Goal: Feedback & Contribution: Contribute content

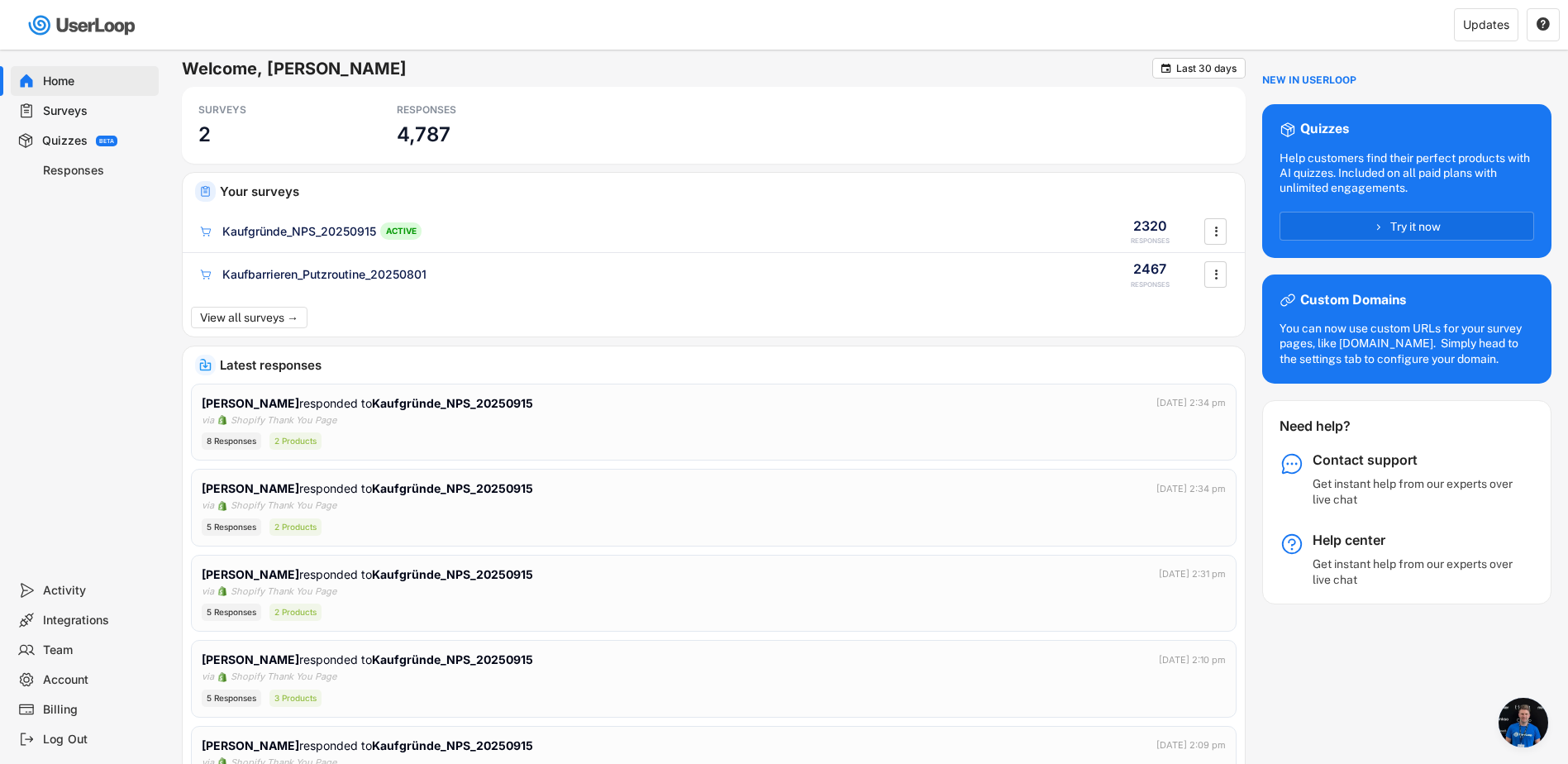
scroll to position [5, 0]
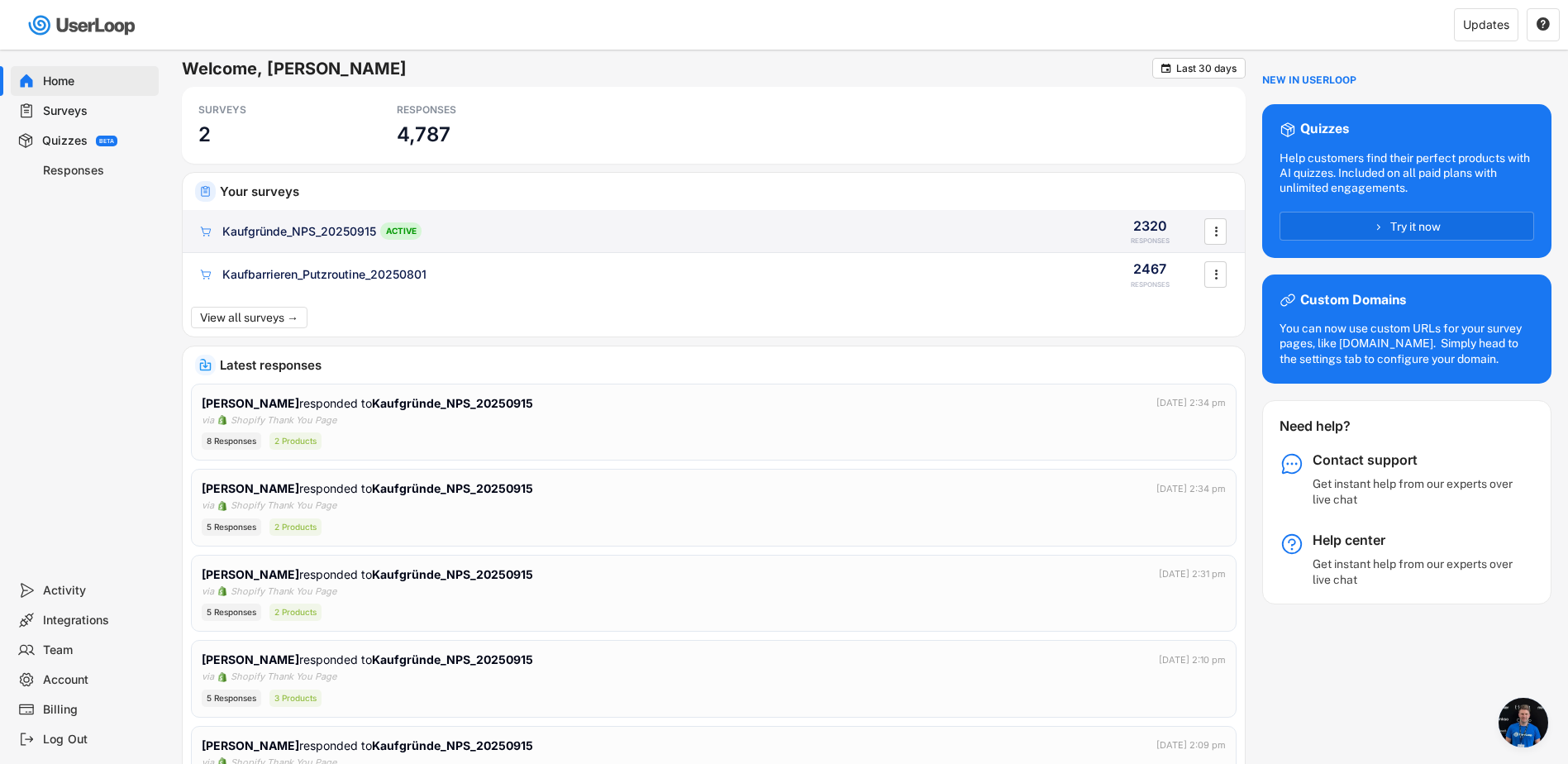
click at [271, 220] on div "Kaufgründe_NPS_20250915 ACTIVE 2320 RESPONSES " at bounding box center [714, 231] width 1062 height 43
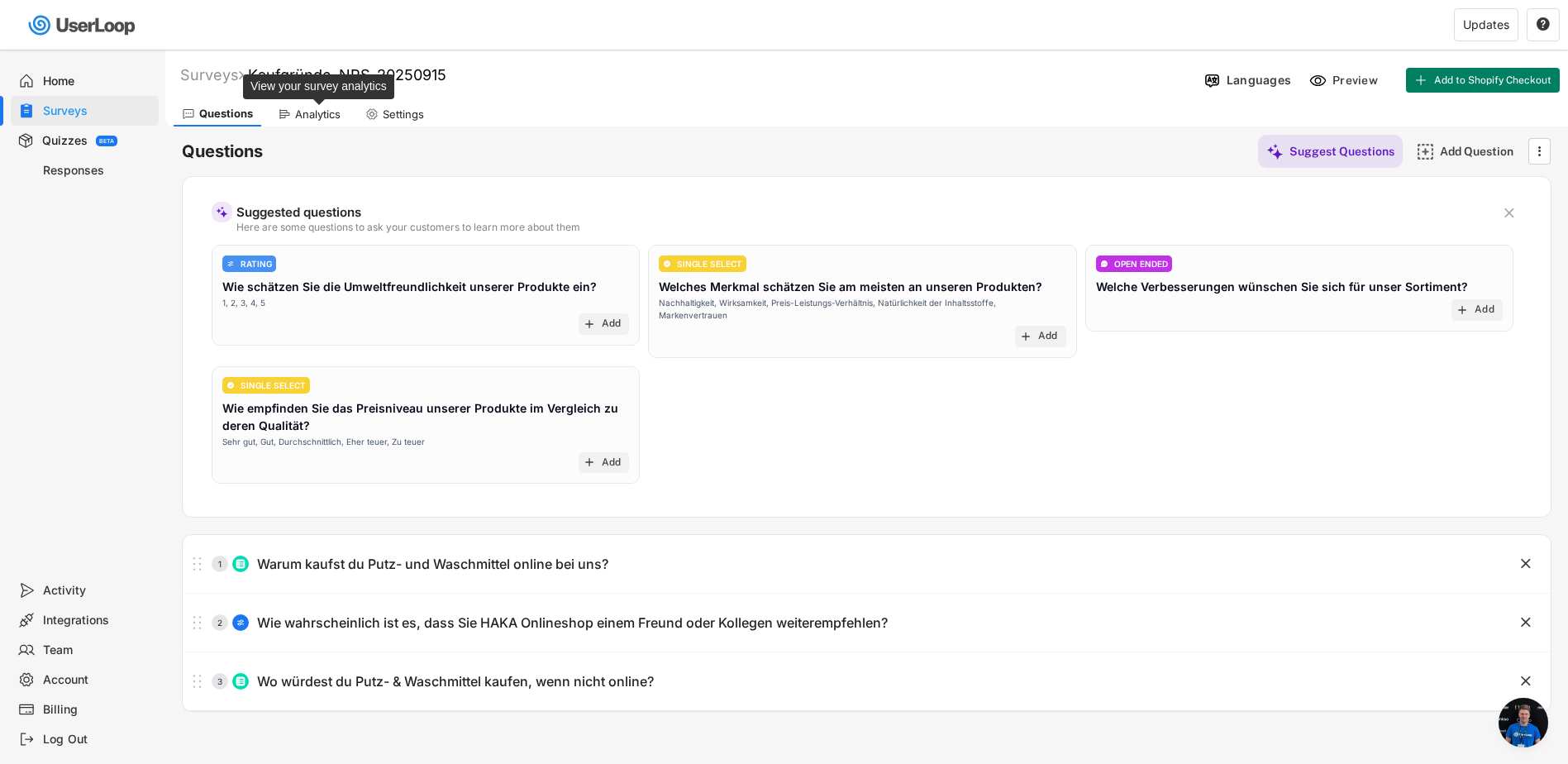
click at [307, 110] on div "Analytics" at bounding box center [318, 114] width 46 height 14
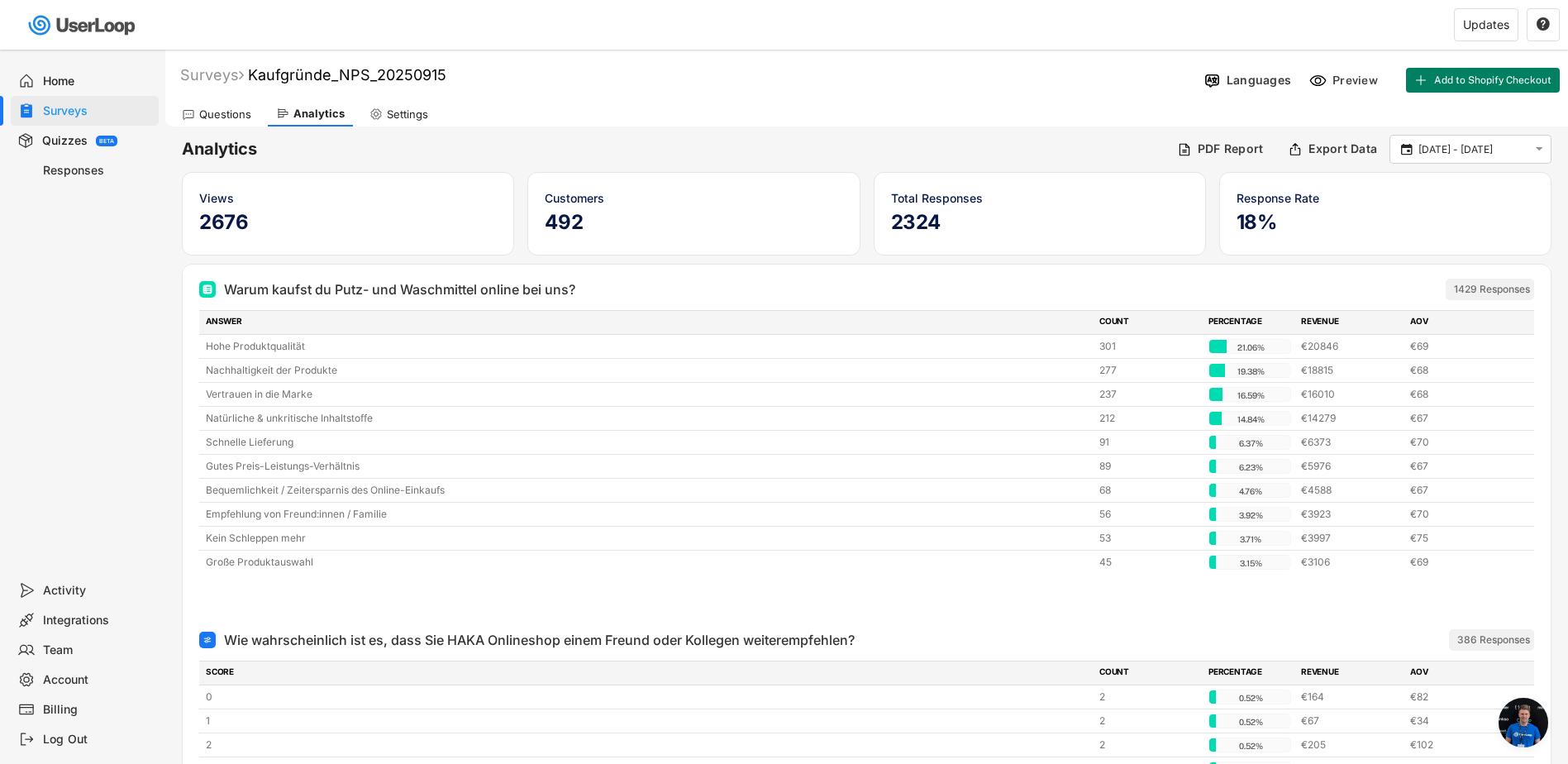
click at [224, 115] on div "Questions" at bounding box center [225, 114] width 52 height 14
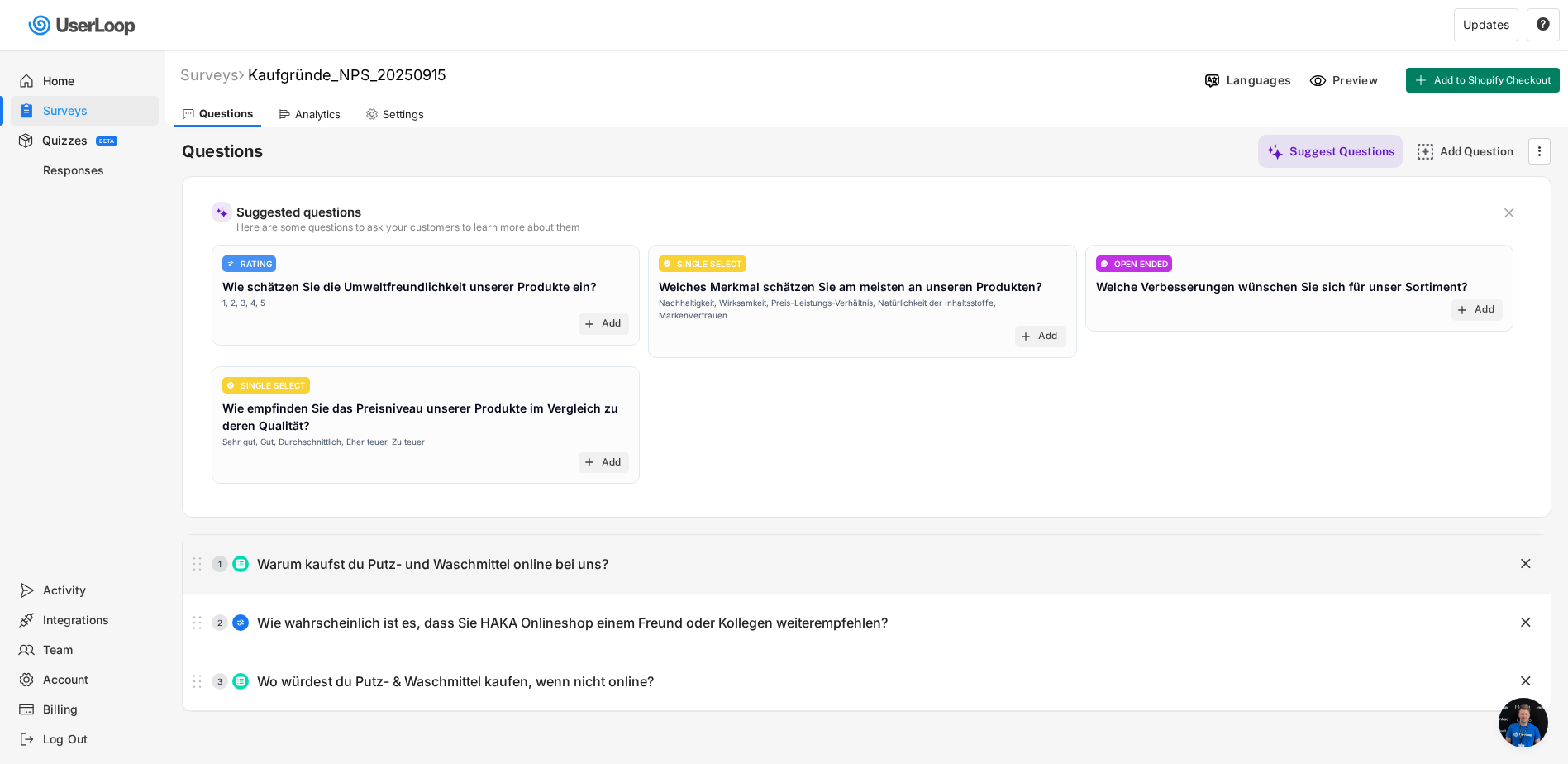
click at [401, 560] on div "Warum kaufst du Putz- und Waschmittel online bei uns?" at bounding box center [433, 563] width 351 height 17
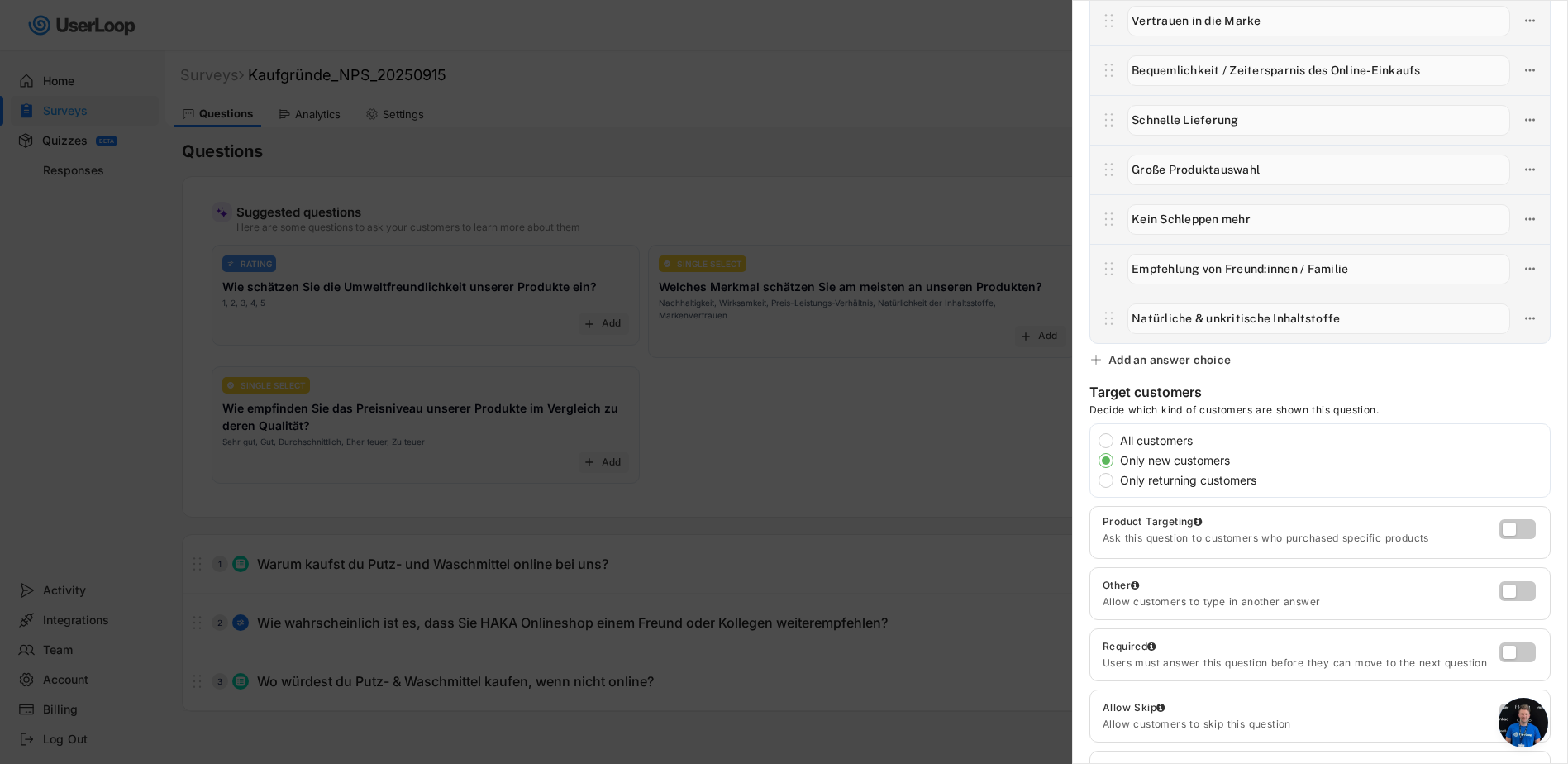
scroll to position [413, 0]
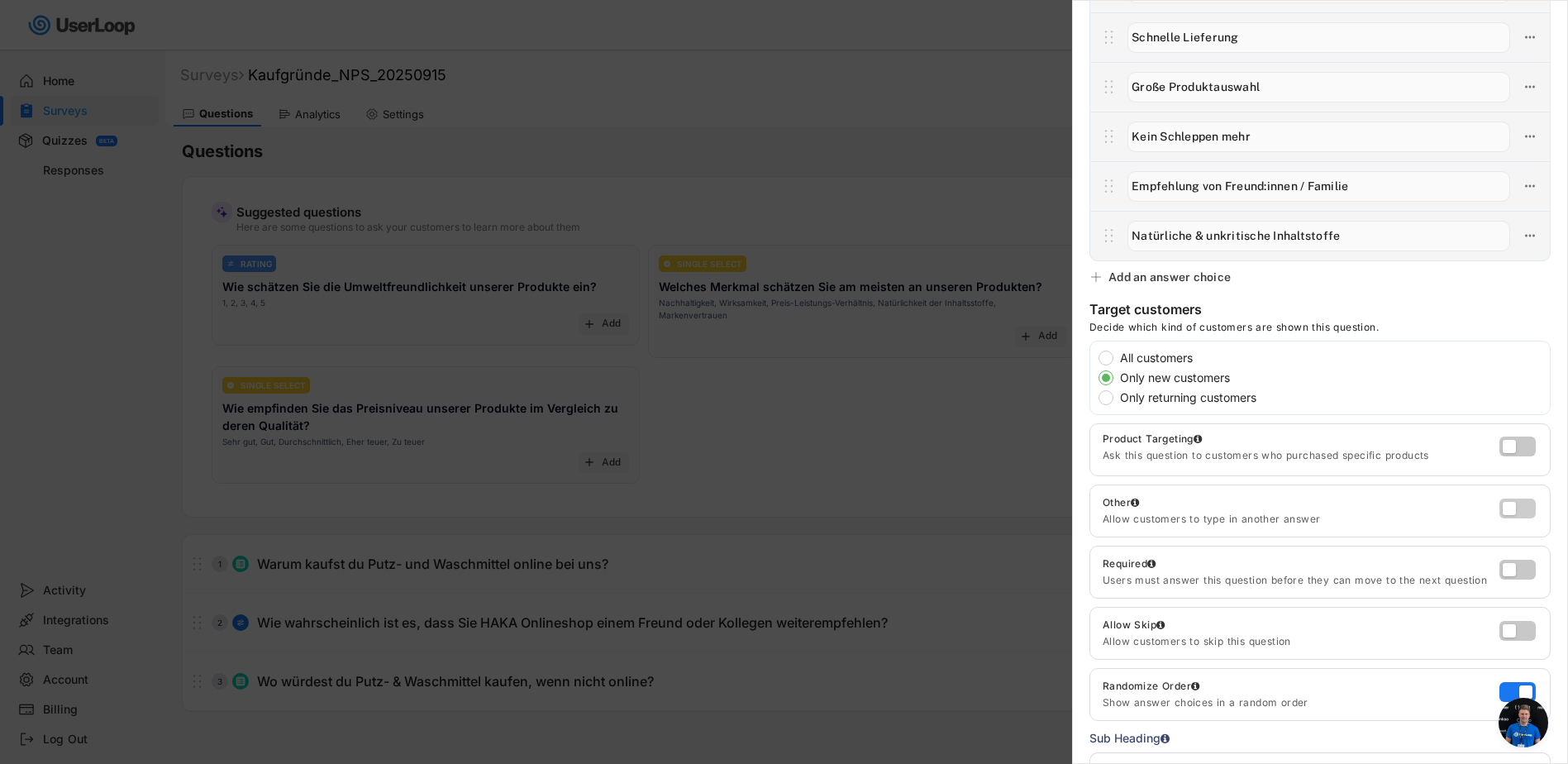
click at [1501, 511] on label at bounding box center [1513, 504] width 37 height 20
click at [0, 0] on input "checkbox" at bounding box center [0, 0] width 0 height 0
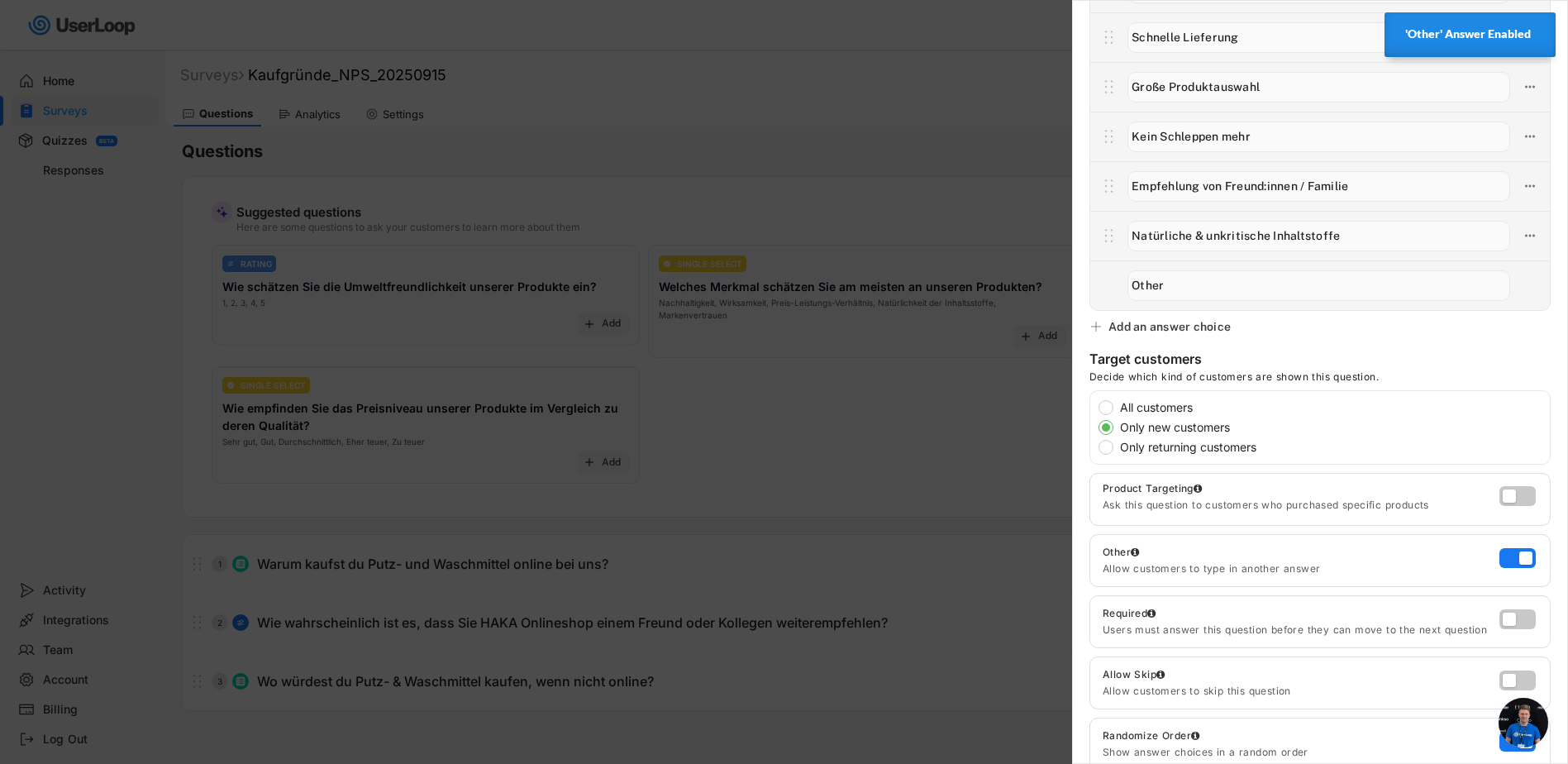
drag, startPoint x: 1239, startPoint y: 291, endPoint x: 1113, endPoint y: 286, distance: 126.1
click at [1113, 286] on div at bounding box center [1319, 285] width 459 height 49
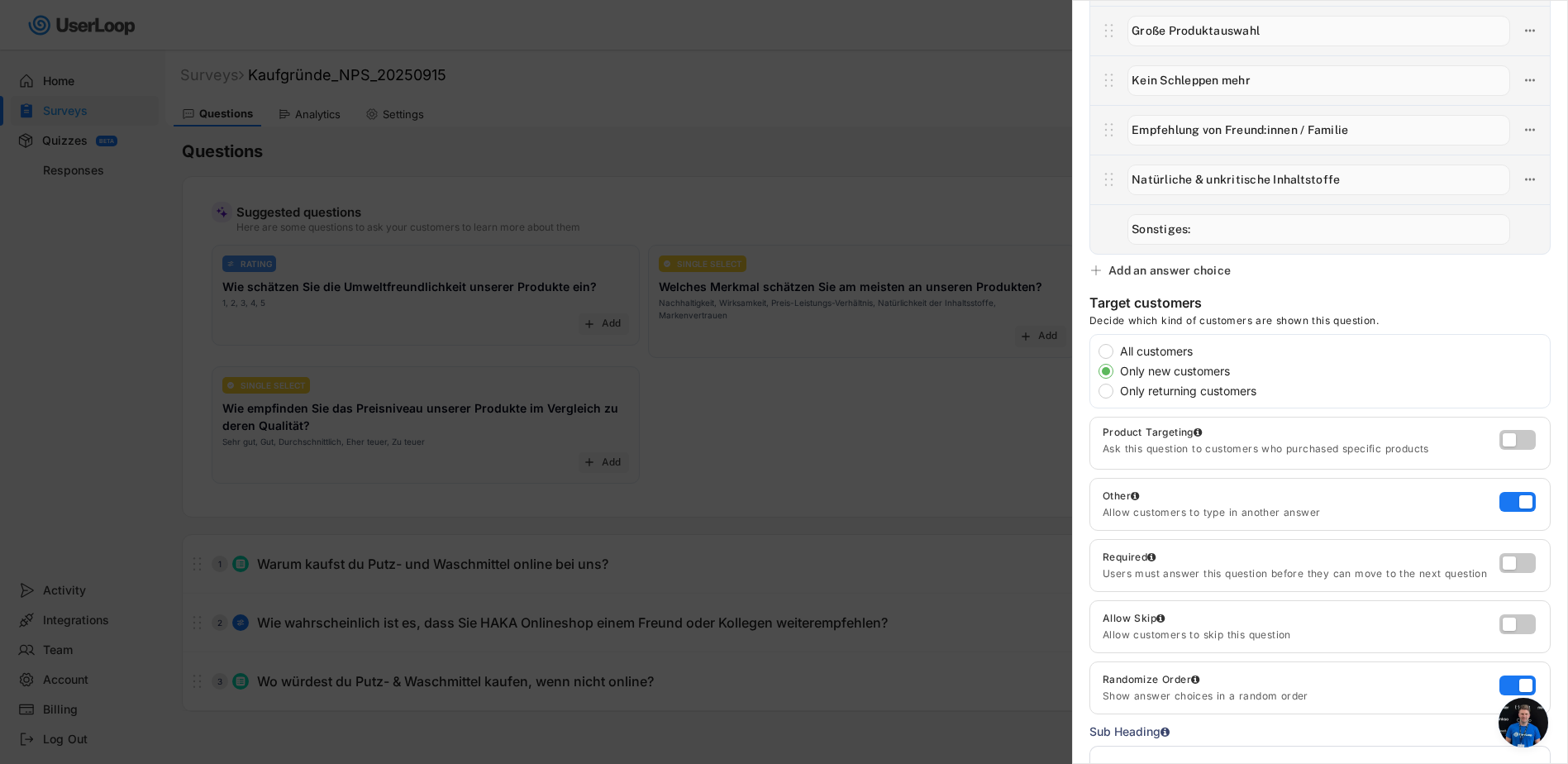
scroll to position [496, 0]
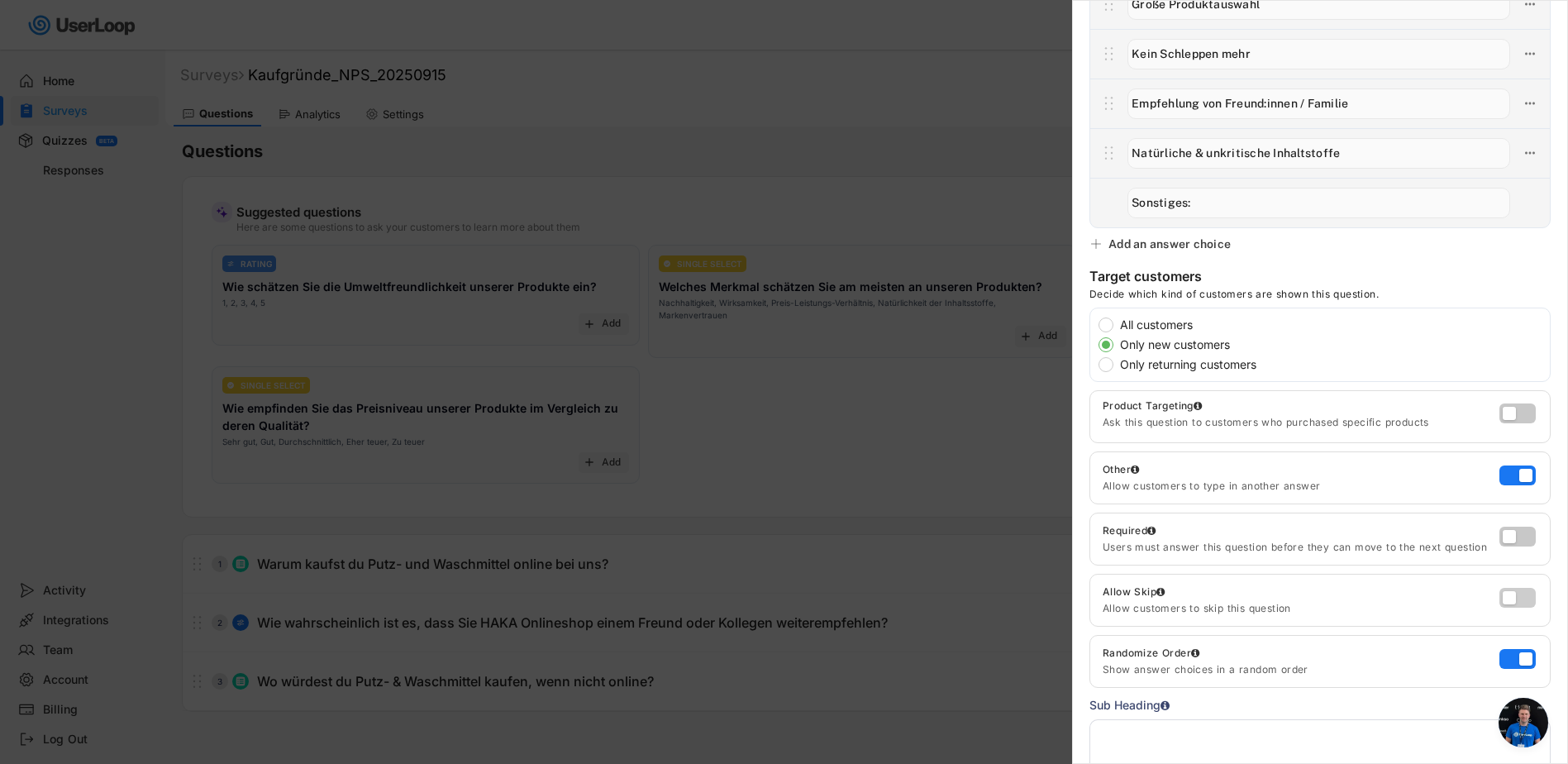
type input "Sonstiges:"
click at [1500, 595] on label at bounding box center [1513, 593] width 37 height 20
click at [0, 0] on input "checkbox" at bounding box center [0, 0] width 0 height 0
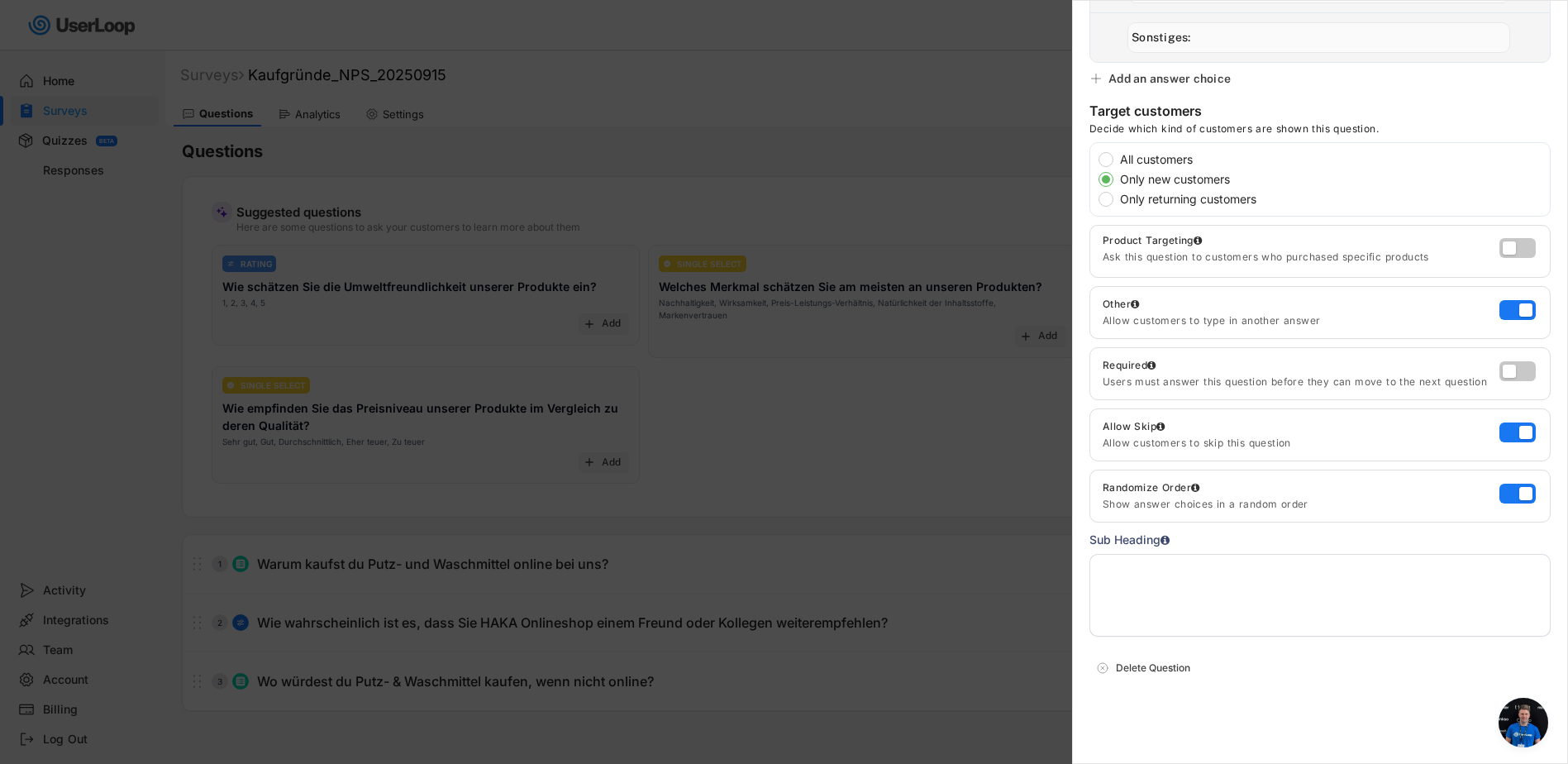
scroll to position [662, 0]
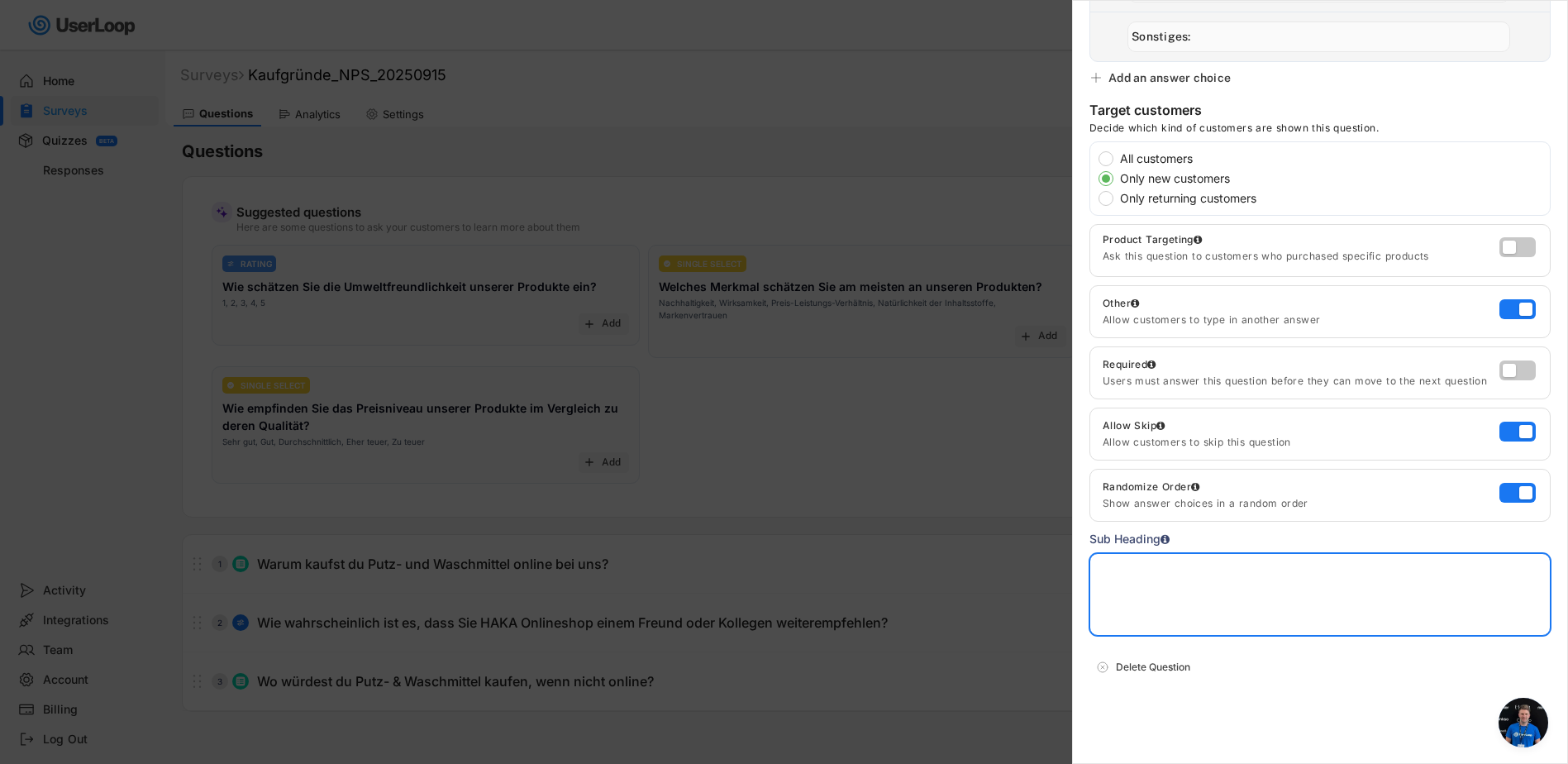
click at [1144, 579] on textarea at bounding box center [1319, 594] width 461 height 83
type textarea "E"
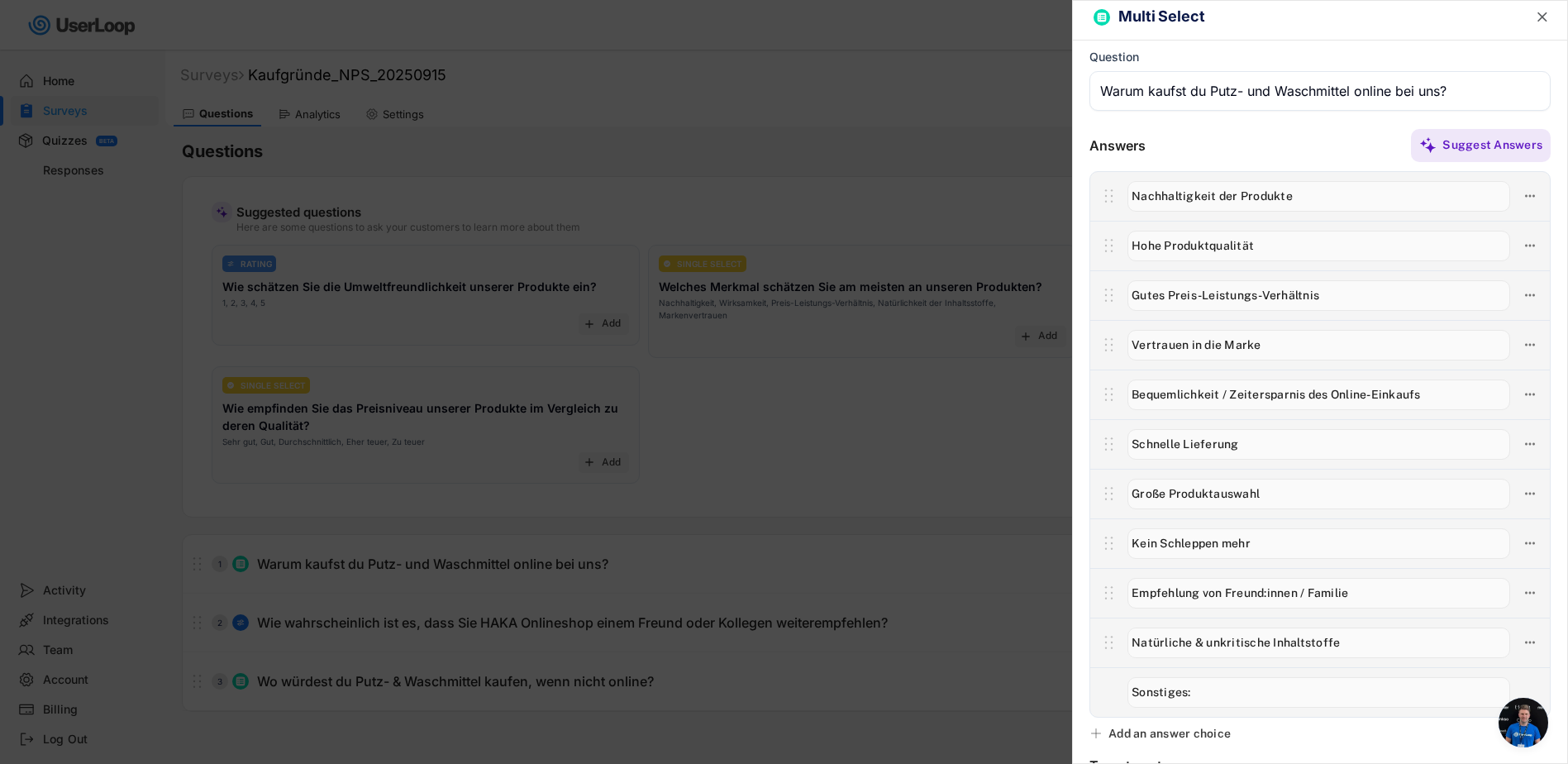
scroll to position [0, 0]
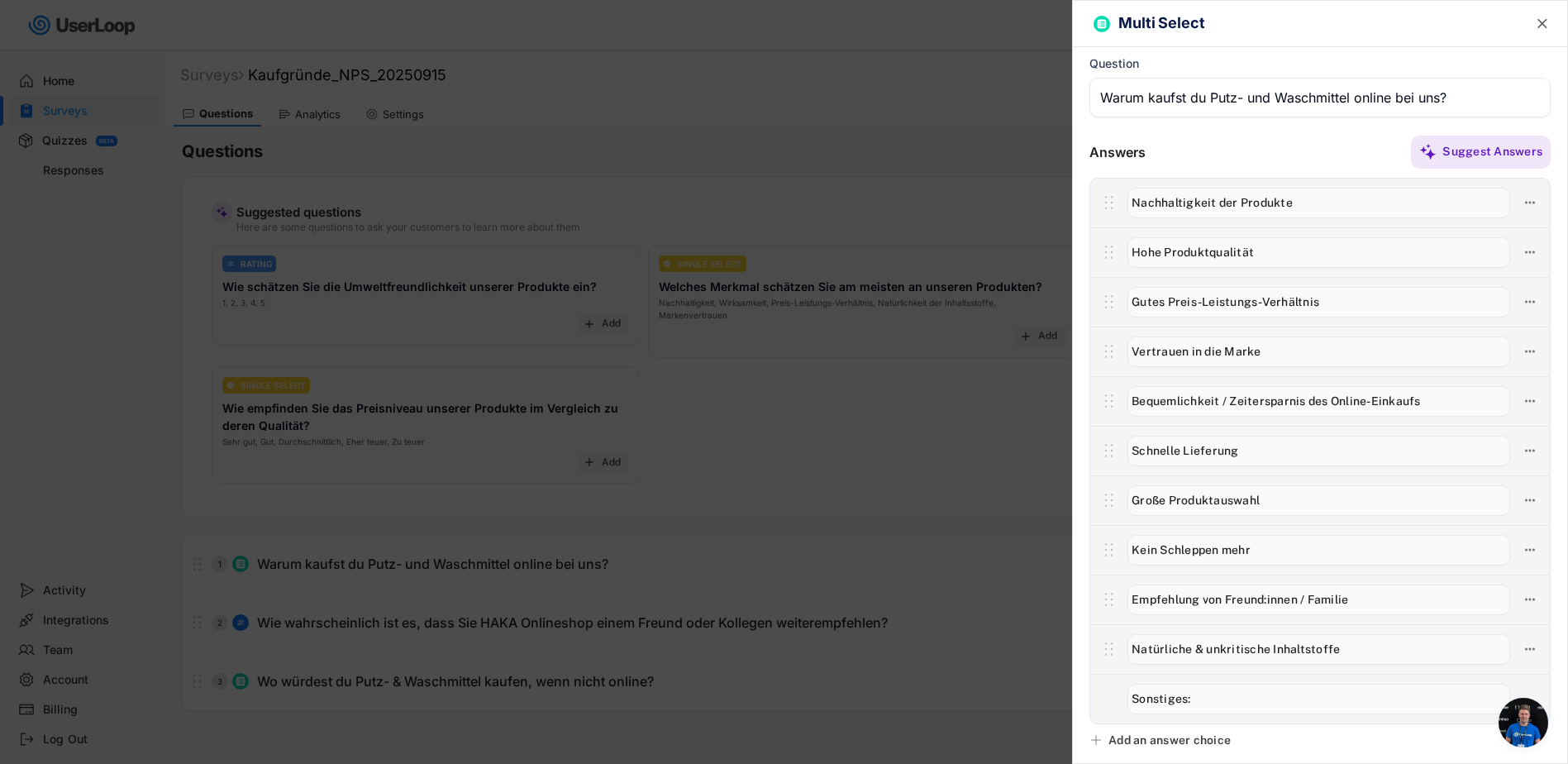
type textarea "Mehrere Antworten möglich."
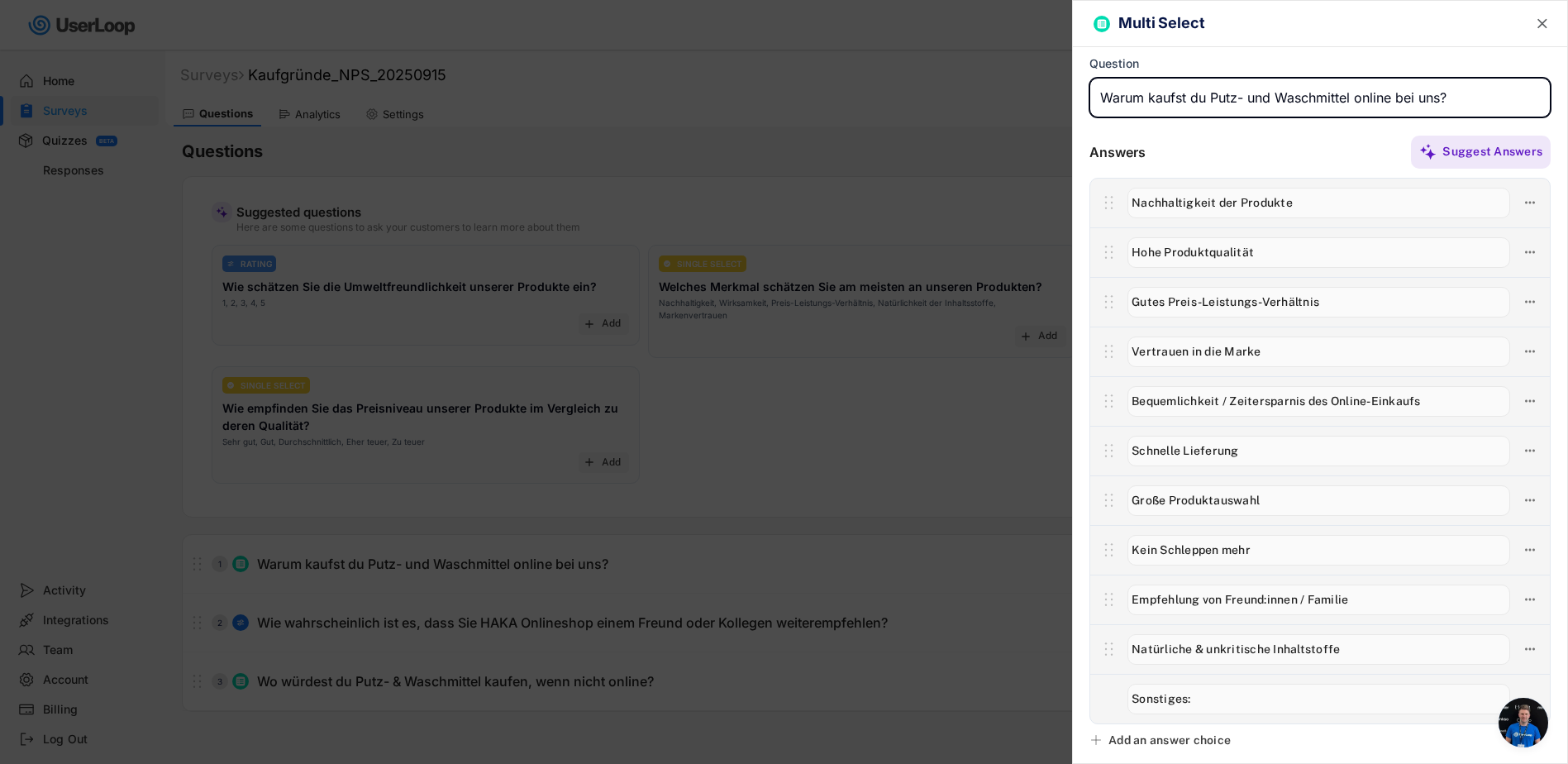
drag, startPoint x: 1421, startPoint y: 95, endPoint x: 1442, endPoint y: 96, distance: 21.0
click at [1442, 96] on input "input" at bounding box center [1319, 97] width 461 height 39
type input "Warum kaufst du Putz- und Waschmittel online bei HAKA?"
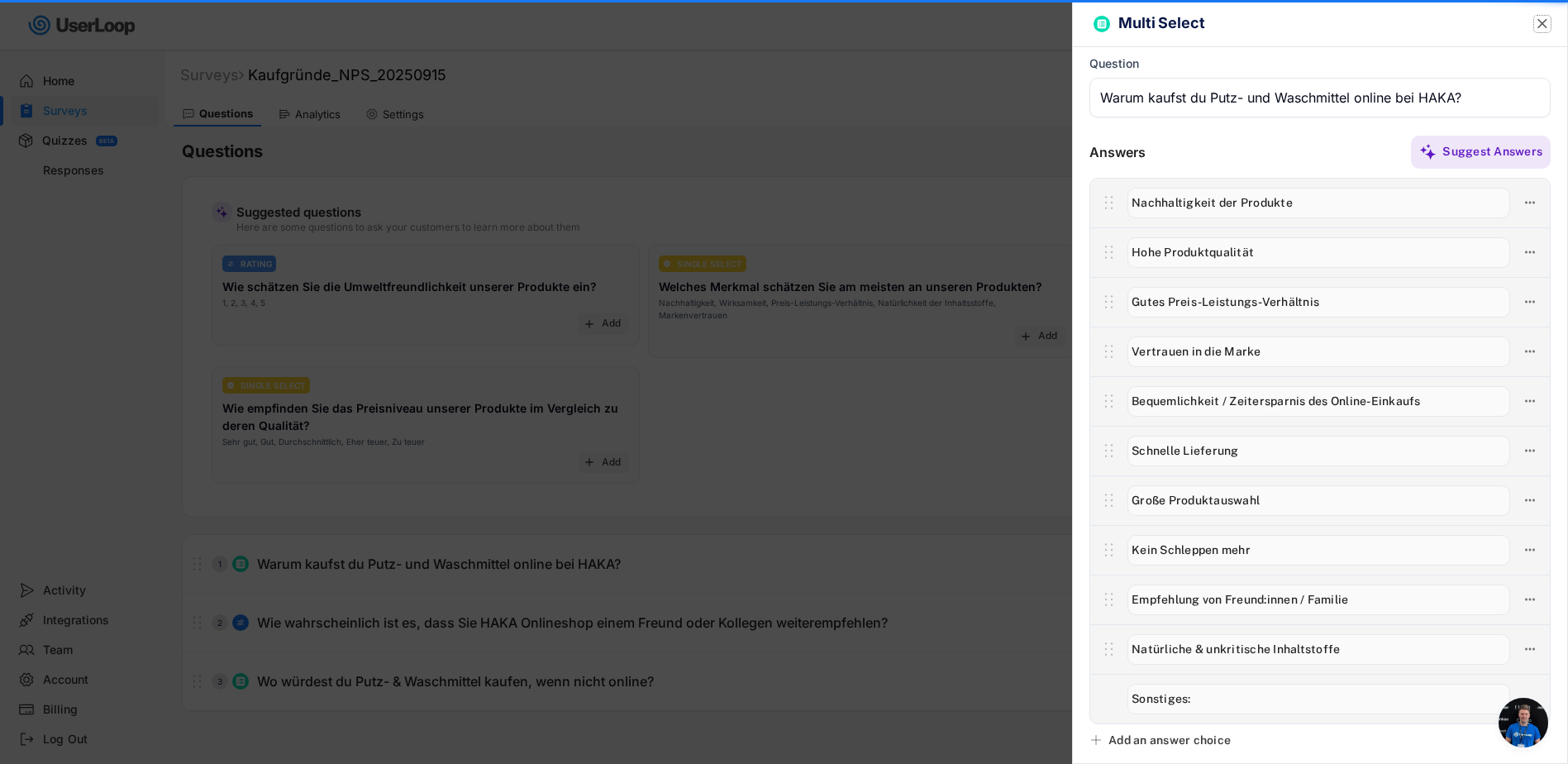
click at [1537, 23] on text "" at bounding box center [1542, 23] width 10 height 17
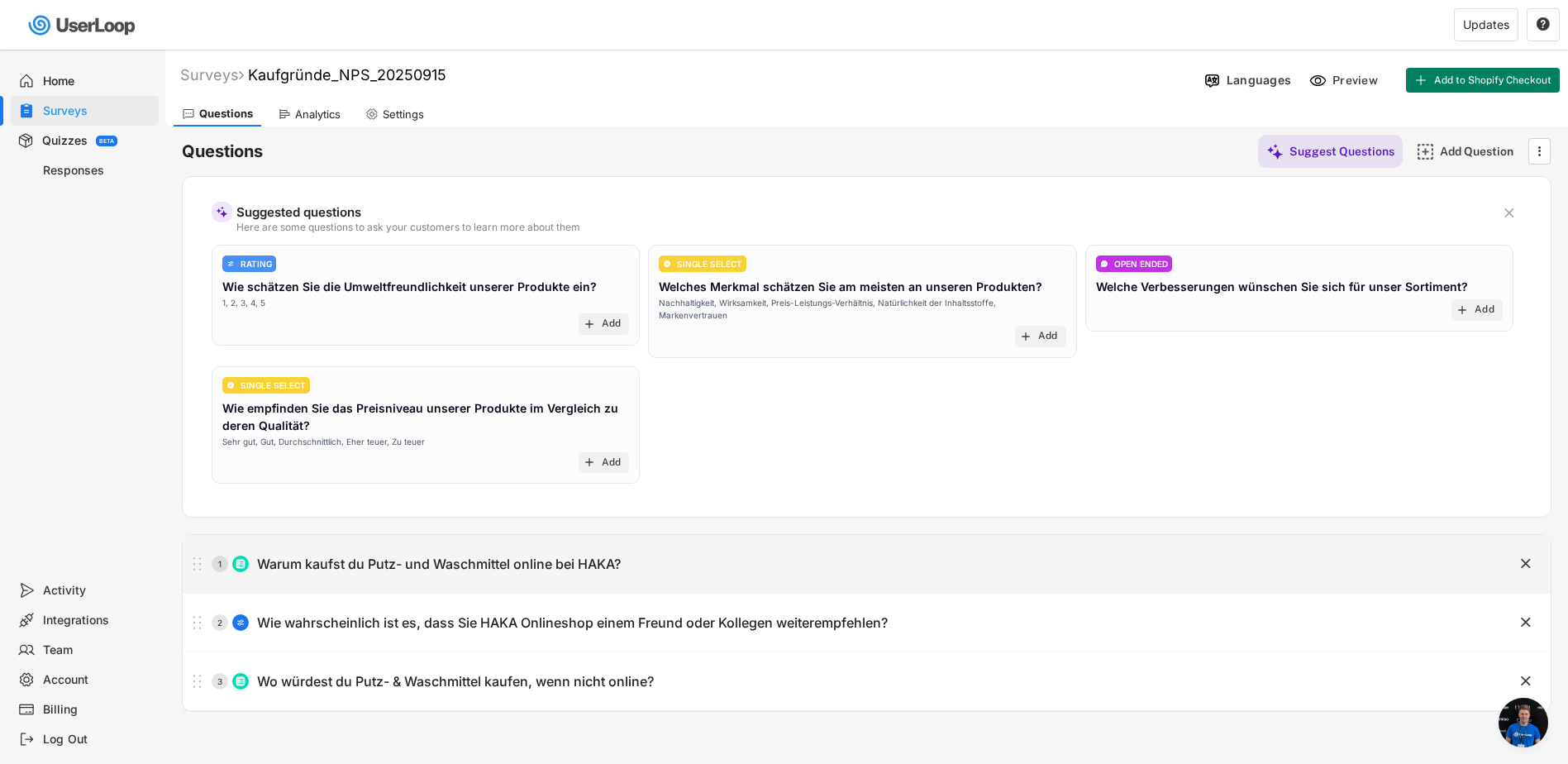
click at [601, 561] on div "Warum kaufst du Putz- und Waschmittel online bei HAKA?" at bounding box center [439, 563] width 363 height 17
type input "Warum kaufst du Putz- und Waschmittel online bei HAKA?"
type textarea "Mehrere Antworten möglich."
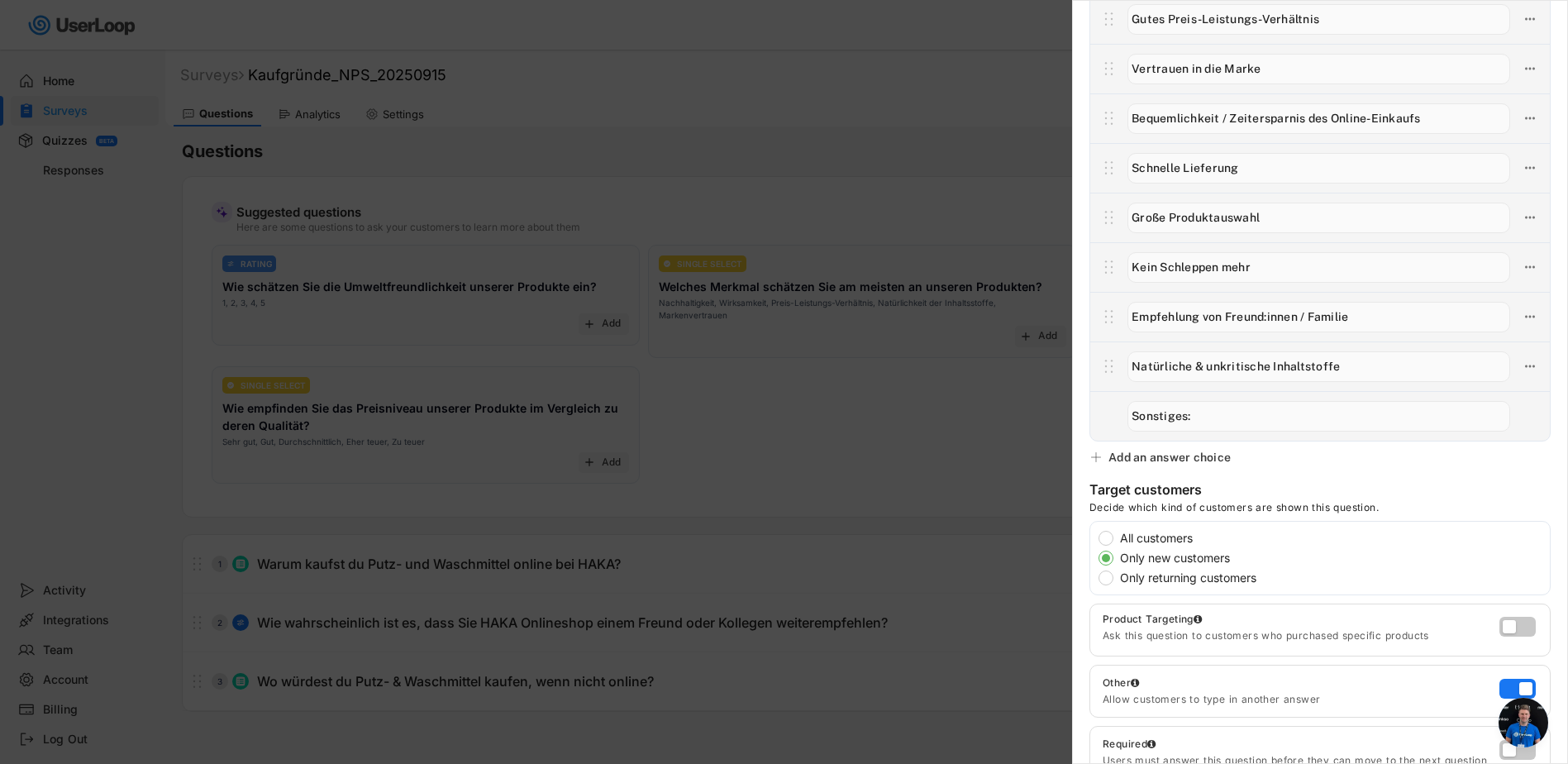
scroll to position [330, 0]
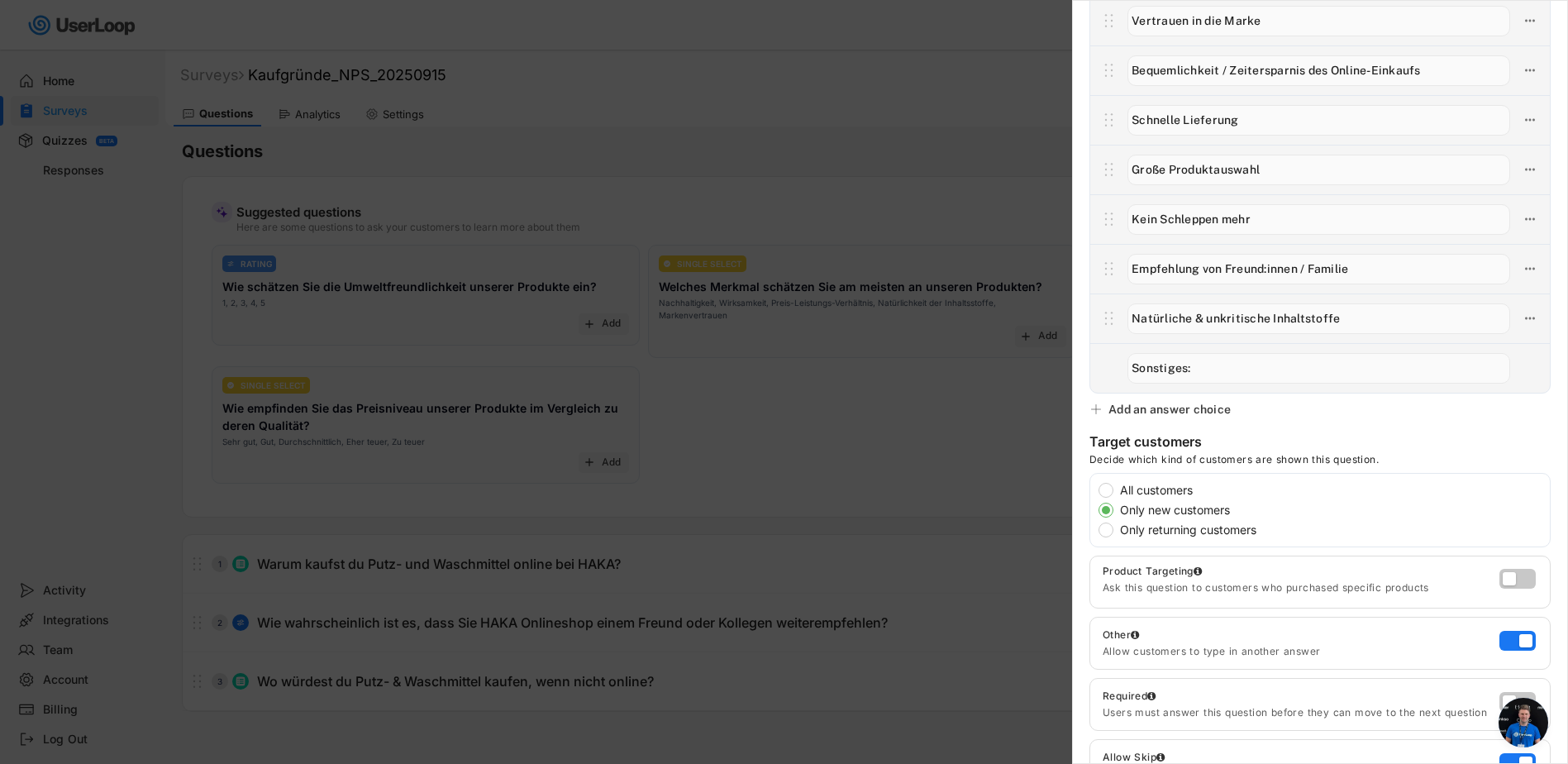
click at [732, 561] on div at bounding box center [784, 382] width 1568 height 764
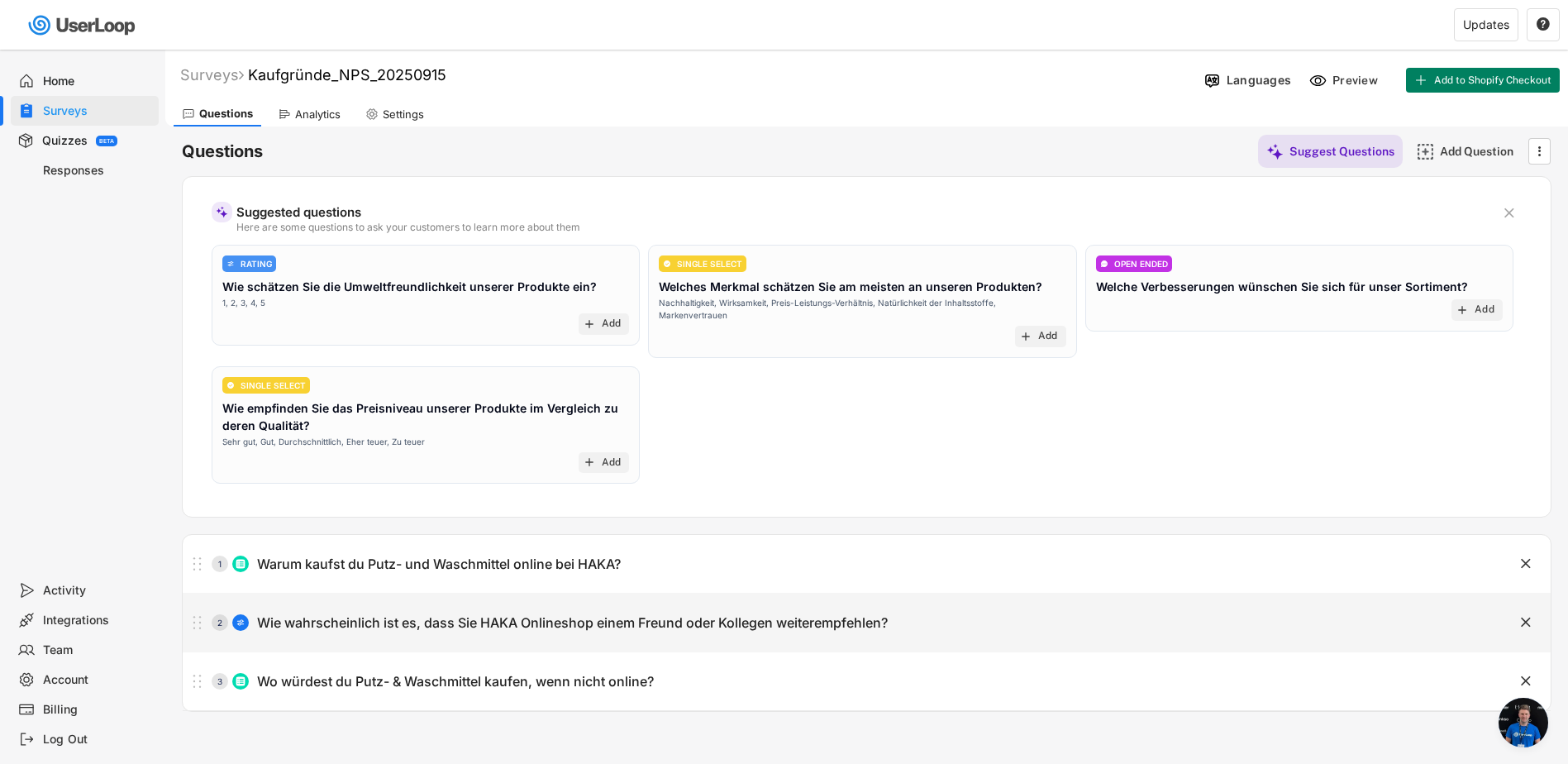
click at [652, 608] on div "2 Wie wahrscheinlich ist es, dass Sie HAKA Onlineshop einem Freund oder Kollege…" at bounding box center [825, 623] width 1285 height 33
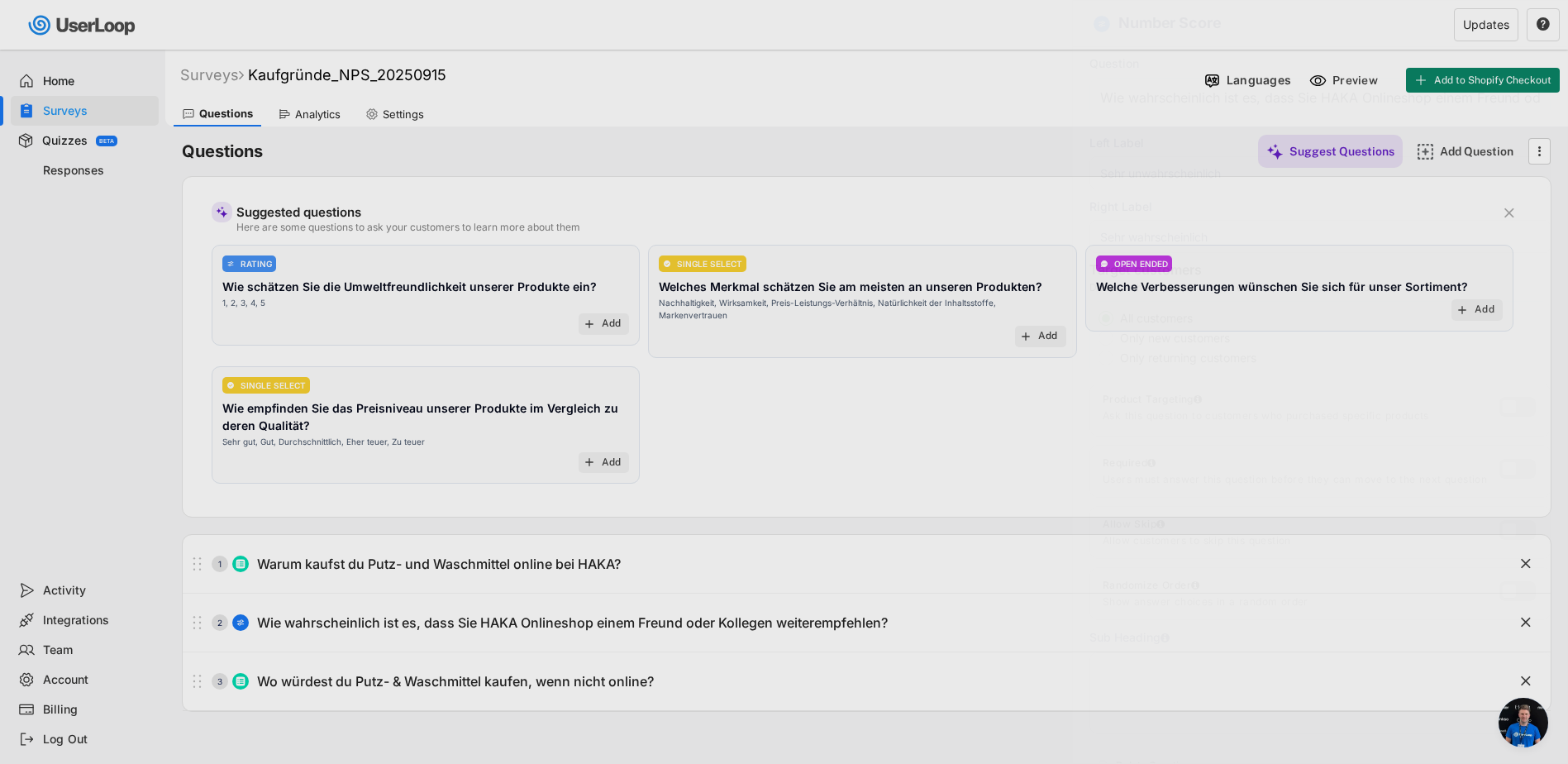
scroll to position [0, 200]
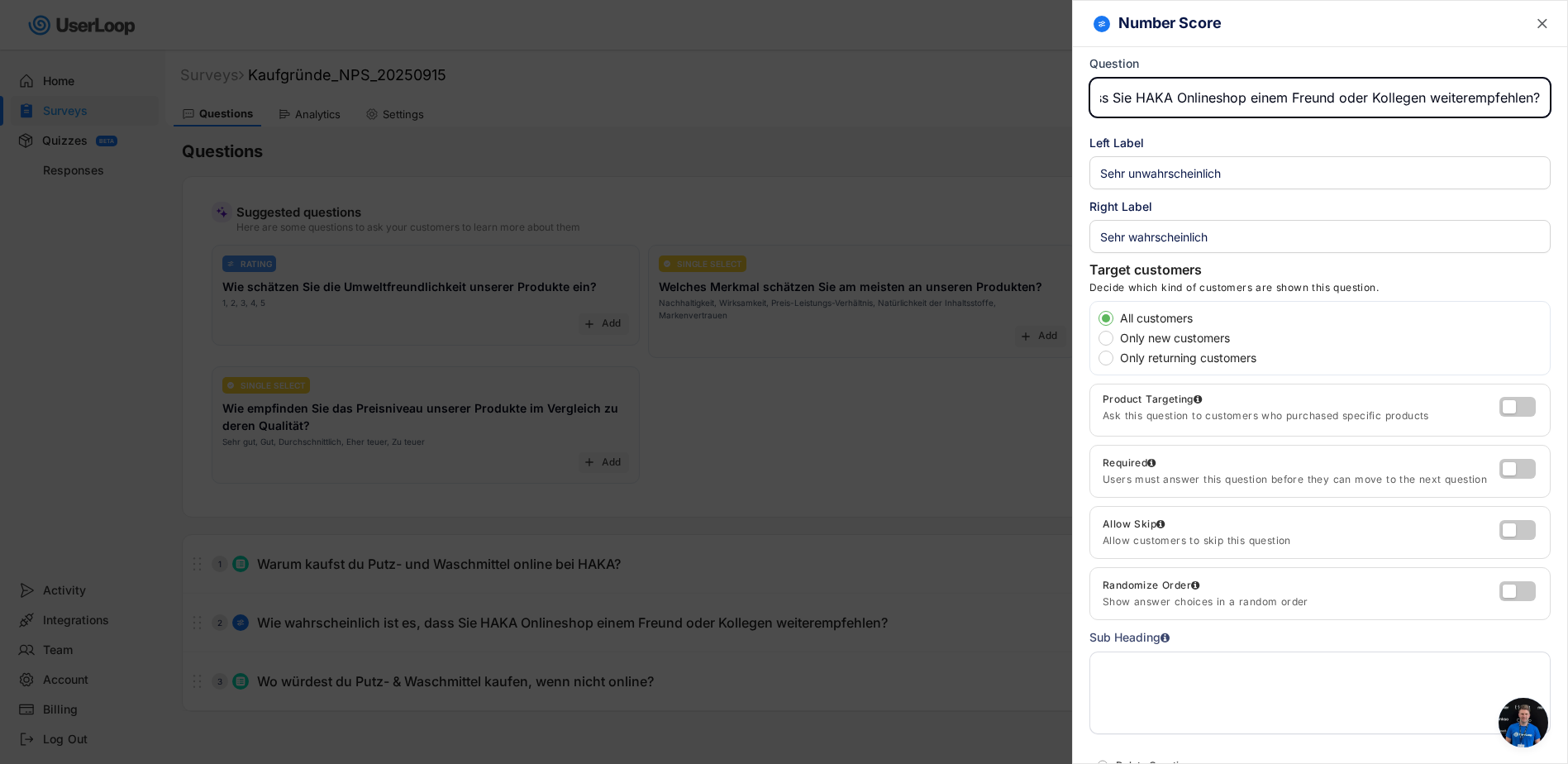
click at [1301, 99] on input "input" at bounding box center [1319, 97] width 461 height 39
click at [1119, 97] on input "input" at bounding box center [1319, 97] width 461 height 39
click at [1290, 97] on input "input" at bounding box center [1319, 97] width 461 height 39
click at [1288, 98] on input "input" at bounding box center [1319, 97] width 461 height 39
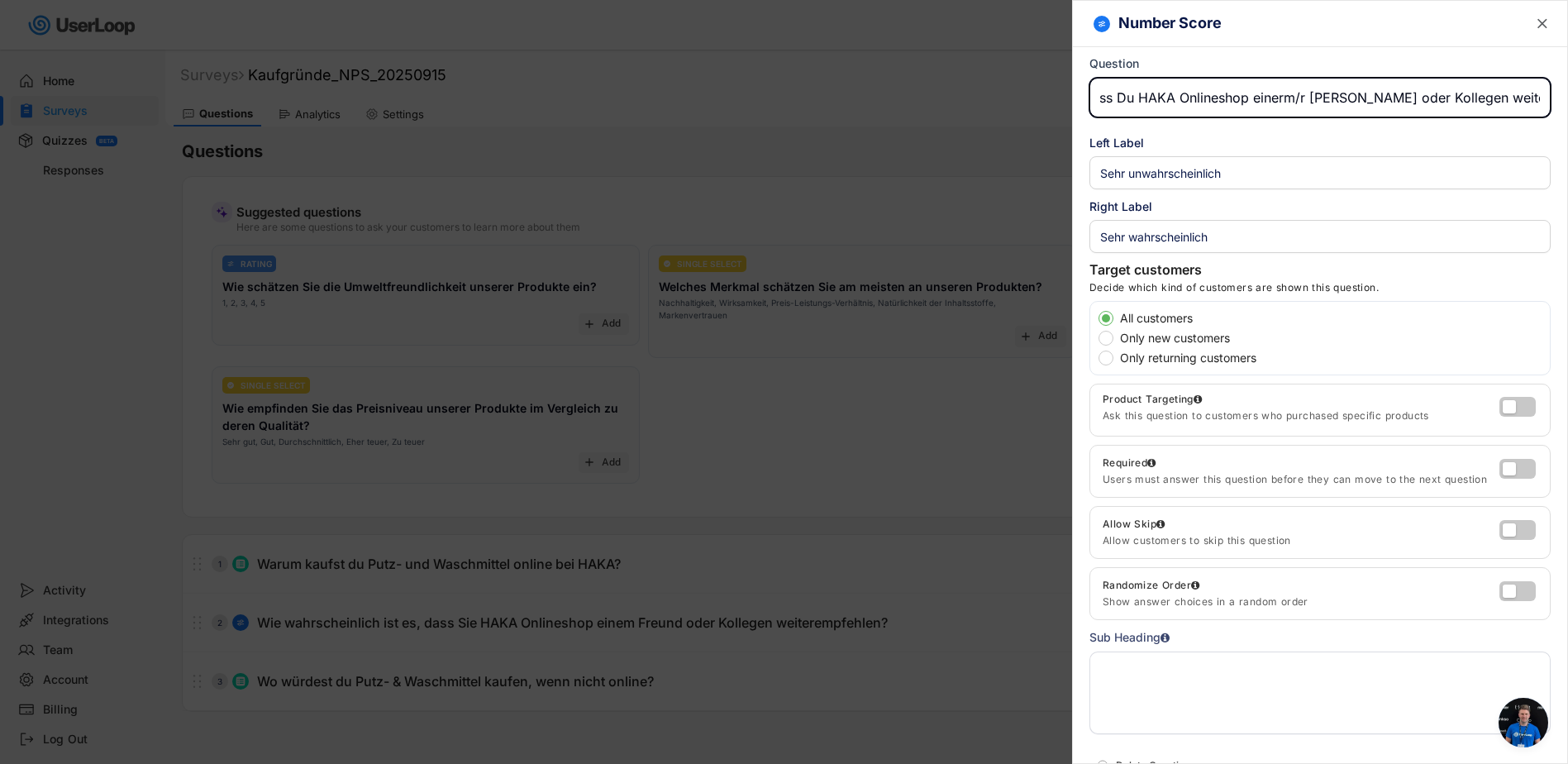
click at [1352, 97] on input "input" at bounding box center [1319, 97] width 461 height 39
click at [1458, 99] on input "input" at bounding box center [1319, 97] width 461 height 39
drag, startPoint x: 1136, startPoint y: 99, endPoint x: 1121, endPoint y: 100, distance: 15.0
click at [1121, 100] on input "input" at bounding box center [1319, 97] width 461 height 39
click at [1291, 98] on input "input" at bounding box center [1319, 97] width 461 height 39
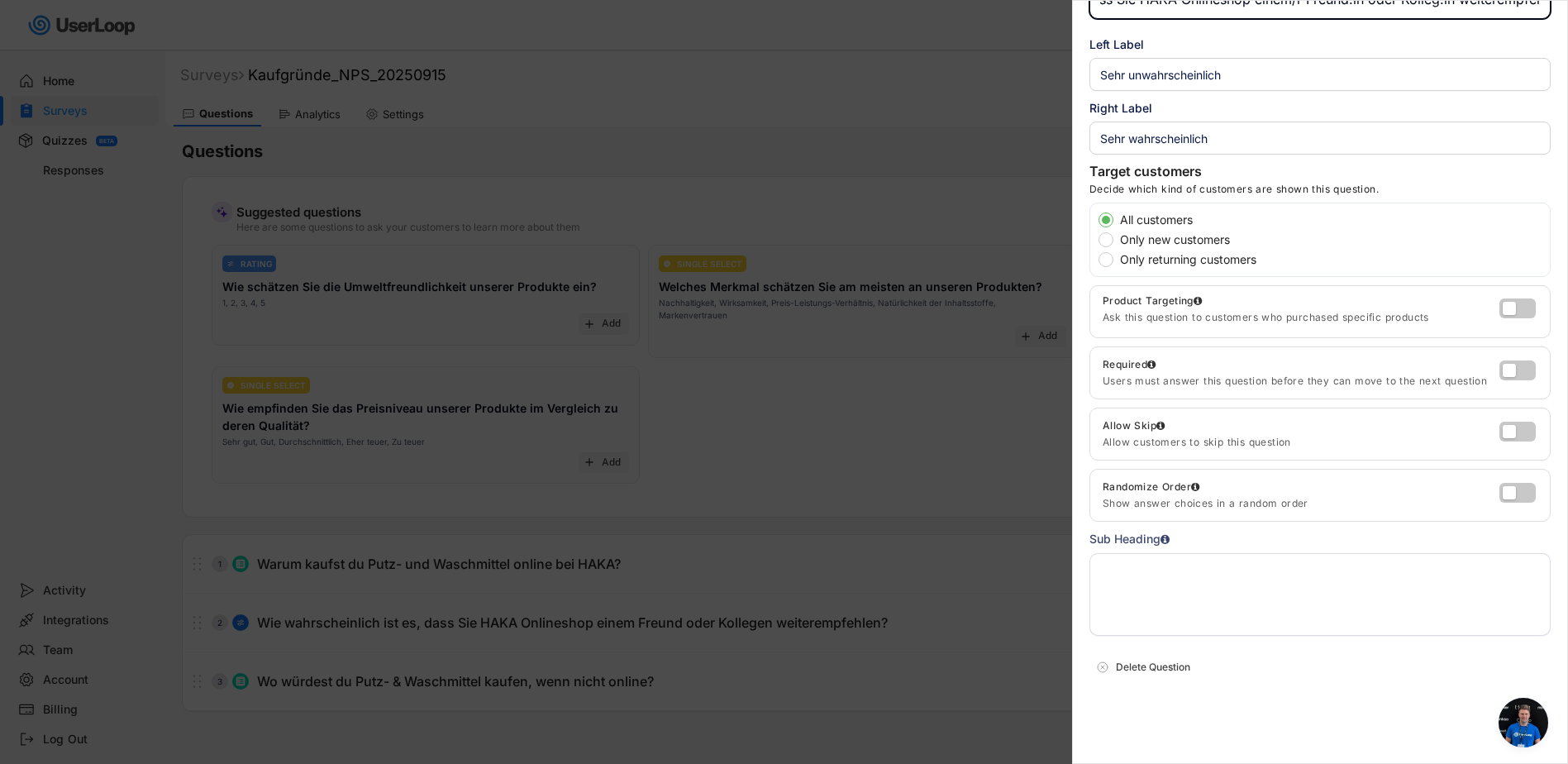
scroll to position [0, 0]
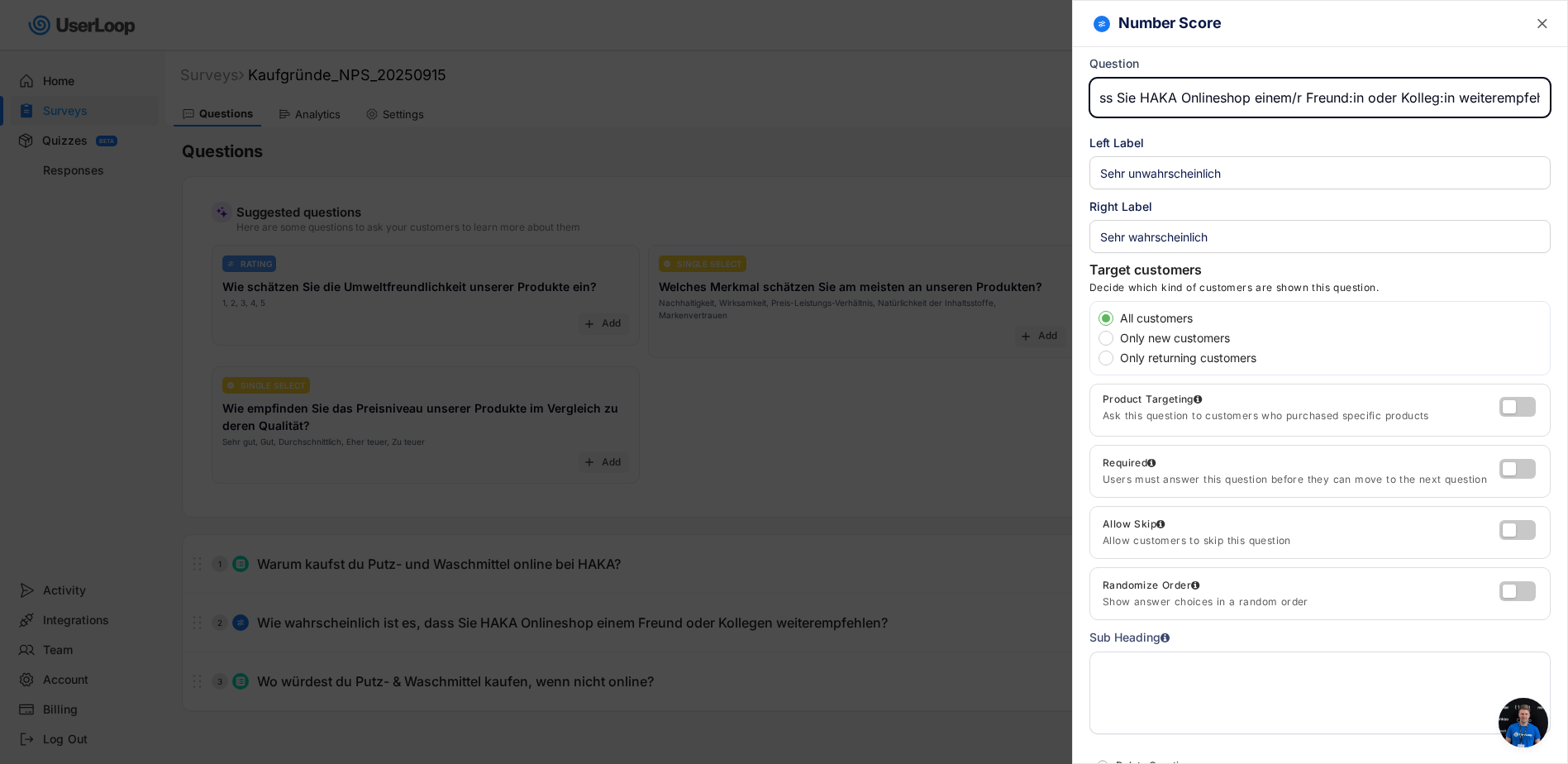
type input "Wie wahrscheinlich ist es, dass Sie HAKA Onlineshop einem/r Freund:in oder Koll…"
click at [1537, 19] on text "" at bounding box center [1542, 23] width 10 height 17
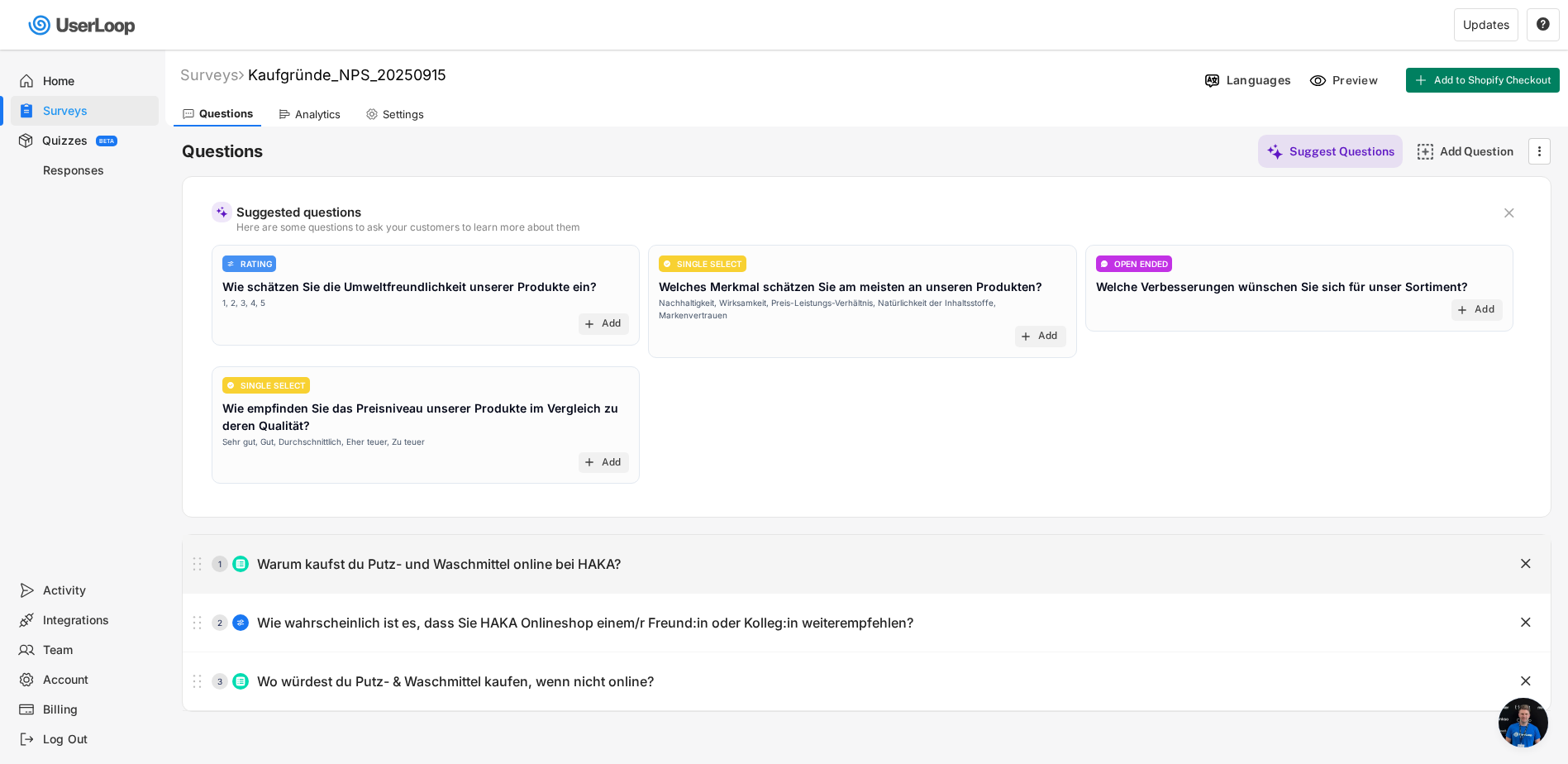
click at [538, 574] on div "1 Warum kaufst du Putz- und Waschmittel online bei HAKA?" at bounding box center [825, 563] width 1285 height 33
type input "Warum kaufst du Putz- und Waschmittel online bei HAKA?"
type textarea "Mehrere Antworten möglich."
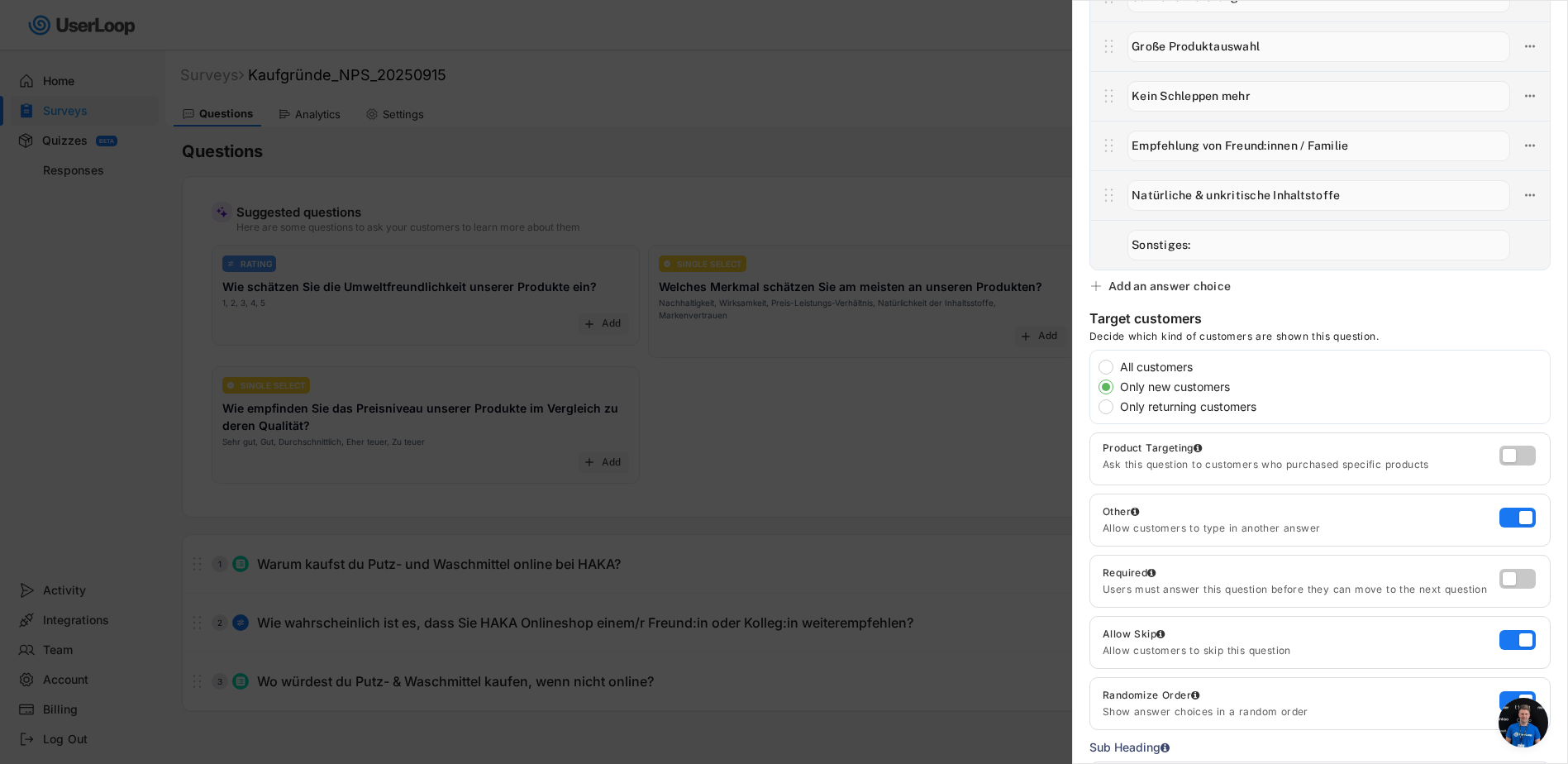
scroll to position [496, 0]
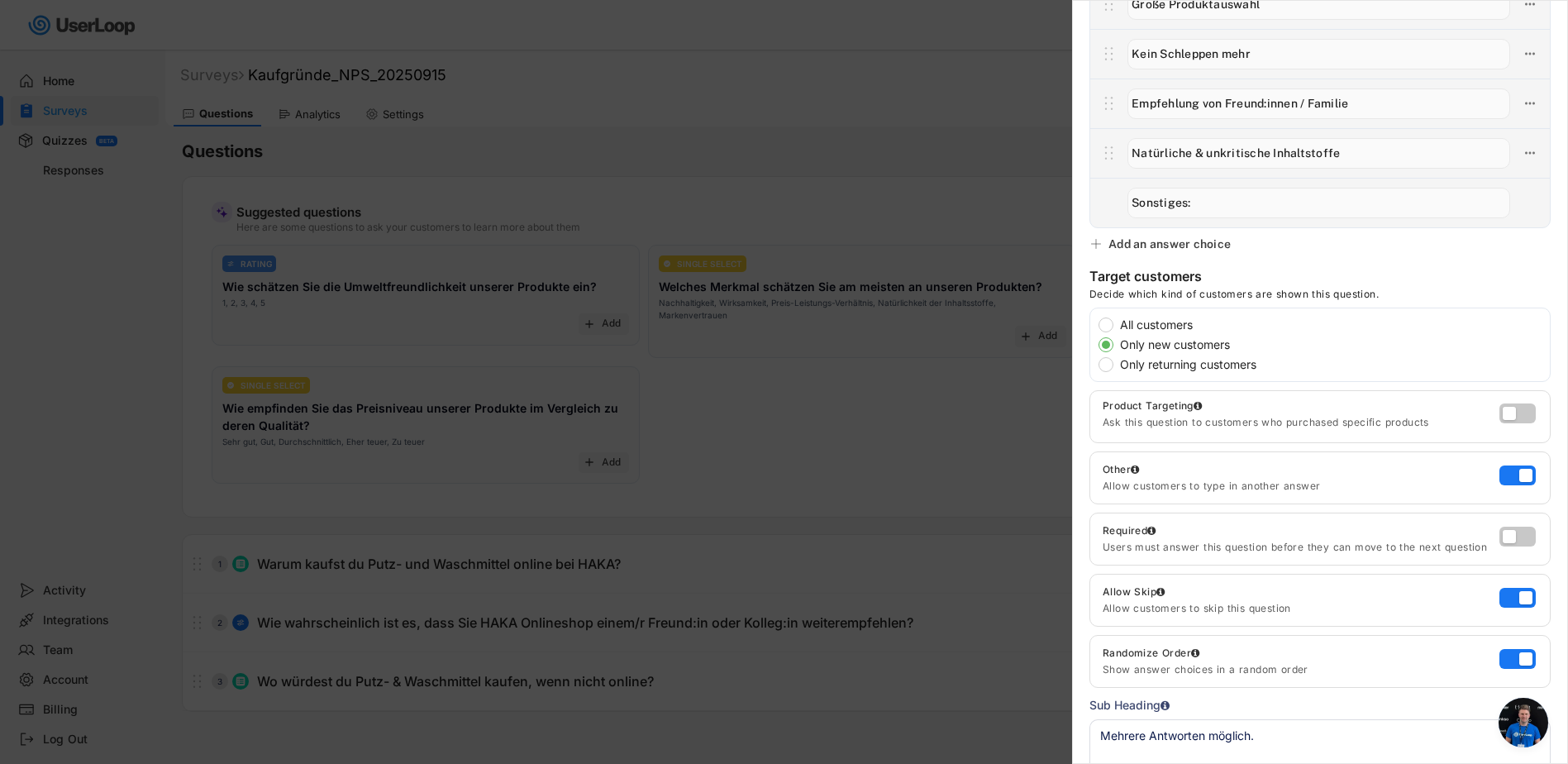
click at [633, 677] on div at bounding box center [784, 382] width 1568 height 764
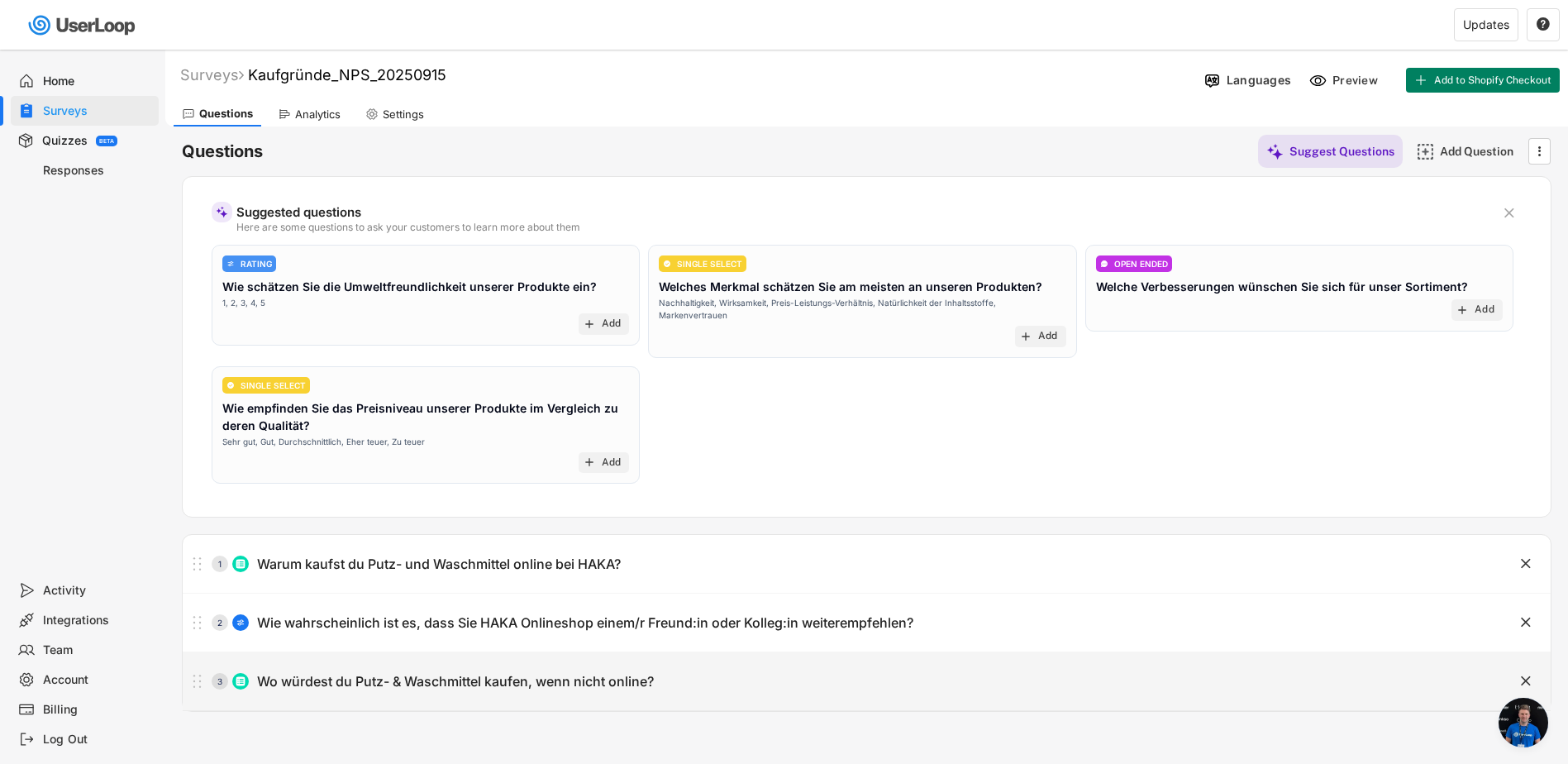
click at [625, 679] on div "Wo würdest du Putz- & Waschmittel kaufen, wenn nicht online?" at bounding box center [455, 681] width 397 height 17
type input "Wo würdest du Putz- & Waschmittel kaufen, wenn nicht online?"
type input "Drogeriemarkt (z.B. dm, [PERSON_NAME])"
type input "Supermarkt (z.B. Edeka, Rewe)"
type input "Discounter (z.B. Aldi, Lidl)"
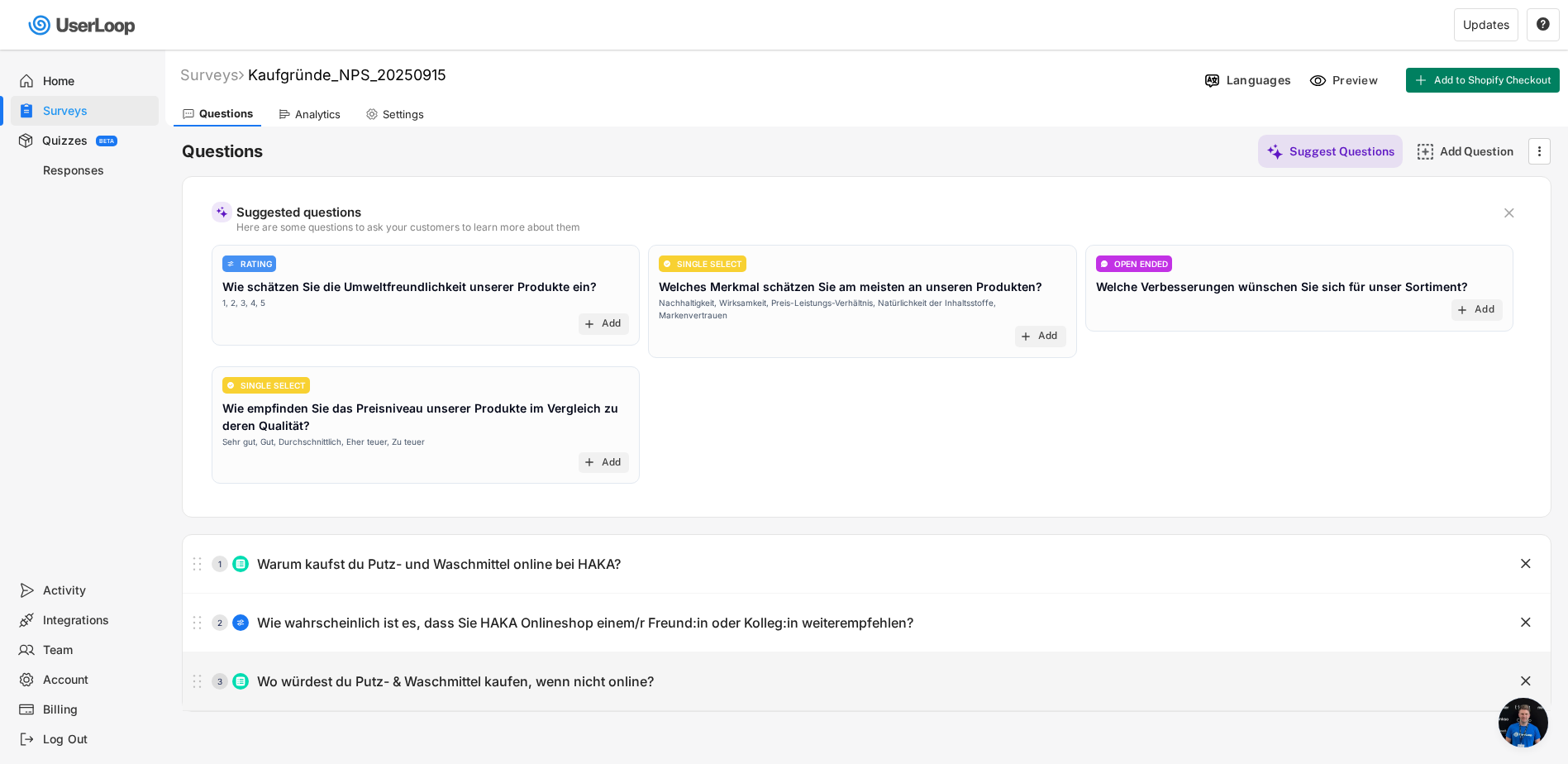
type input "Marktplätze (z.B. Amazon, ebay)"
type input "Ich kaufe lieber online"
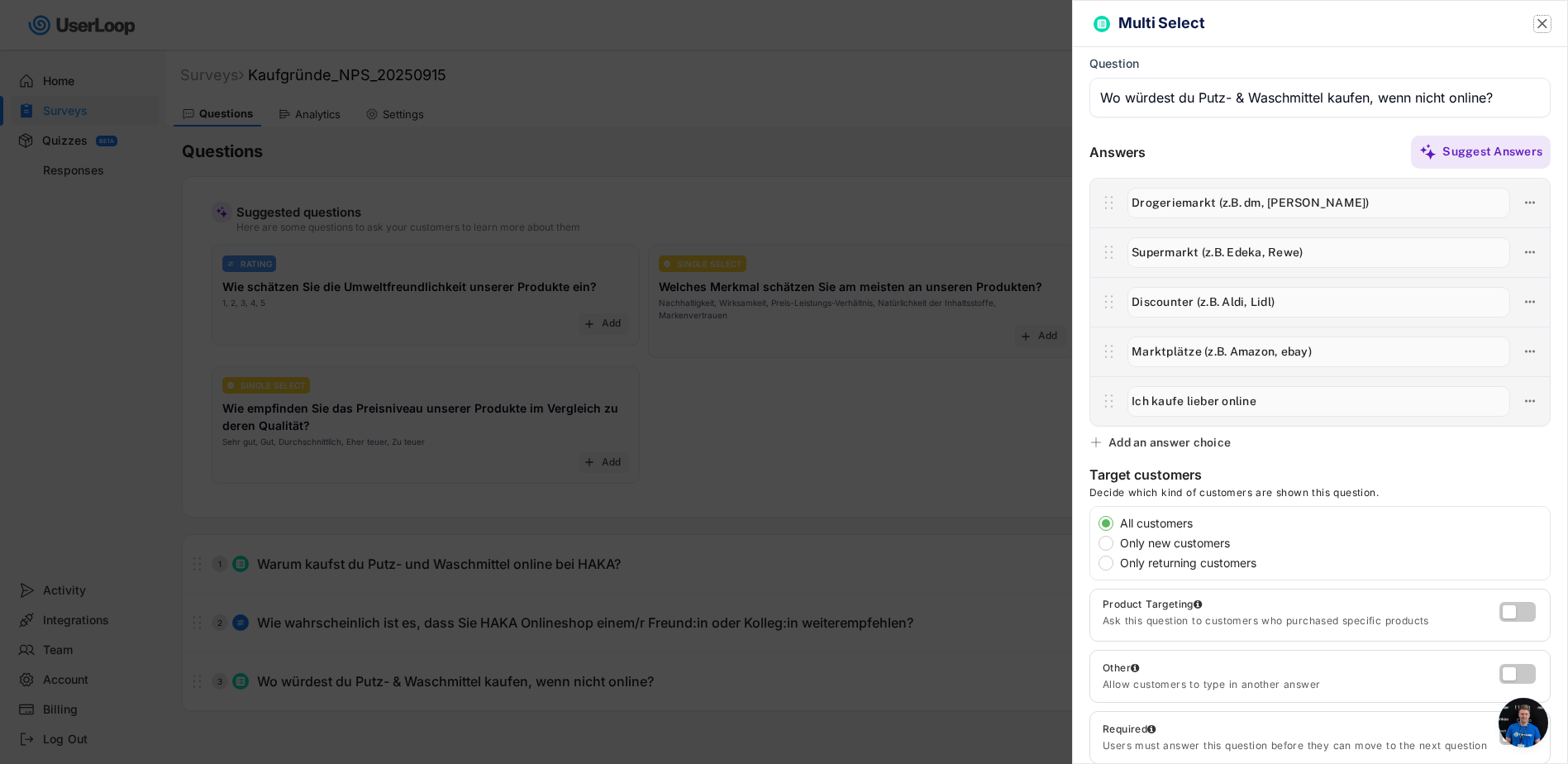
click at [1537, 24] on text "" at bounding box center [1542, 23] width 10 height 17
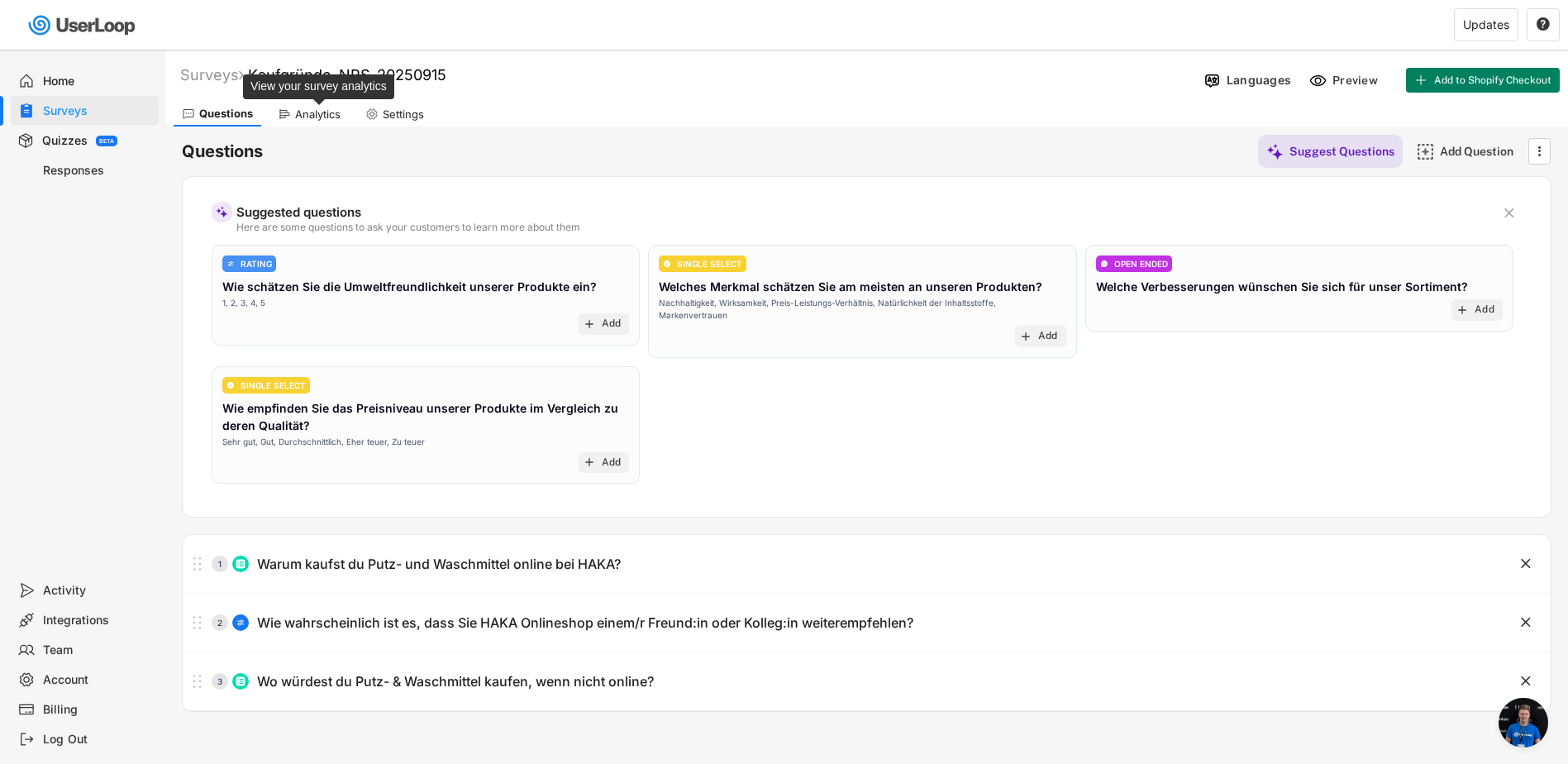
click at [303, 118] on div "Analytics" at bounding box center [318, 114] width 46 height 14
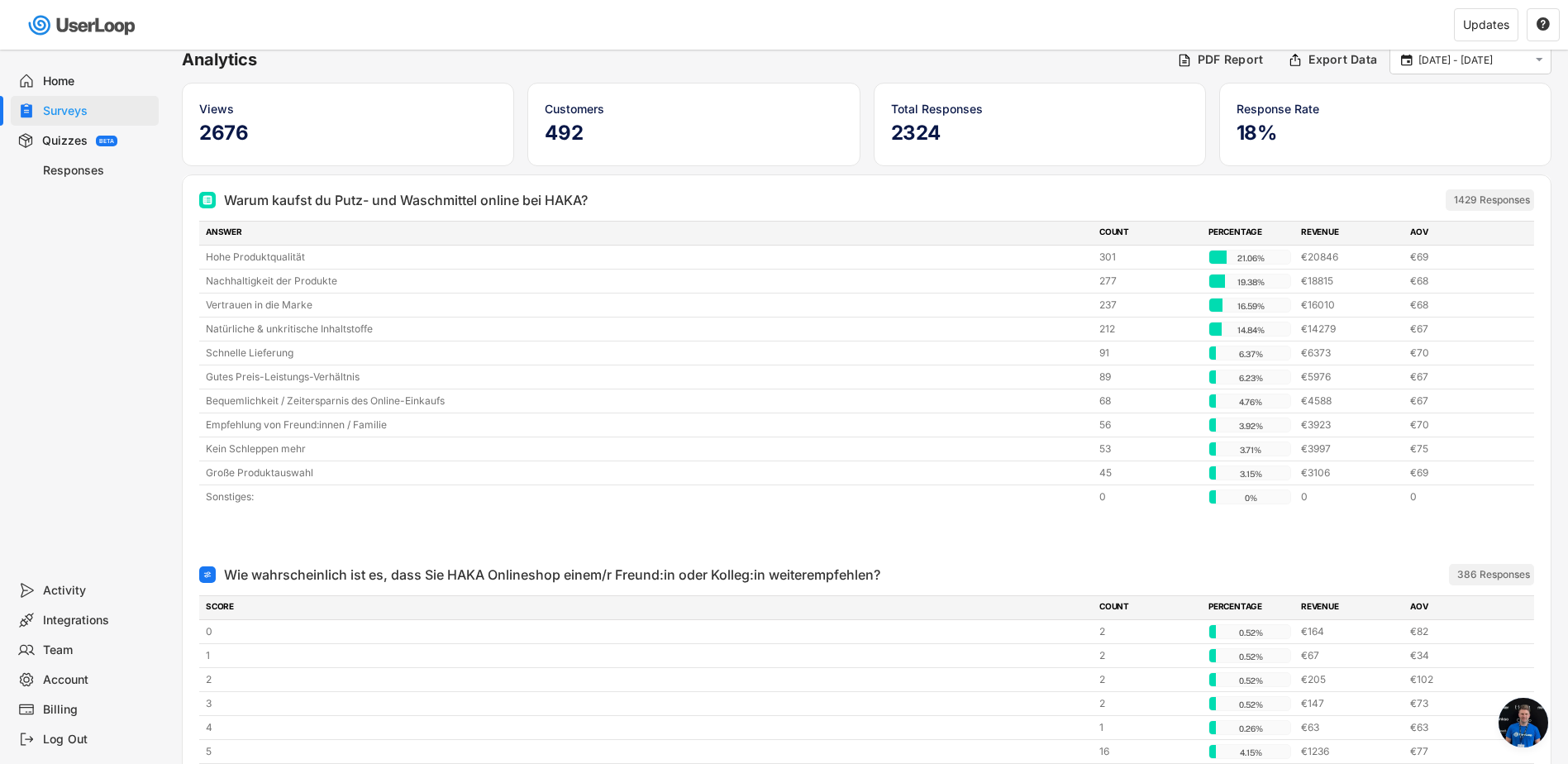
scroll to position [37, 0]
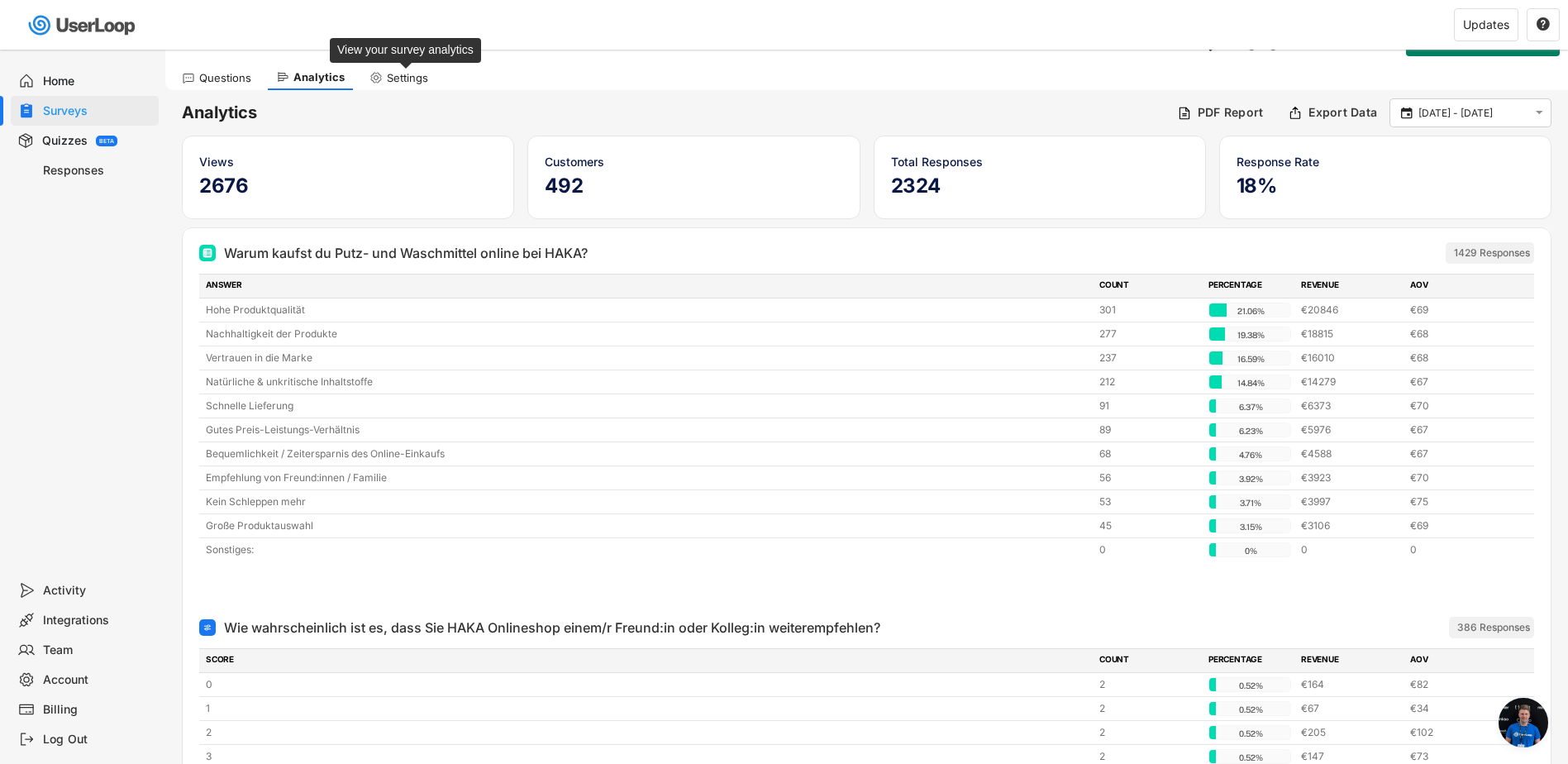
click at [405, 78] on div "Settings" at bounding box center [407, 78] width 41 height 14
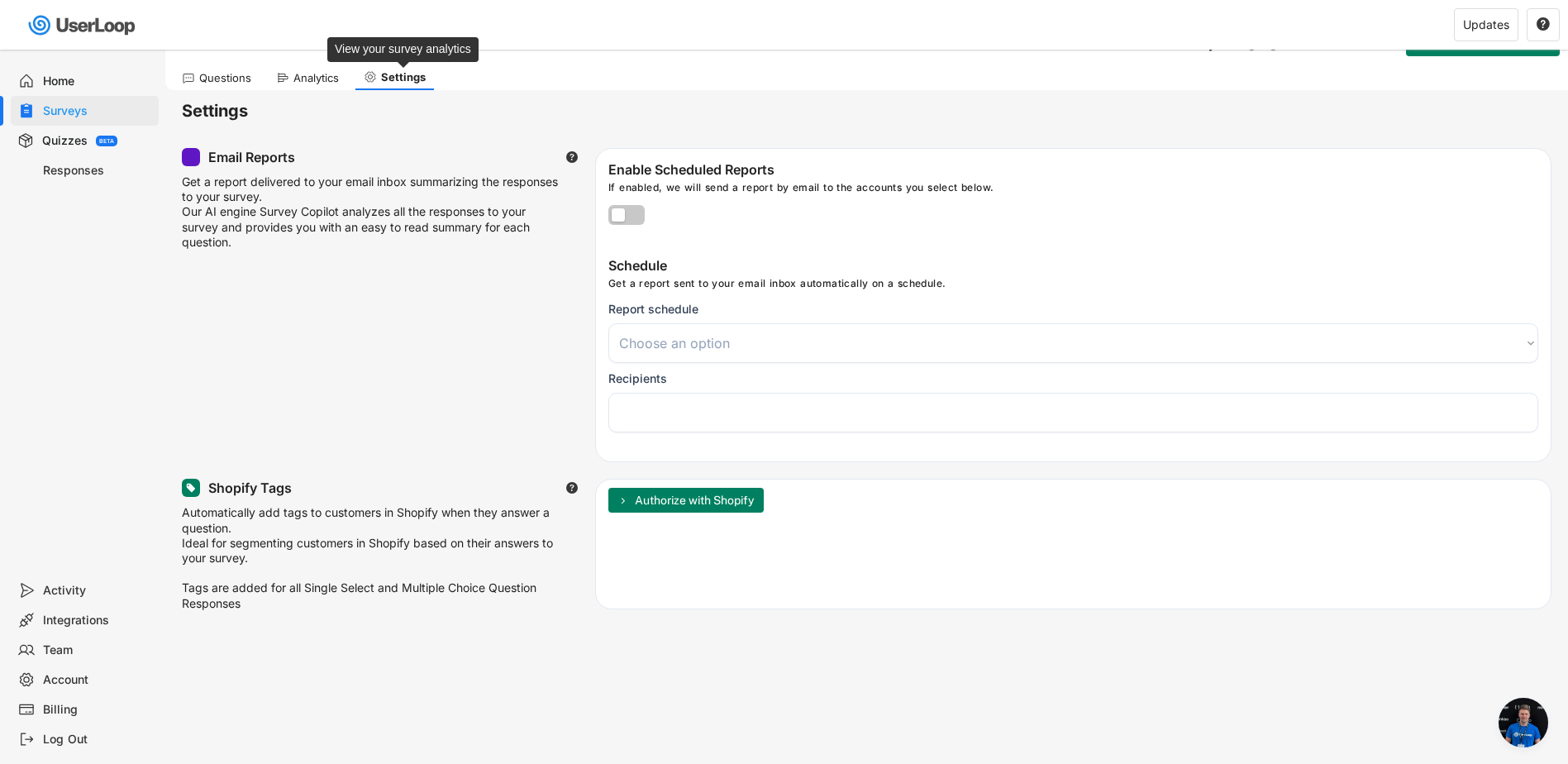
select select
click at [298, 79] on div "Analytics" at bounding box center [316, 78] width 46 height 14
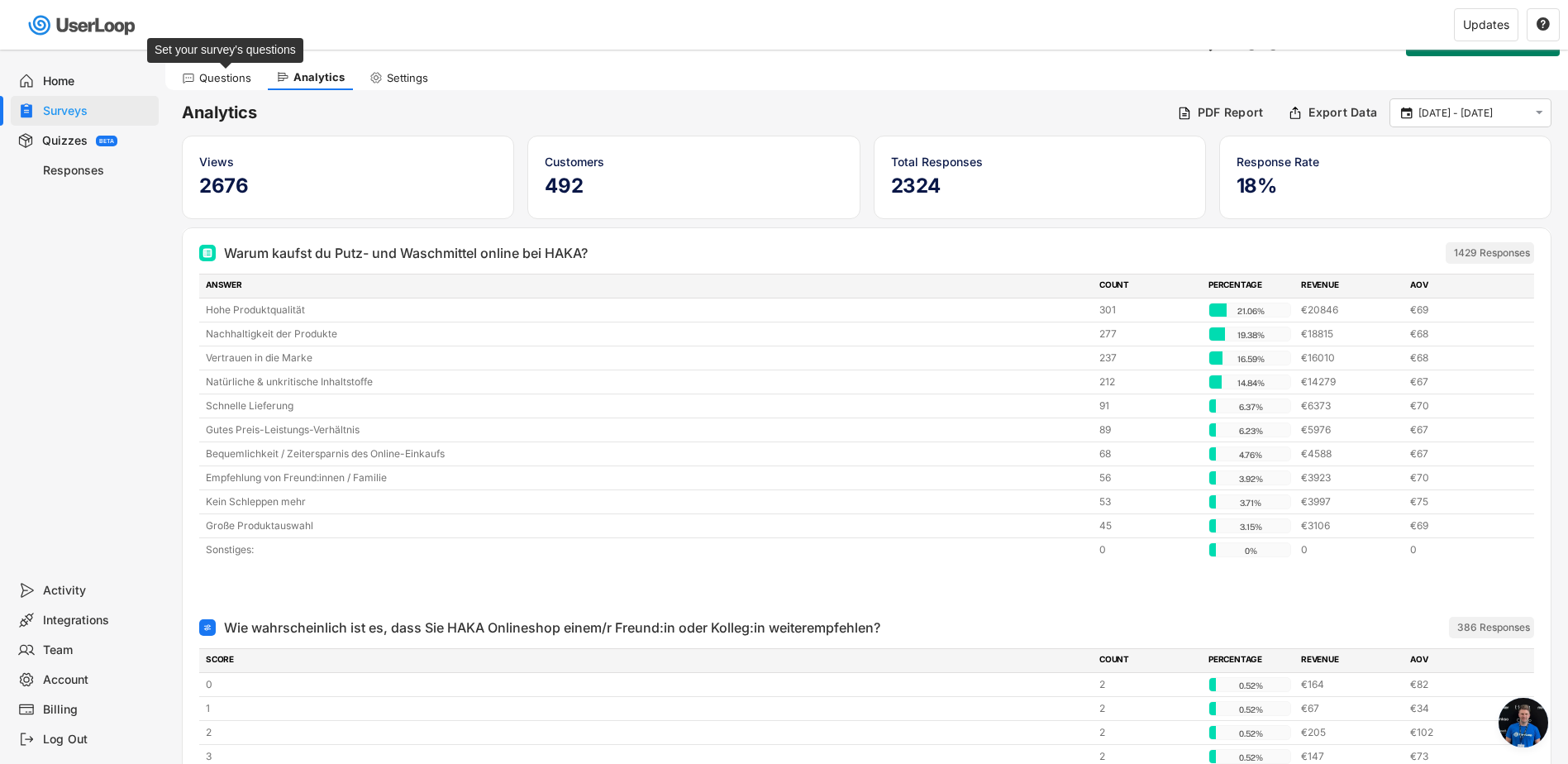
click at [208, 74] on div "Questions" at bounding box center [225, 78] width 52 height 14
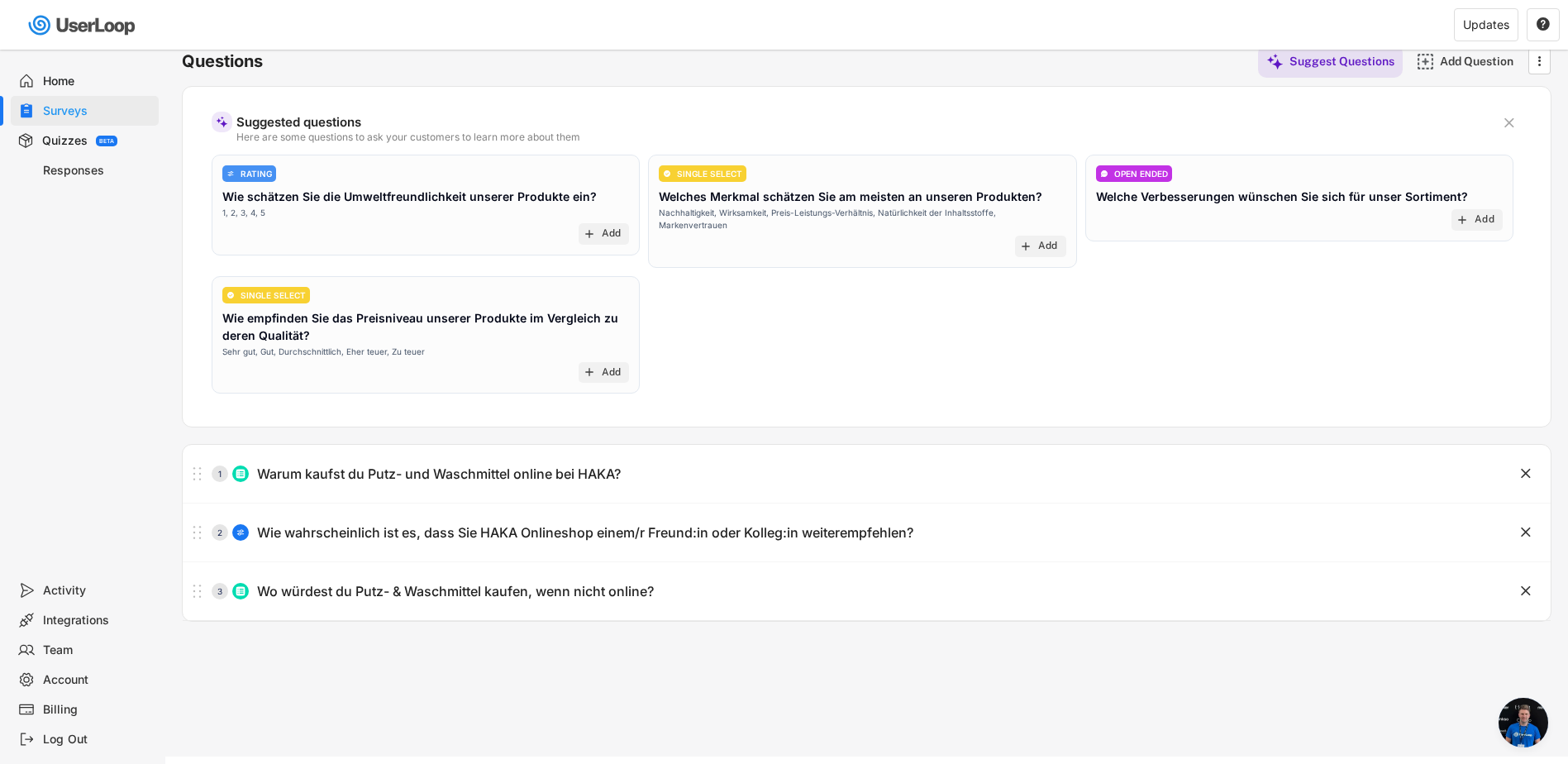
scroll to position [119, 0]
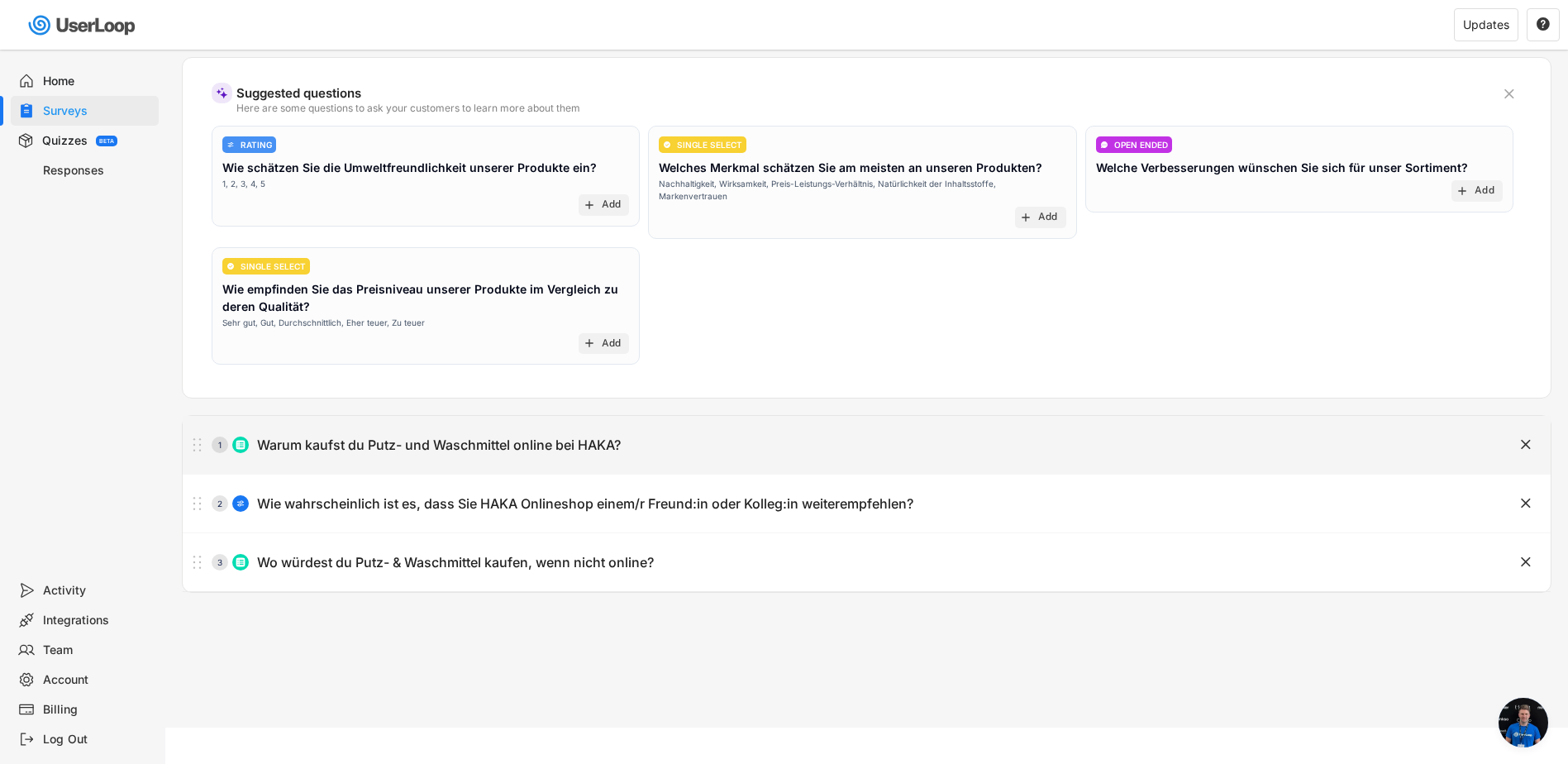
click at [452, 440] on div "Warum kaufst du Putz- und Waschmittel online bei HAKA?" at bounding box center [439, 445] width 363 height 17
type input "Warum kaufst du Putz- und Waschmittel online bei HAKA?"
type input "Nachhaltigkeit der Produkte"
type input "Hohe Produktqualität"
type input "Gutes Preis-Leistungs-Verhältnis"
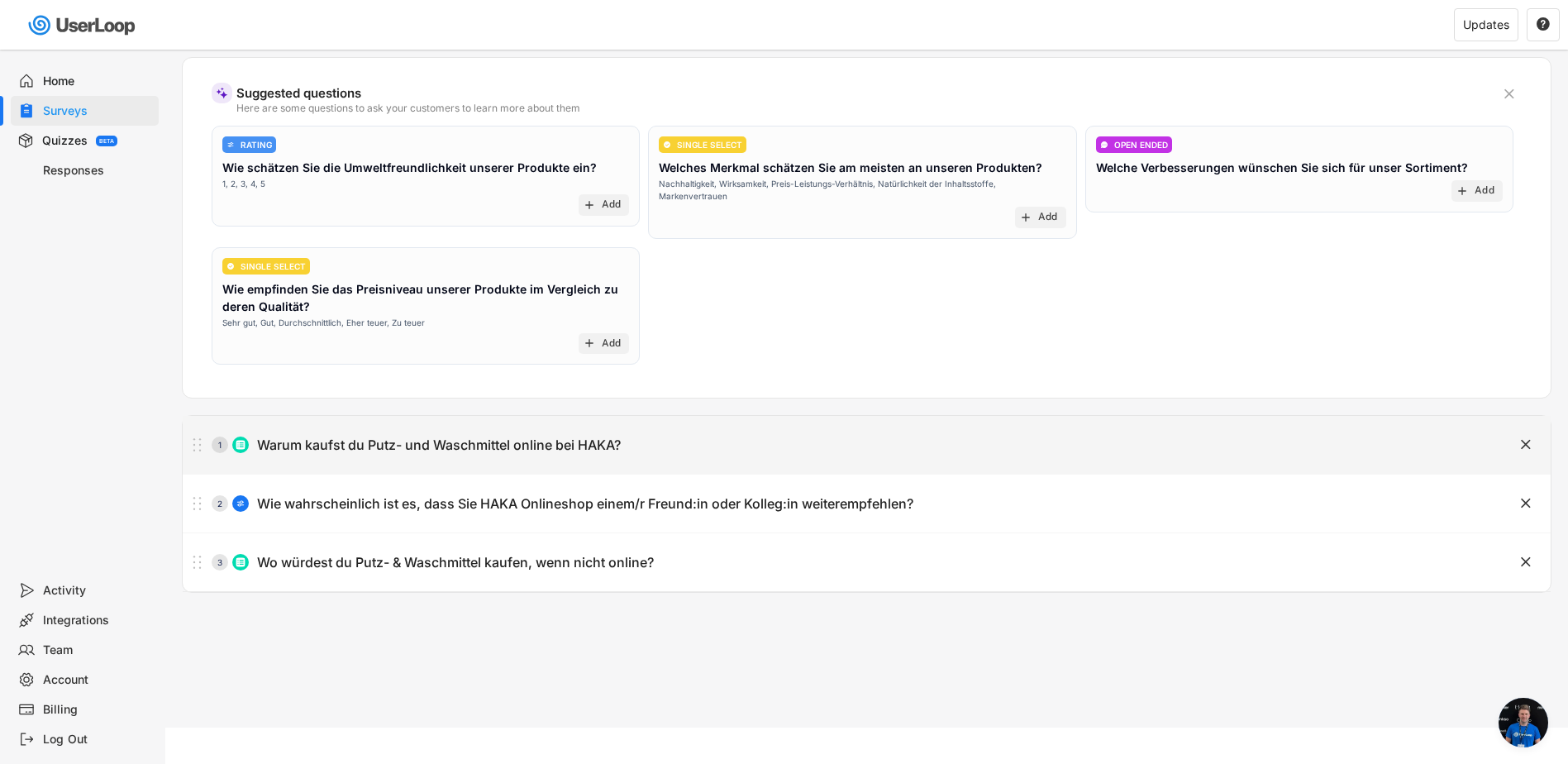
type input "Vertrauen in die Marke"
type input "Bequemlichkeit / Zeitersparnis des Online-Einkaufs"
type textarea "Mehrere Antworten möglich."
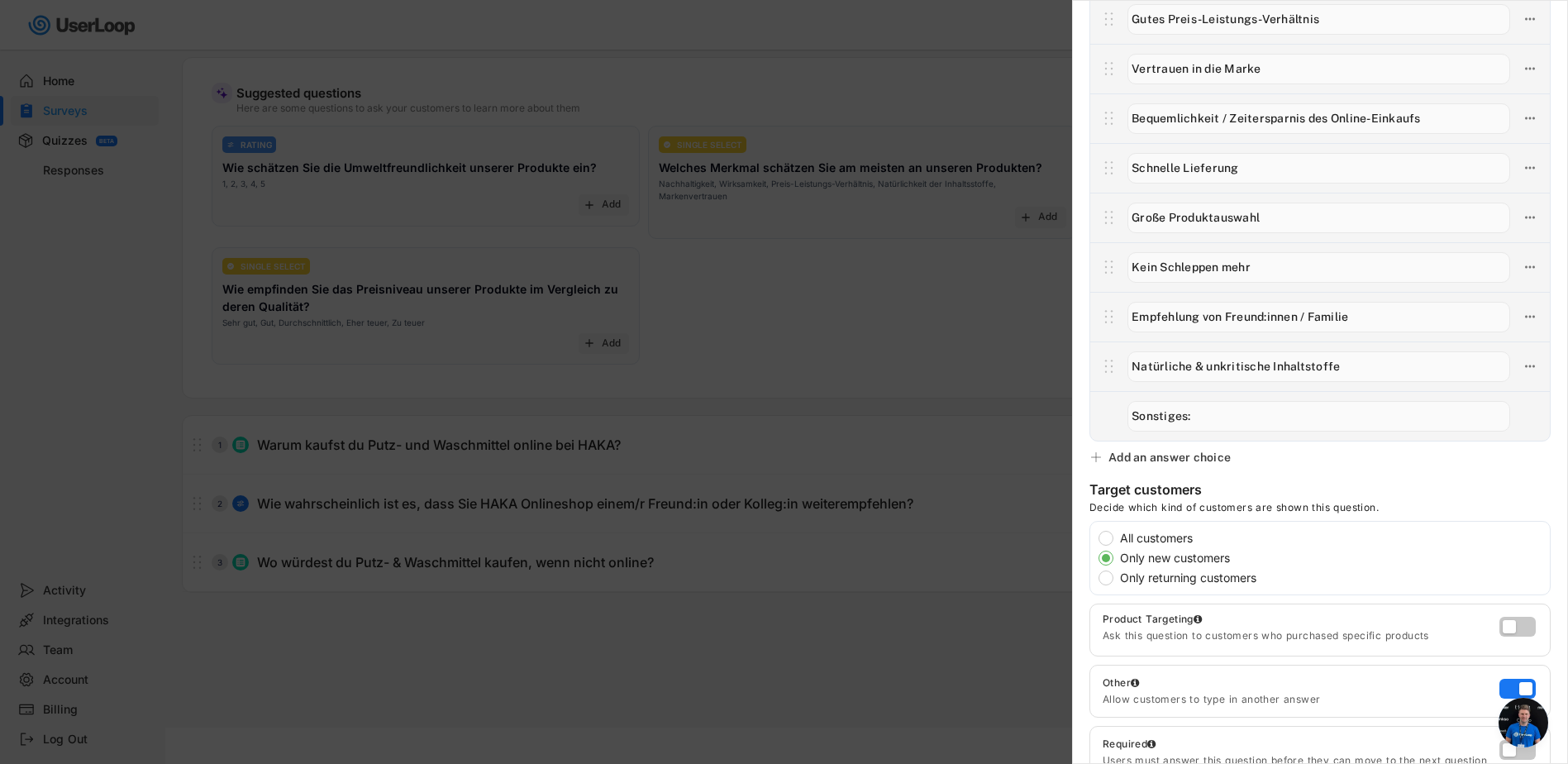
scroll to position [330, 0]
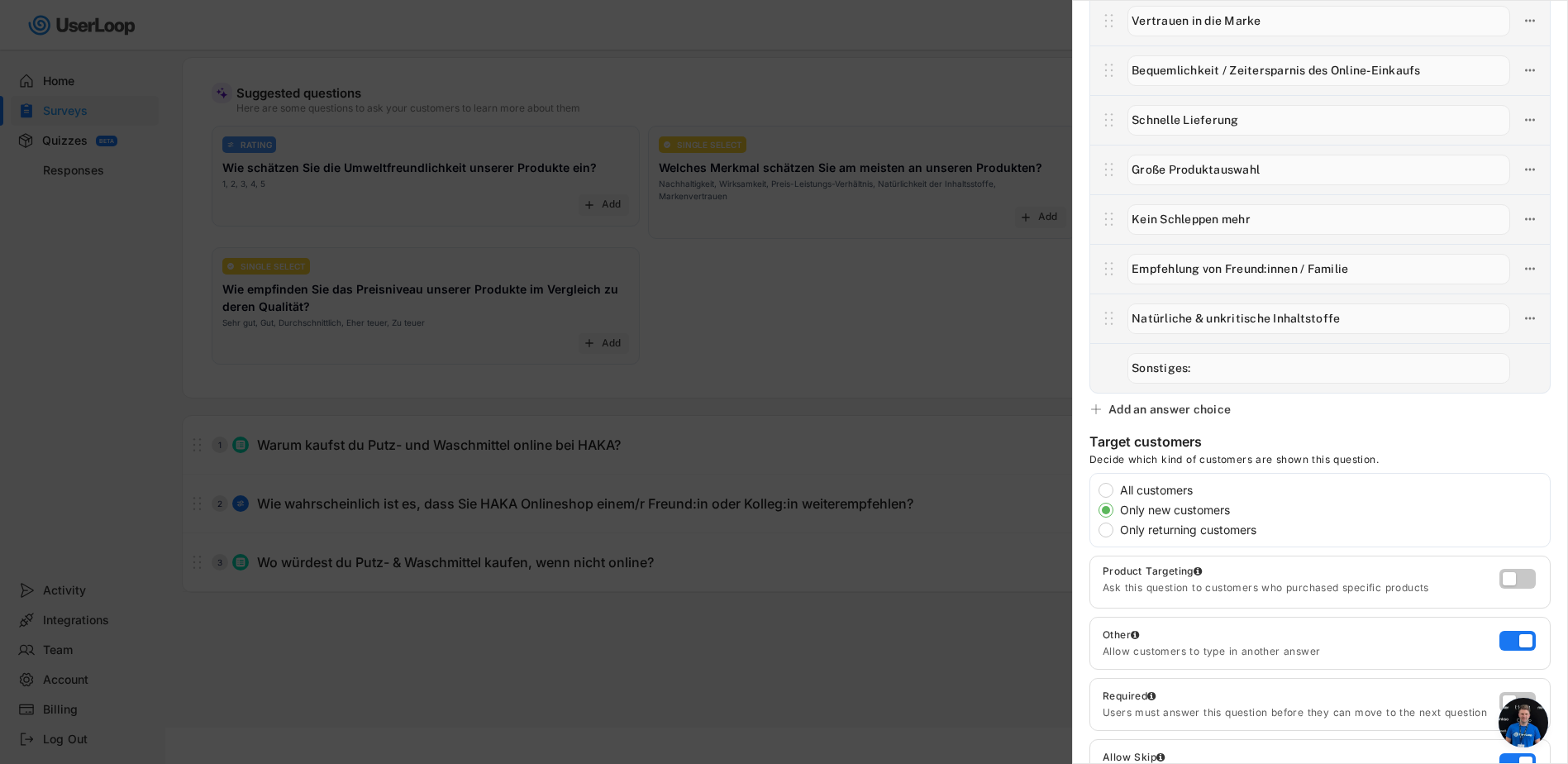
click at [1155, 494] on label "All customers" at bounding box center [1332, 490] width 434 height 12
click at [1097, 494] on input "All customers" at bounding box center [1092, 490] width 11 height 11
radio input "true"
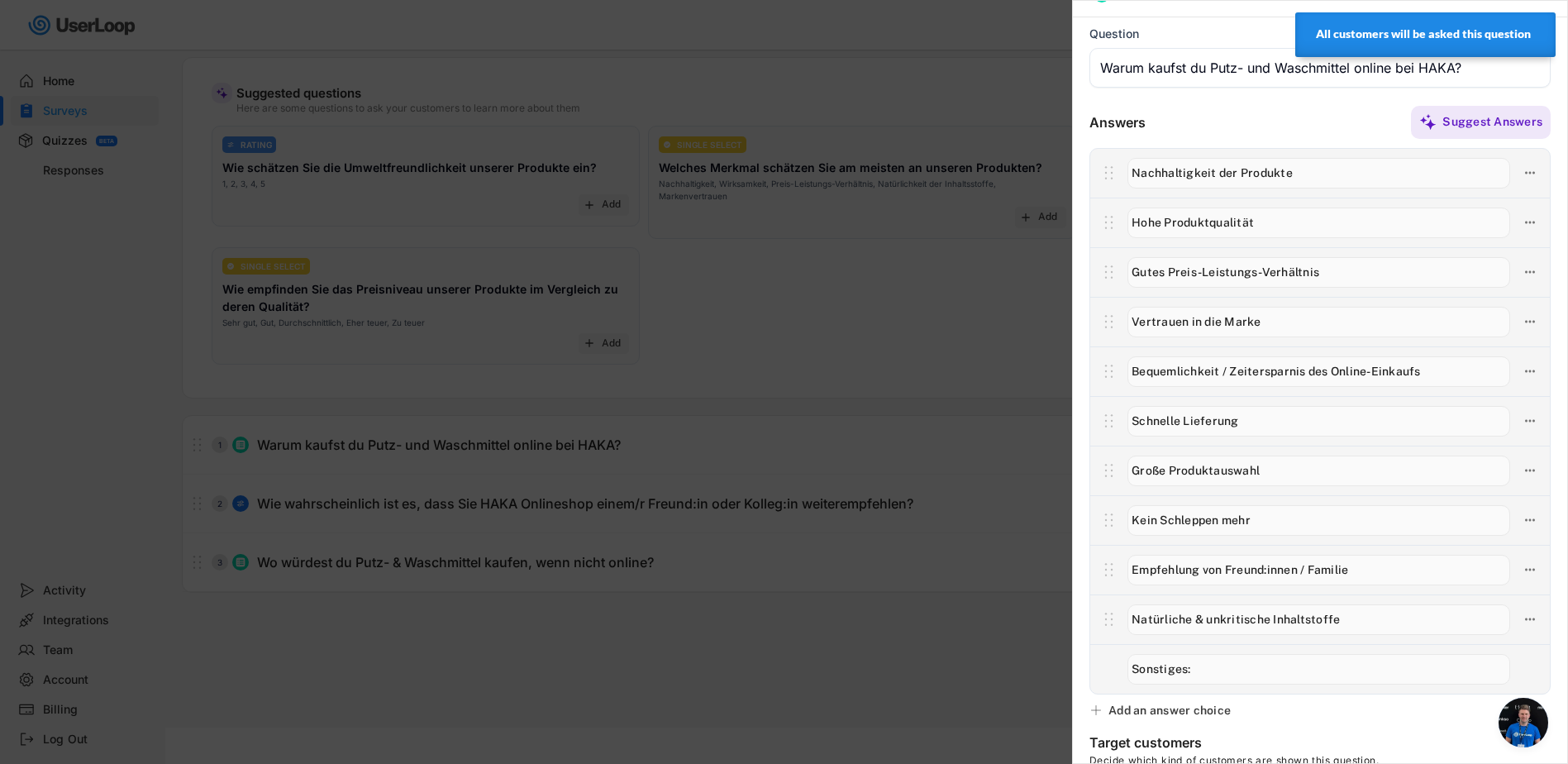
scroll to position [0, 0]
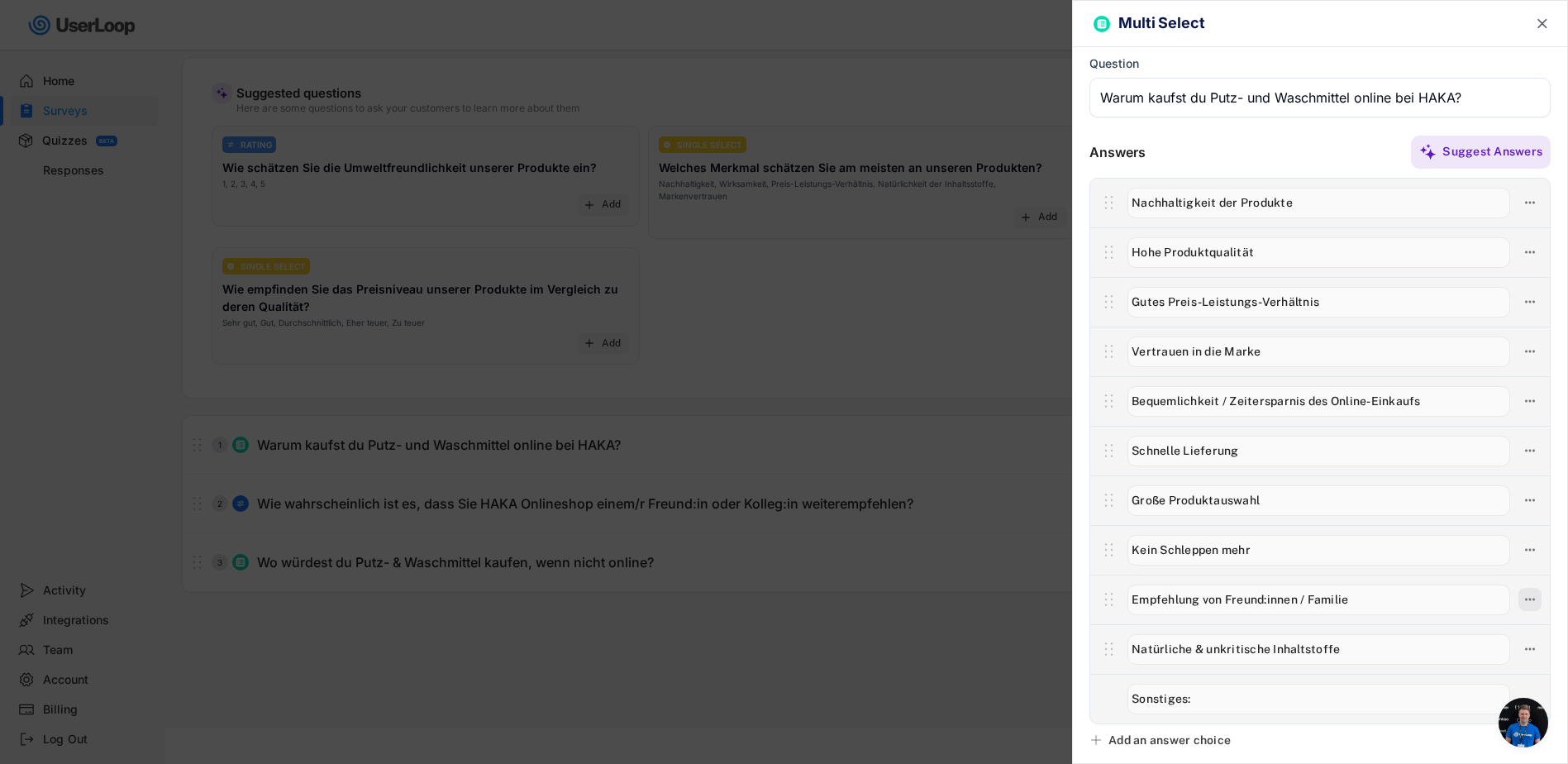
click at [1522, 601] on icon at bounding box center [1530, 599] width 15 height 15
click at [1393, 685] on div "Delete Answer" at bounding box center [1423, 686] width 157 height 15
click at [1393, 685] on div "Are you sure? Click to confirm." at bounding box center [1423, 686] width 157 height 15
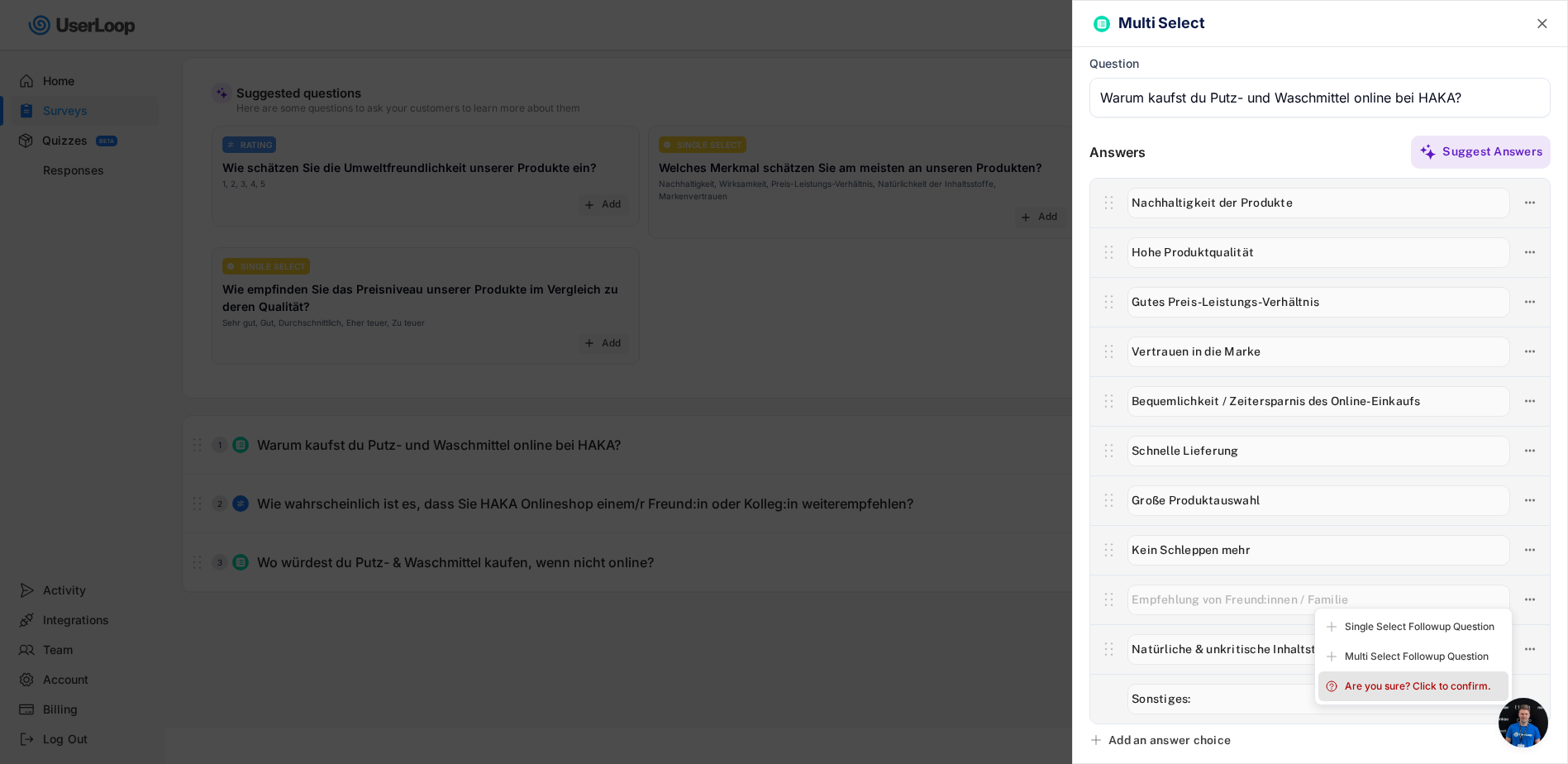
type input "Natürliche & unkritische Inhaltstoffe"
type input "Sonstiges:"
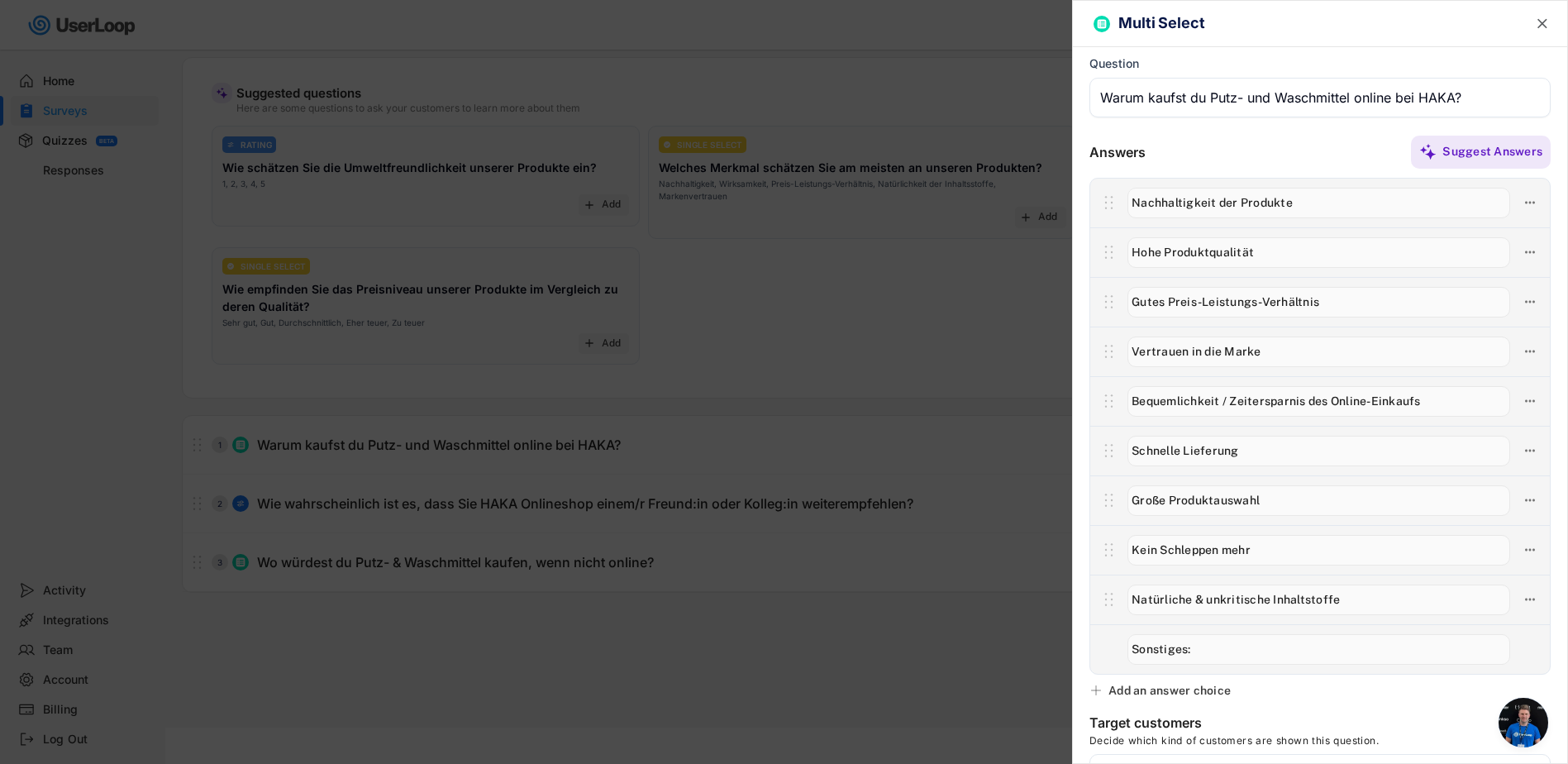
click at [1222, 398] on input "input" at bounding box center [1318, 402] width 382 height 31
type input "Bequemlichkeit + Zeitersparnis des Online-Einkaufs"
click at [1537, 22] on text "" at bounding box center [1542, 23] width 10 height 17
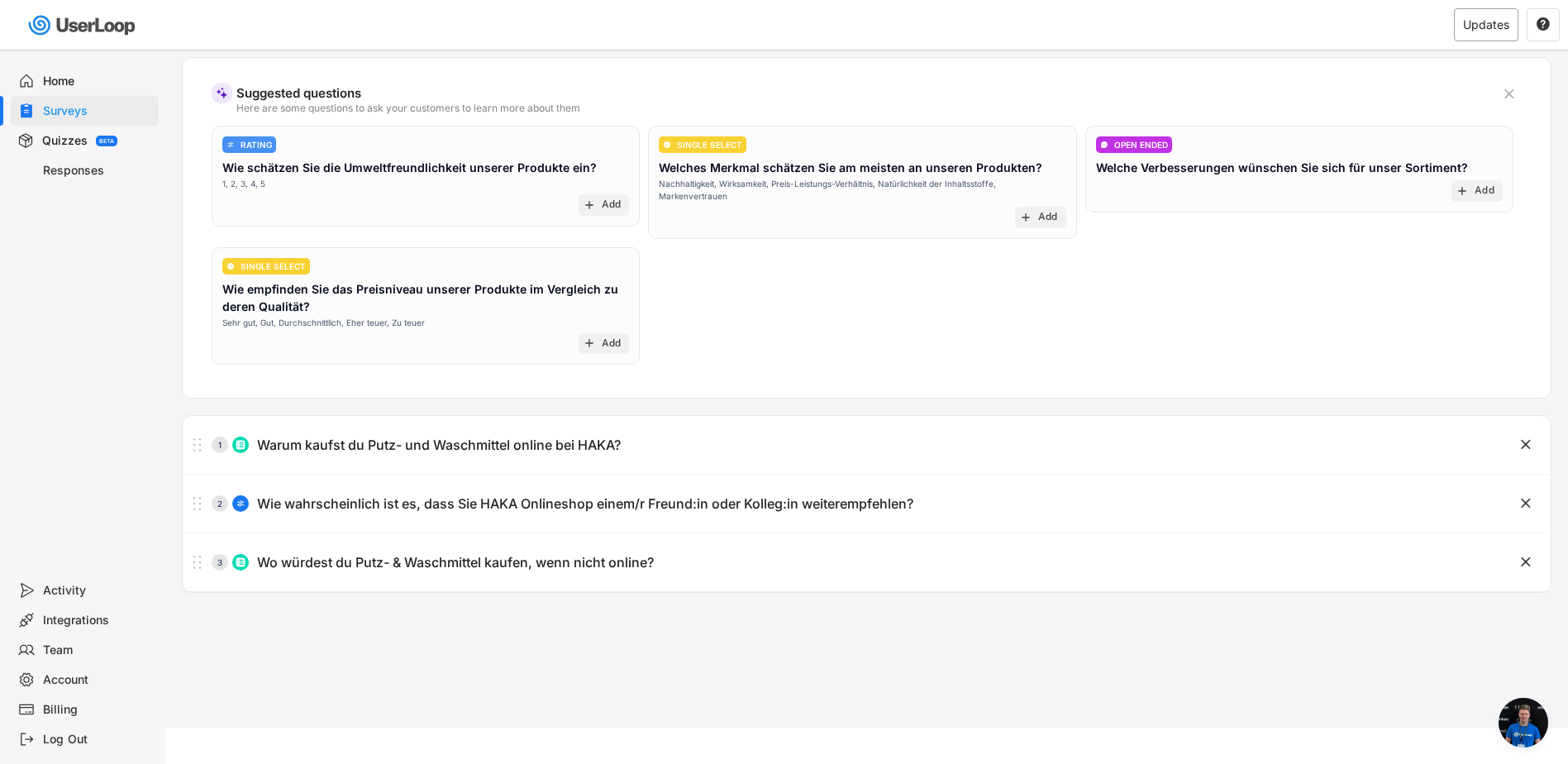
click at [1475, 24] on div "Updates" at bounding box center [1486, 25] width 47 height 12
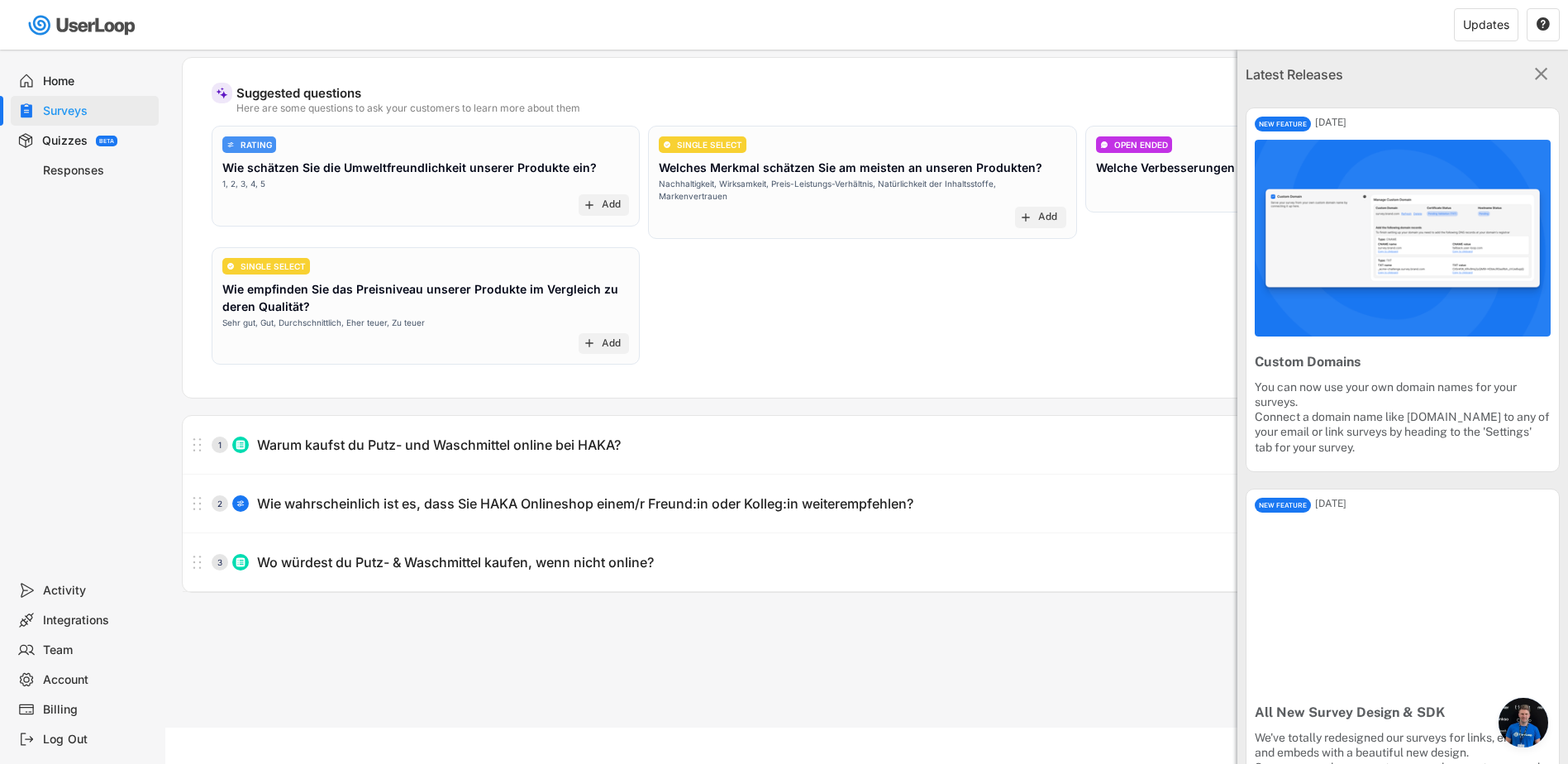
click at [1534, 72] on text "" at bounding box center [1541, 74] width 13 height 22
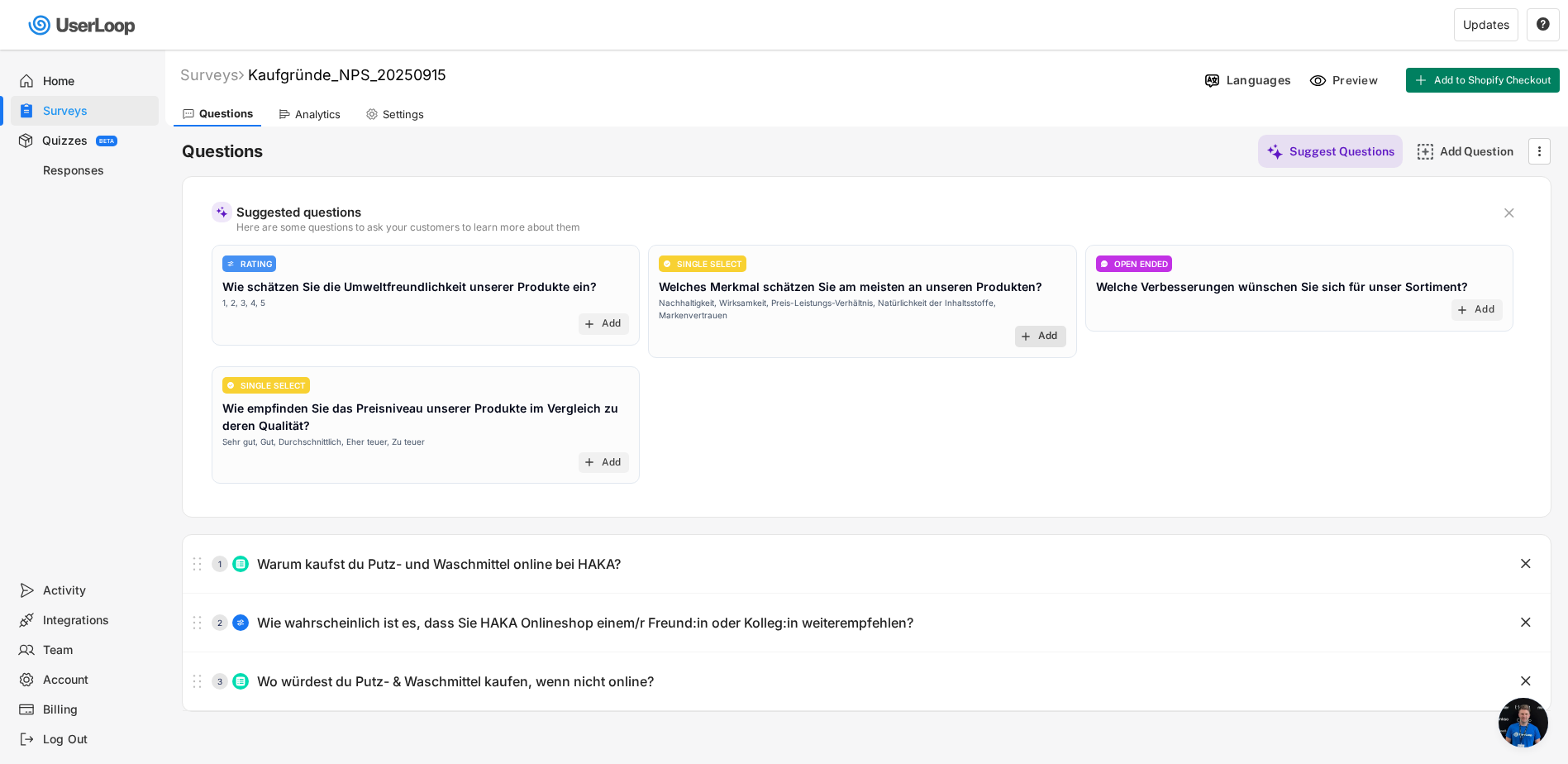
click at [1038, 334] on div "Add" at bounding box center [1048, 336] width 20 height 13
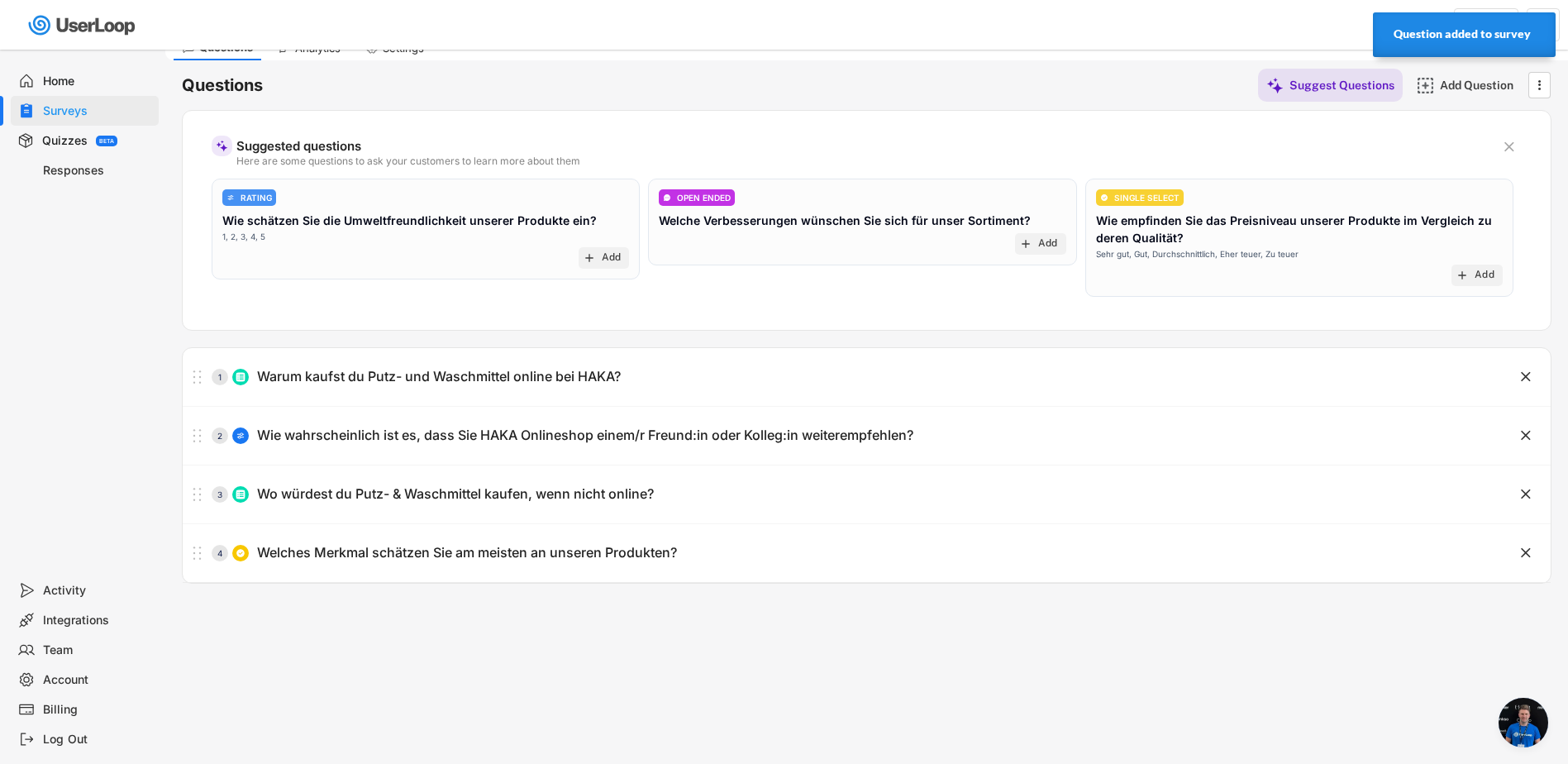
scroll to position [132, 0]
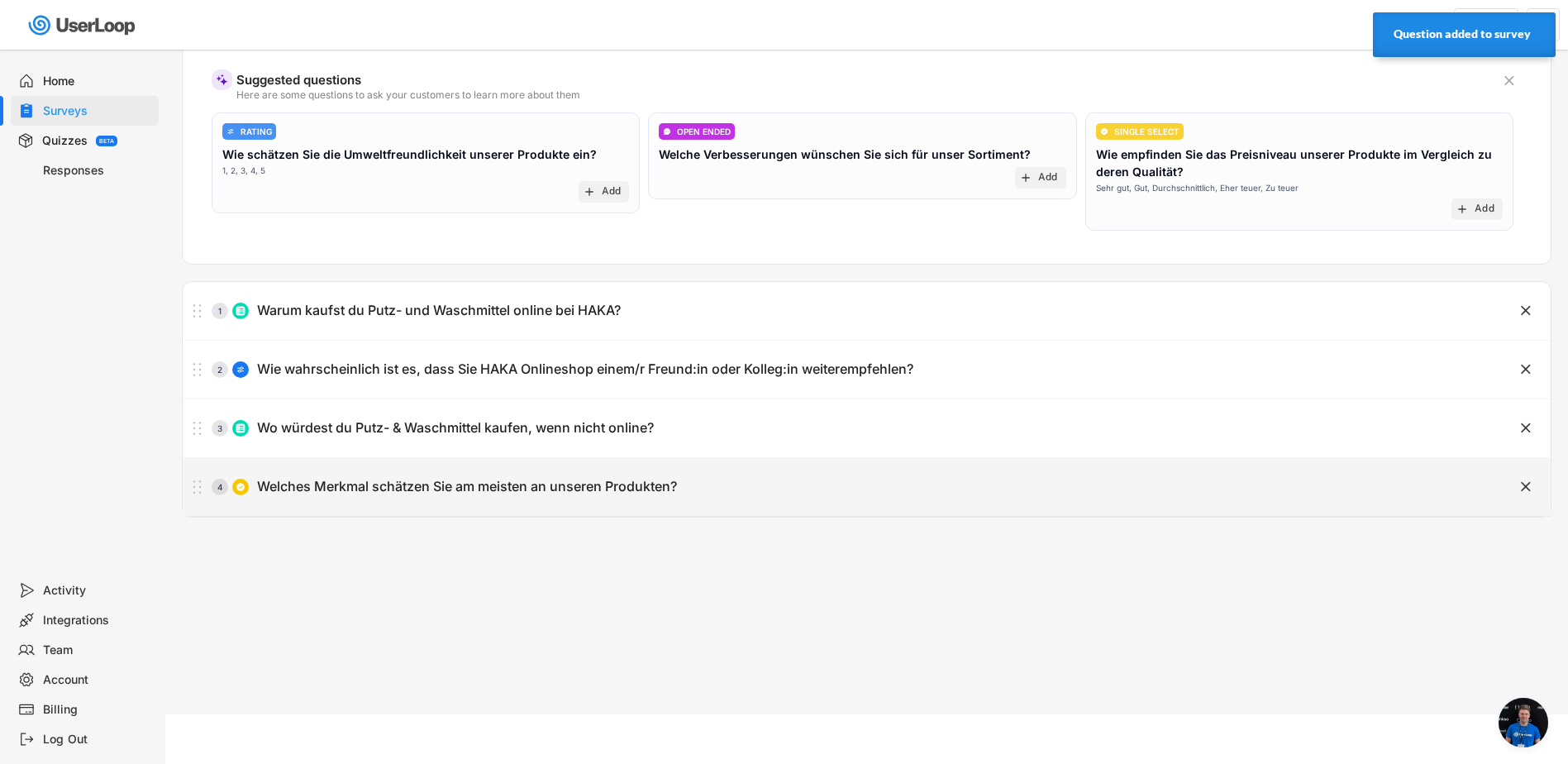
click at [500, 485] on div "Welches Merkmal schätzen Sie am meisten an unseren Produkten?" at bounding box center [467, 486] width 420 height 17
type input "Welches Merkmal schätzen Sie am meisten an unseren Produkten?"
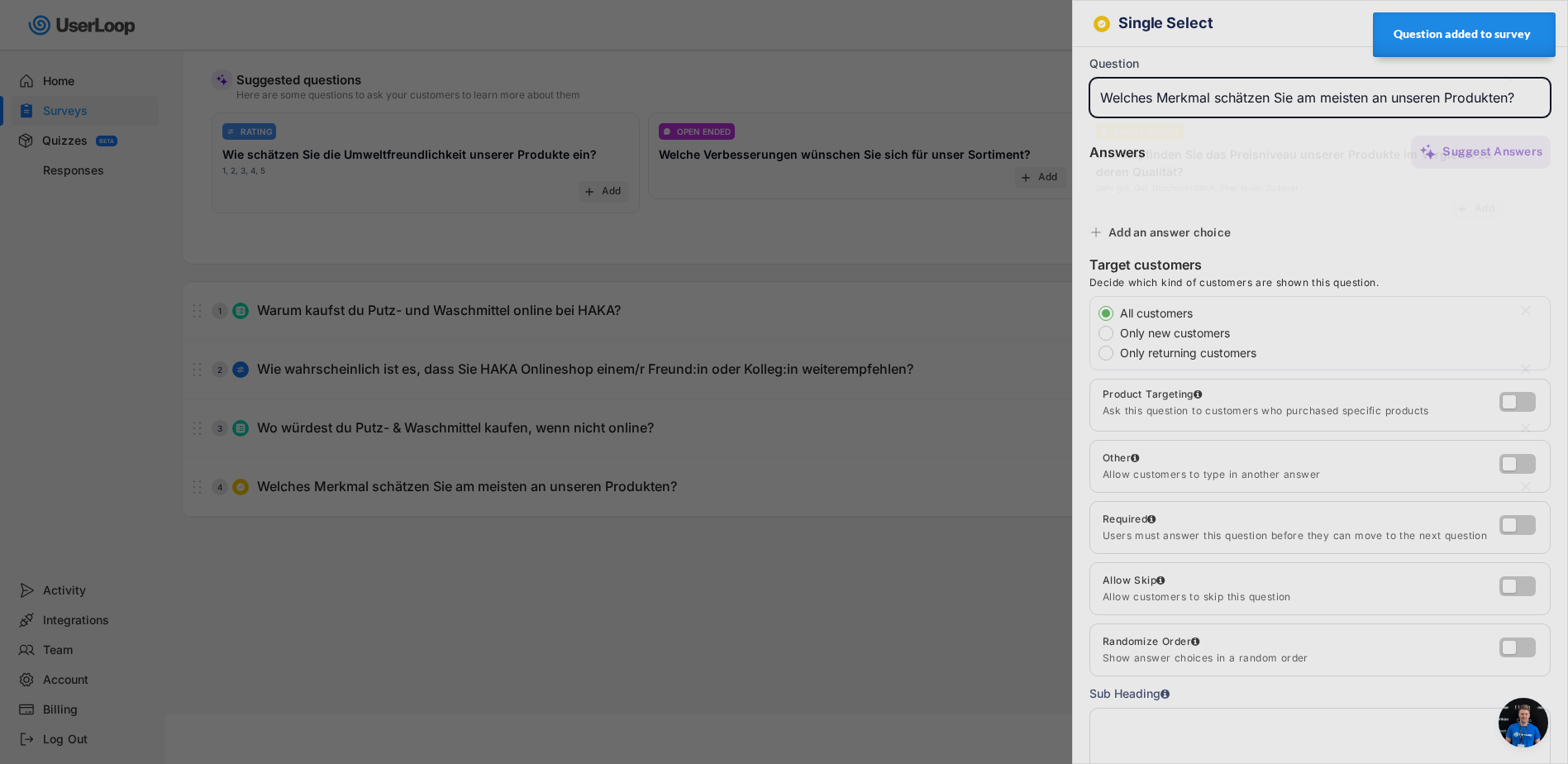
type input "Natürlichkeit der Inhaltsstoffe"
type input "Wirksamkeit"
type input "Nachhaltigkeit"
type input "Markenvertrauen"
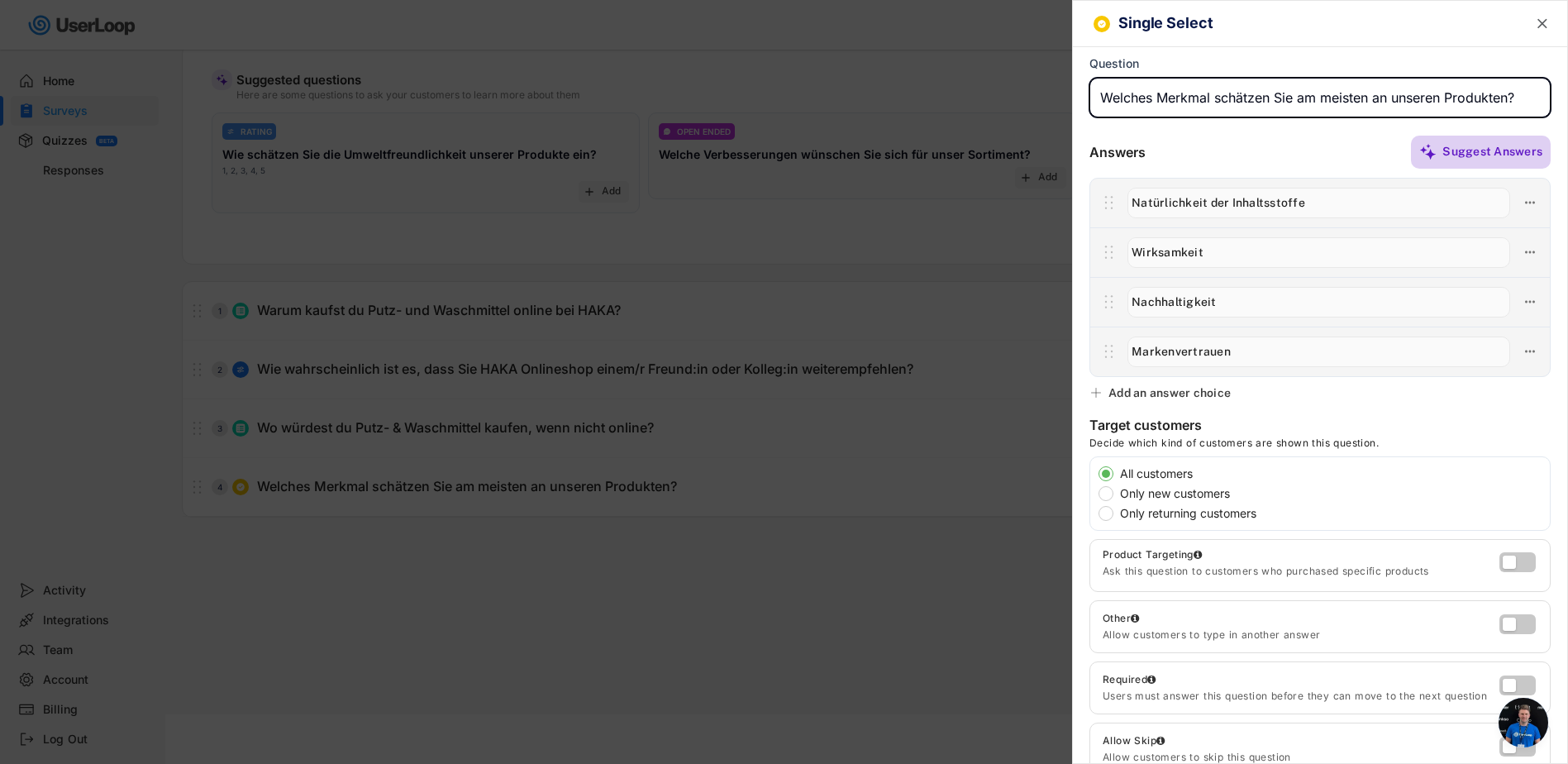
click at [1450, 162] on div "Suggest Answers" at bounding box center [1492, 152] width 100 height 33
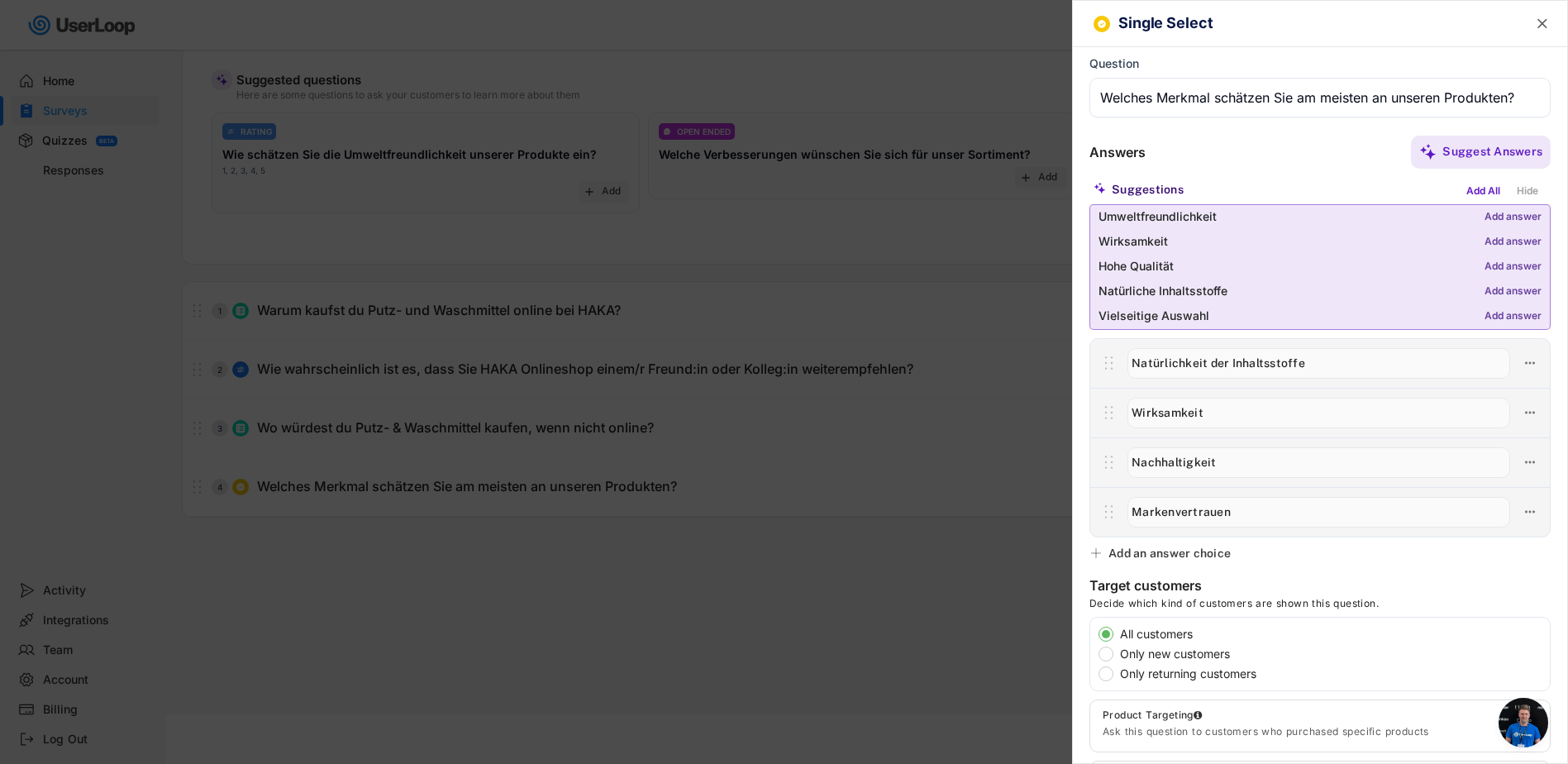
click at [1490, 267] on div "Add answer" at bounding box center [1512, 267] width 57 height 12
type input "Hohe Qualität"
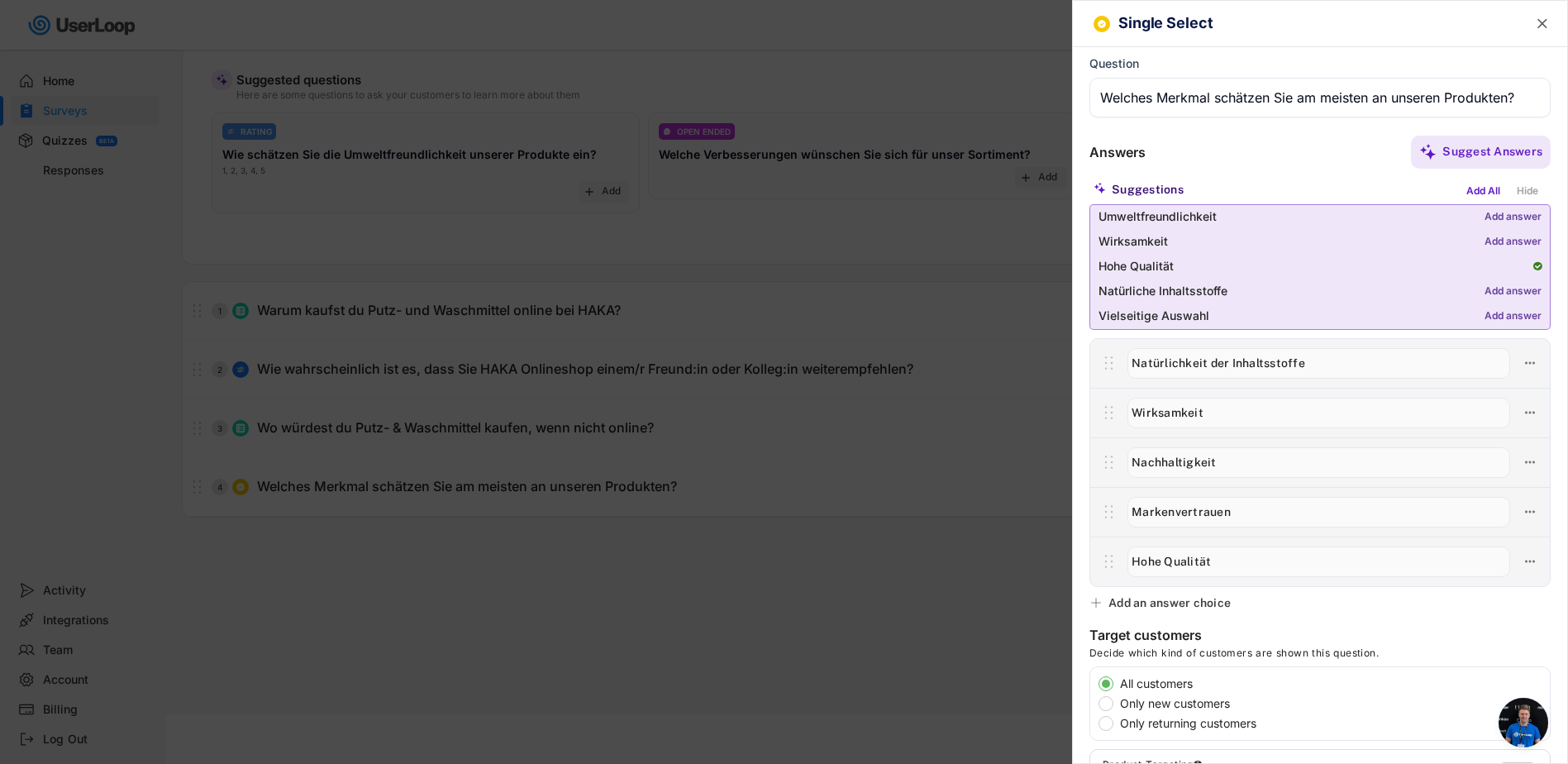
click at [1492, 215] on div "Add answer" at bounding box center [1512, 217] width 57 height 12
type input "Umweltfreundlichkeit"
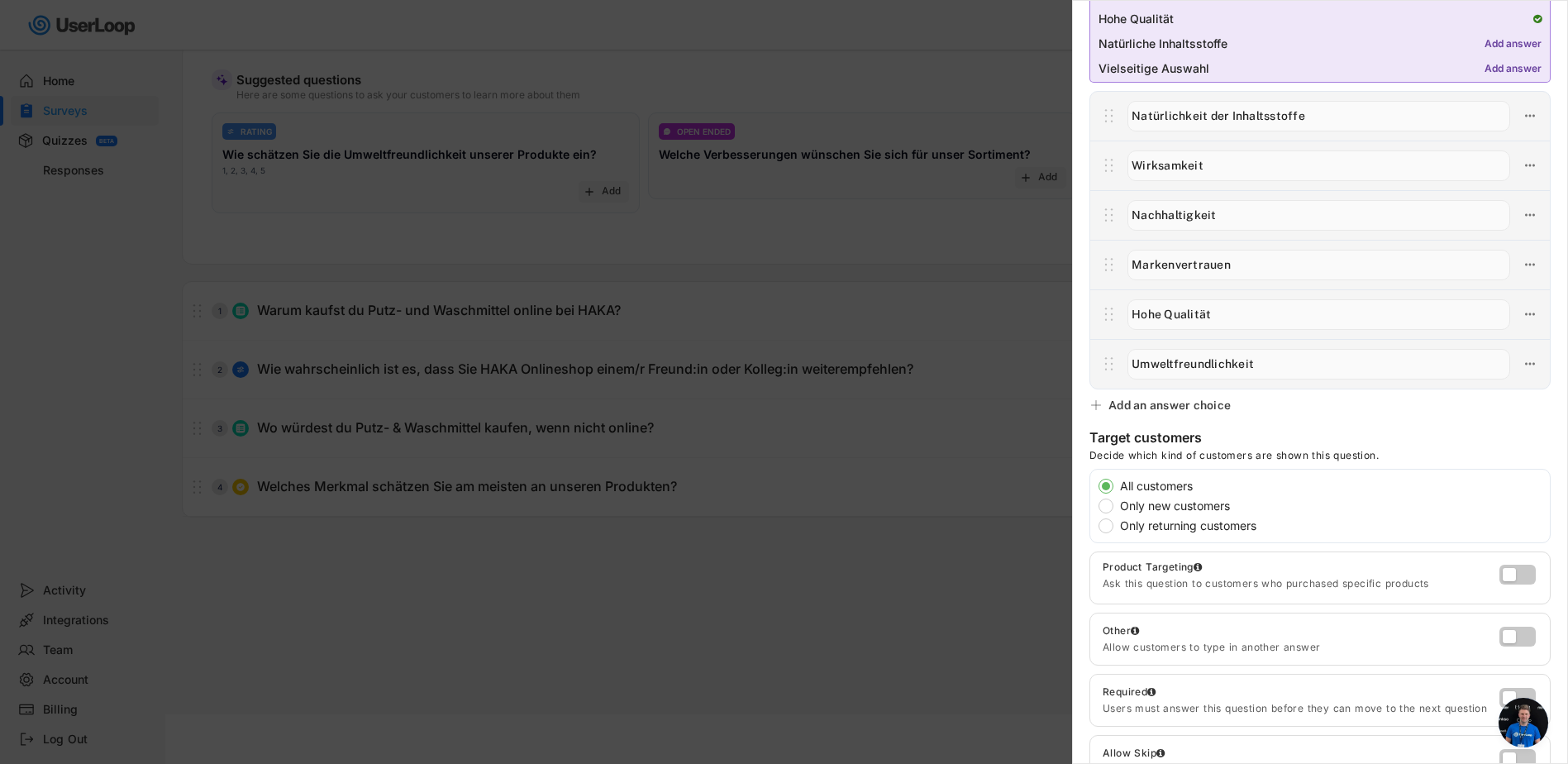
scroll to position [248, 0]
click at [1148, 403] on div "Add an answer choice" at bounding box center [1169, 404] width 122 height 15
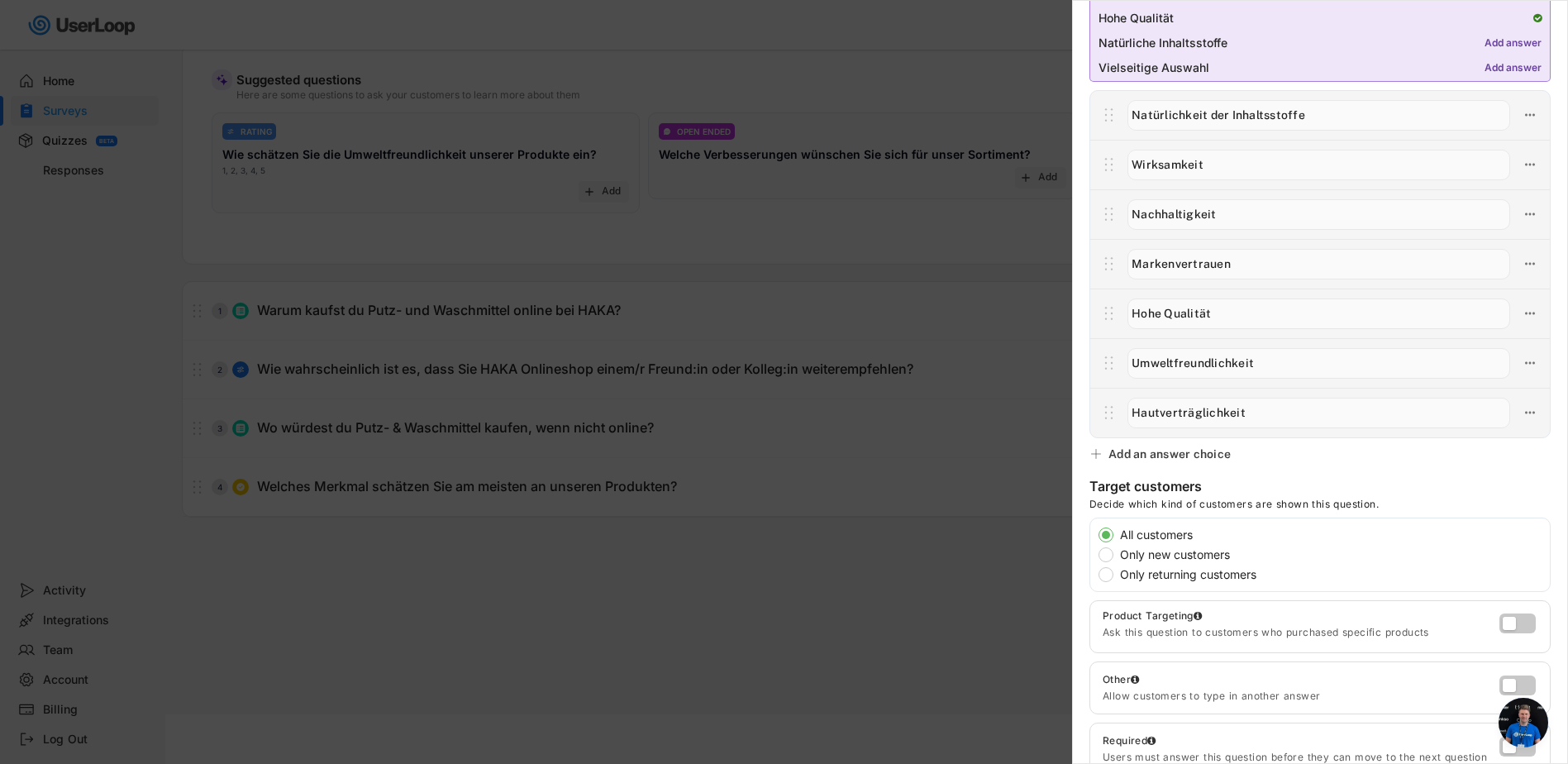
type input "Hautverträglichkeit"
click at [1156, 452] on div "Add an answer choice" at bounding box center [1169, 454] width 122 height 15
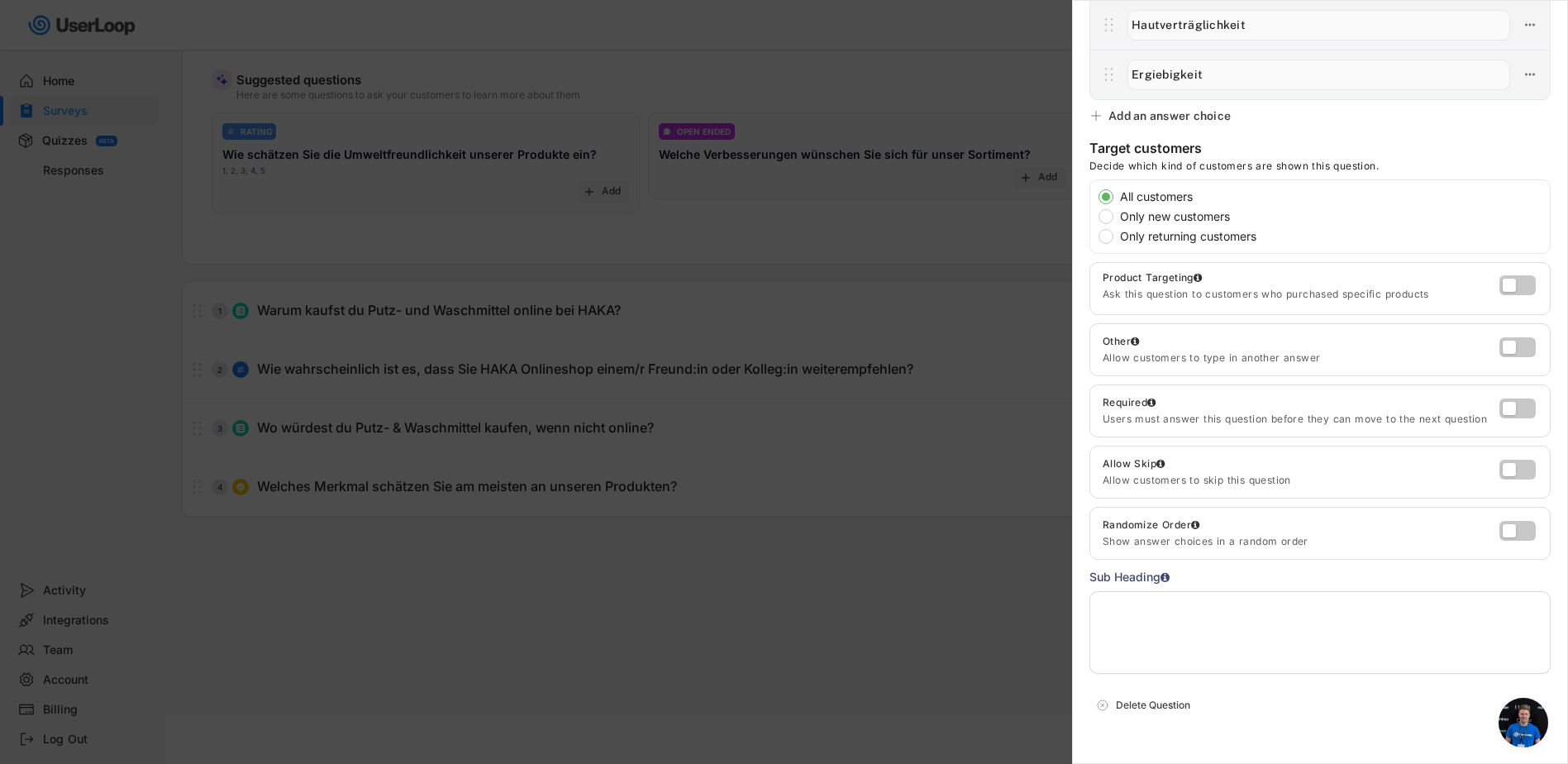
scroll to position [661, 0]
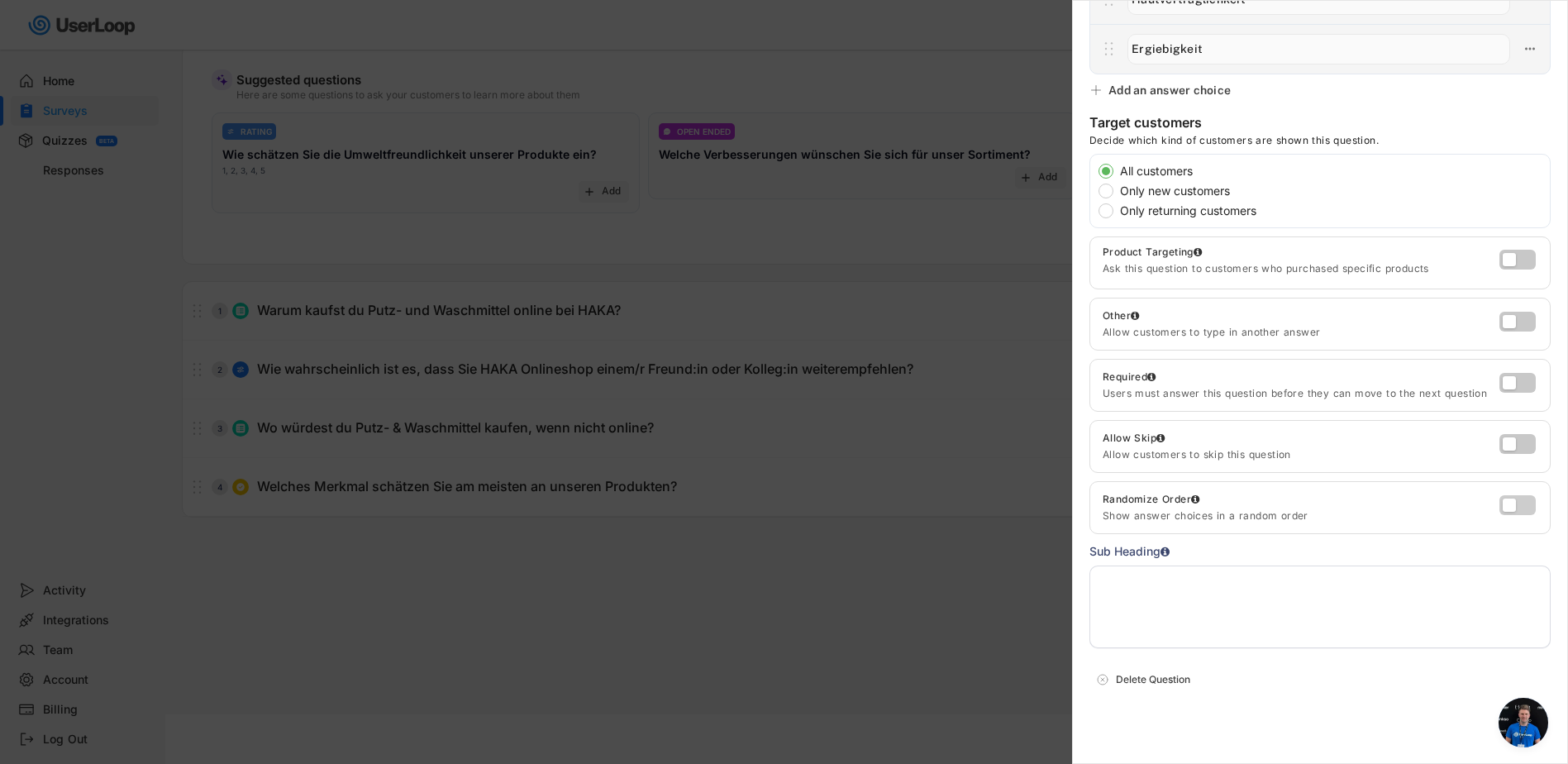
type input "Ergiebigkeit"
click at [1505, 508] on label at bounding box center [1513, 501] width 37 height 20
click at [0, 0] on input "checkbox" at bounding box center [0, 0] width 0 height 0
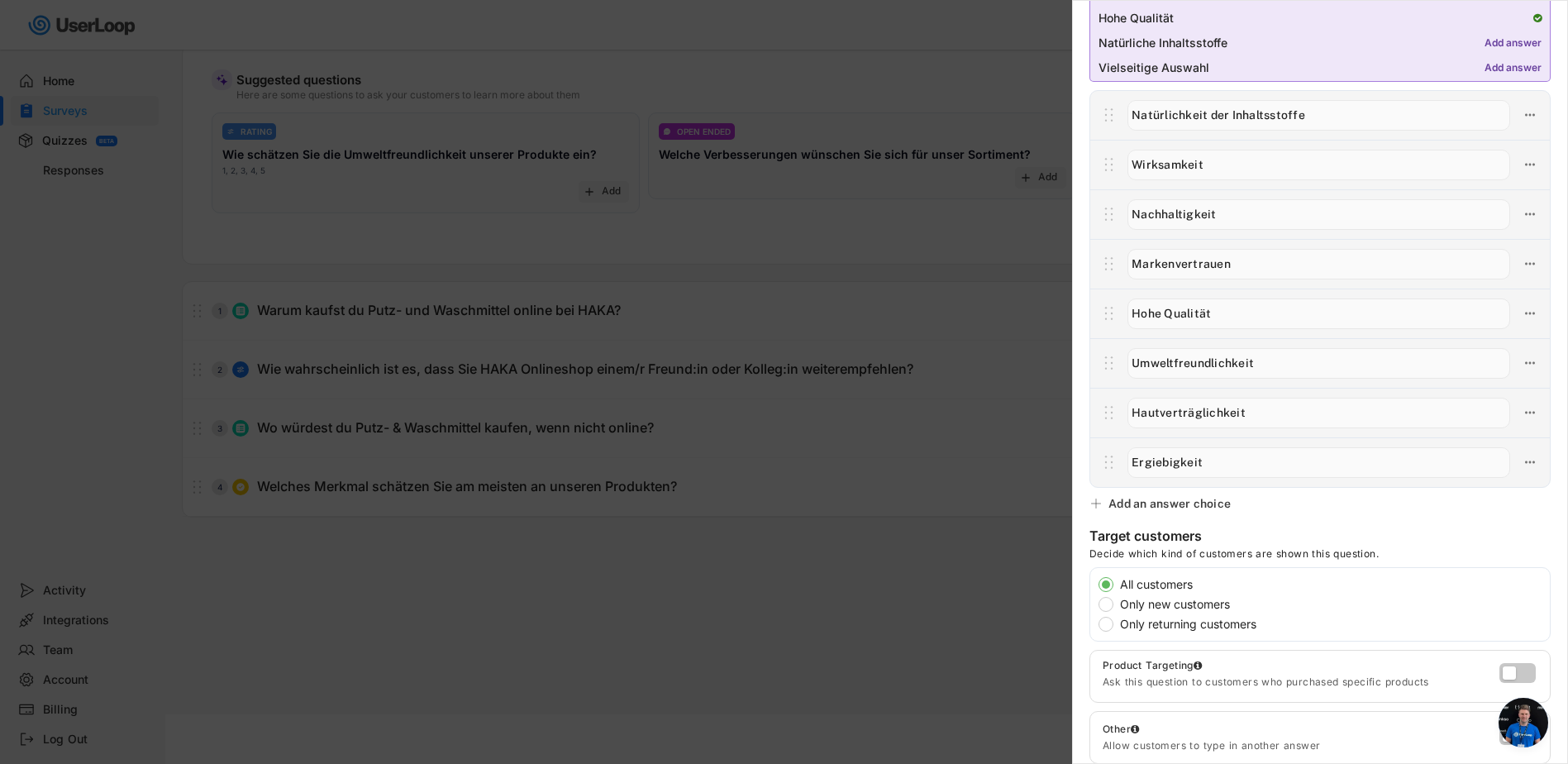
scroll to position [0, 0]
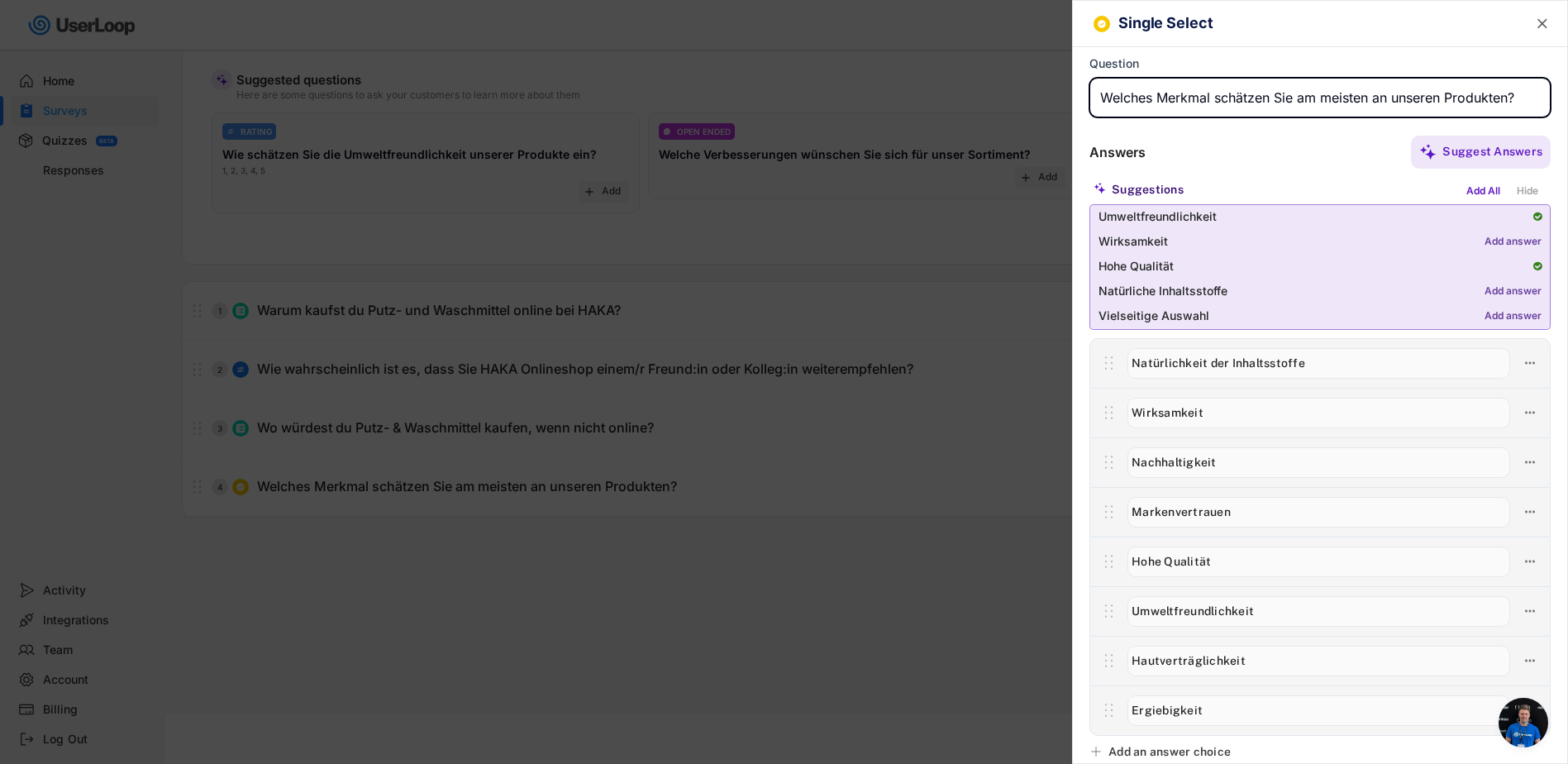
click at [1151, 94] on input "input" at bounding box center [1319, 97] width 461 height 39
click at [1204, 97] on input "input" at bounding box center [1319, 97] width 461 height 39
click at [1260, 99] on input "input" at bounding box center [1319, 97] width 461 height 39
click at [1144, 96] on input "input" at bounding box center [1319, 97] width 461 height 39
type input "Welche Merkmale schätzt du am meisten an unseren Produkten?"
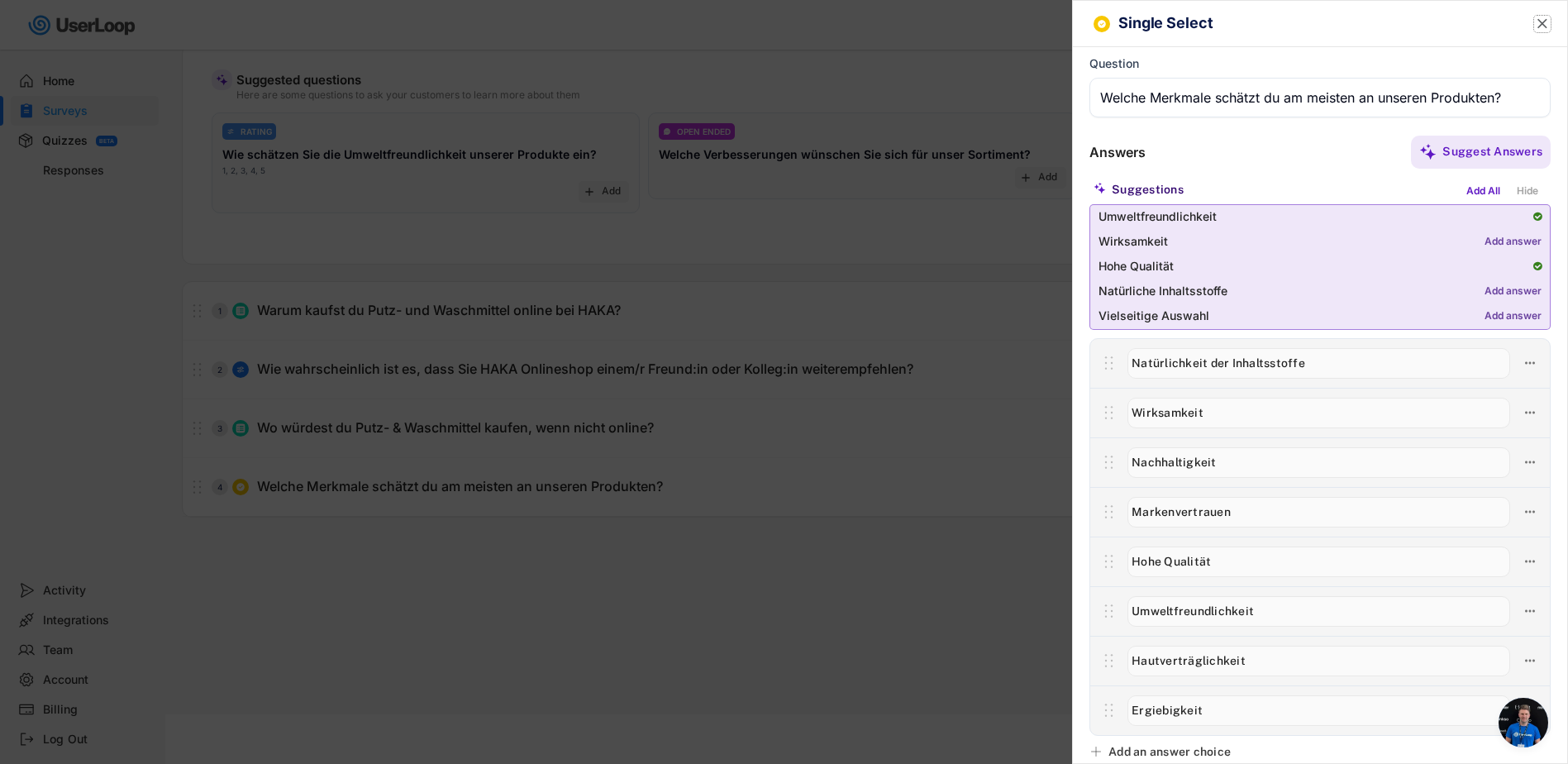
click at [1537, 25] on text "" at bounding box center [1542, 23] width 10 height 17
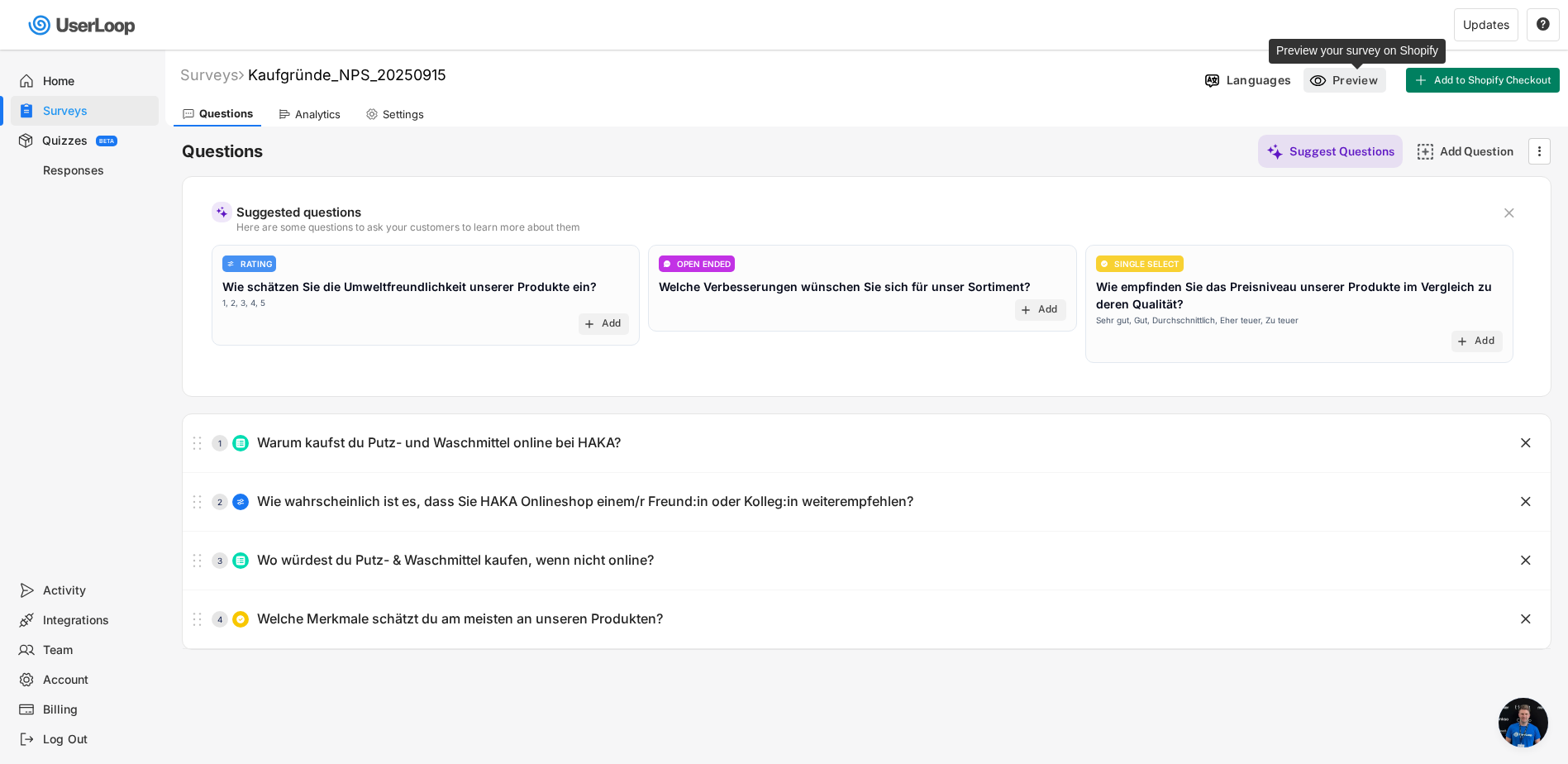
click at [1353, 77] on div "Preview" at bounding box center [1357, 80] width 49 height 15
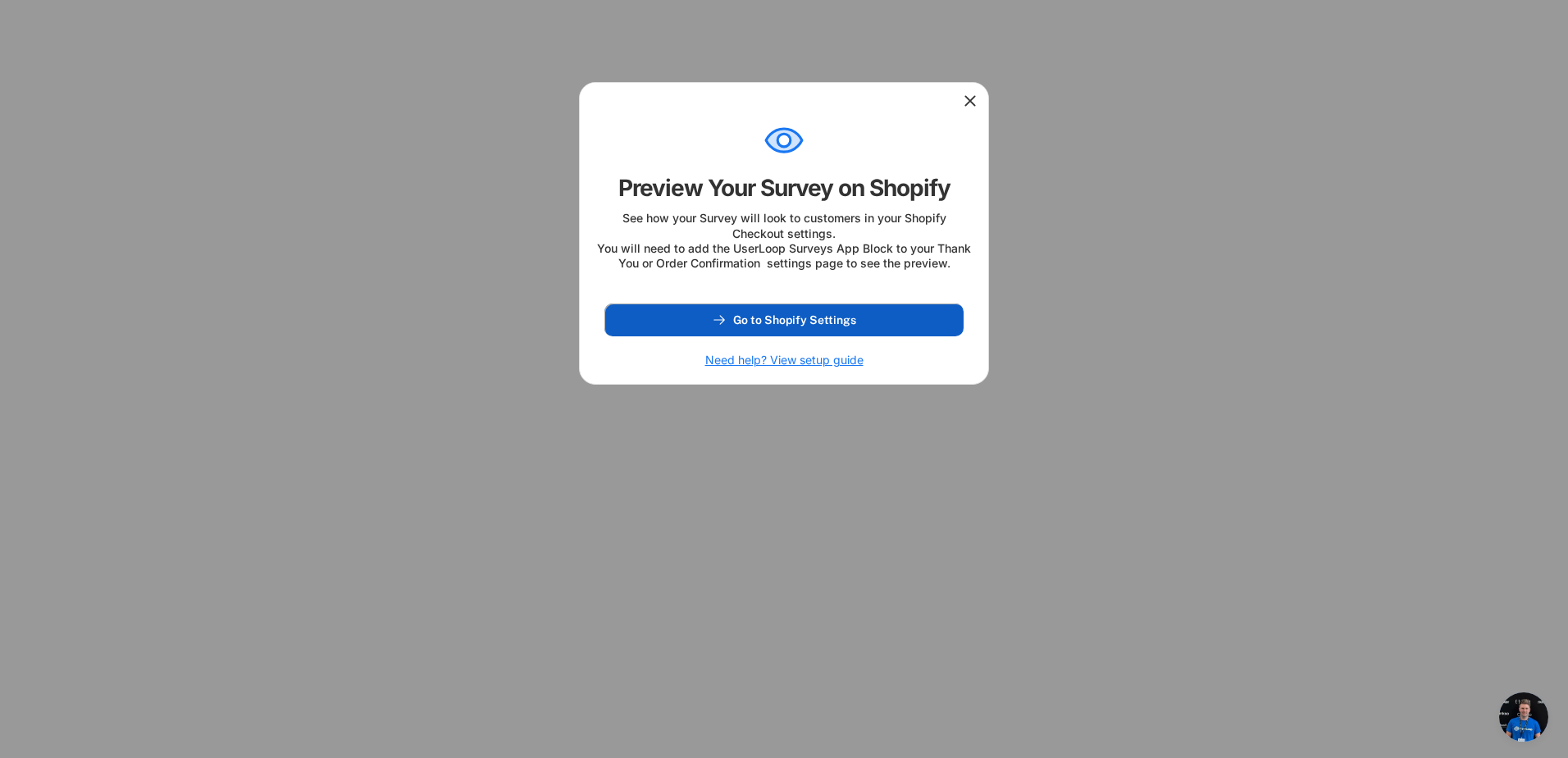
click at [823, 325] on span "Go to Shopify Settings" at bounding box center [794, 320] width 123 height 12
click at [977, 102] on icon at bounding box center [970, 101] width 16 height 16
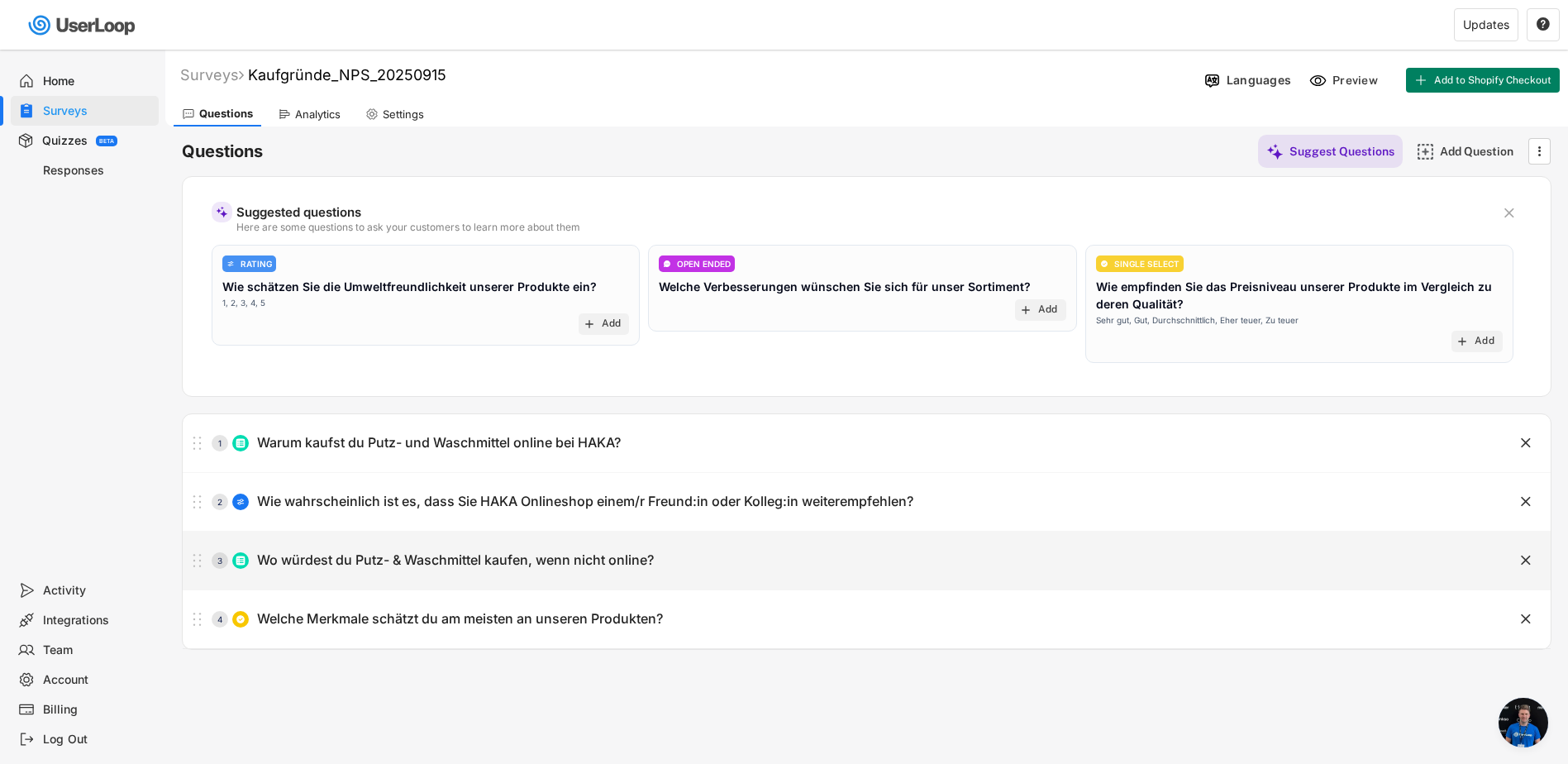
click at [415, 560] on div "Wo würdest du Putz- & Waschmittel kaufen, wenn nicht online?" at bounding box center [455, 560] width 397 height 17
type input "Wo würdest du Putz- & Waschmittel kaufen, wenn nicht online?"
type input "Drogeriemarkt (z.B. dm, [PERSON_NAME])"
type input "Supermarkt (z.B. Edeka, Rewe)"
type input "Discounter (z.B. Aldi, Lidl)"
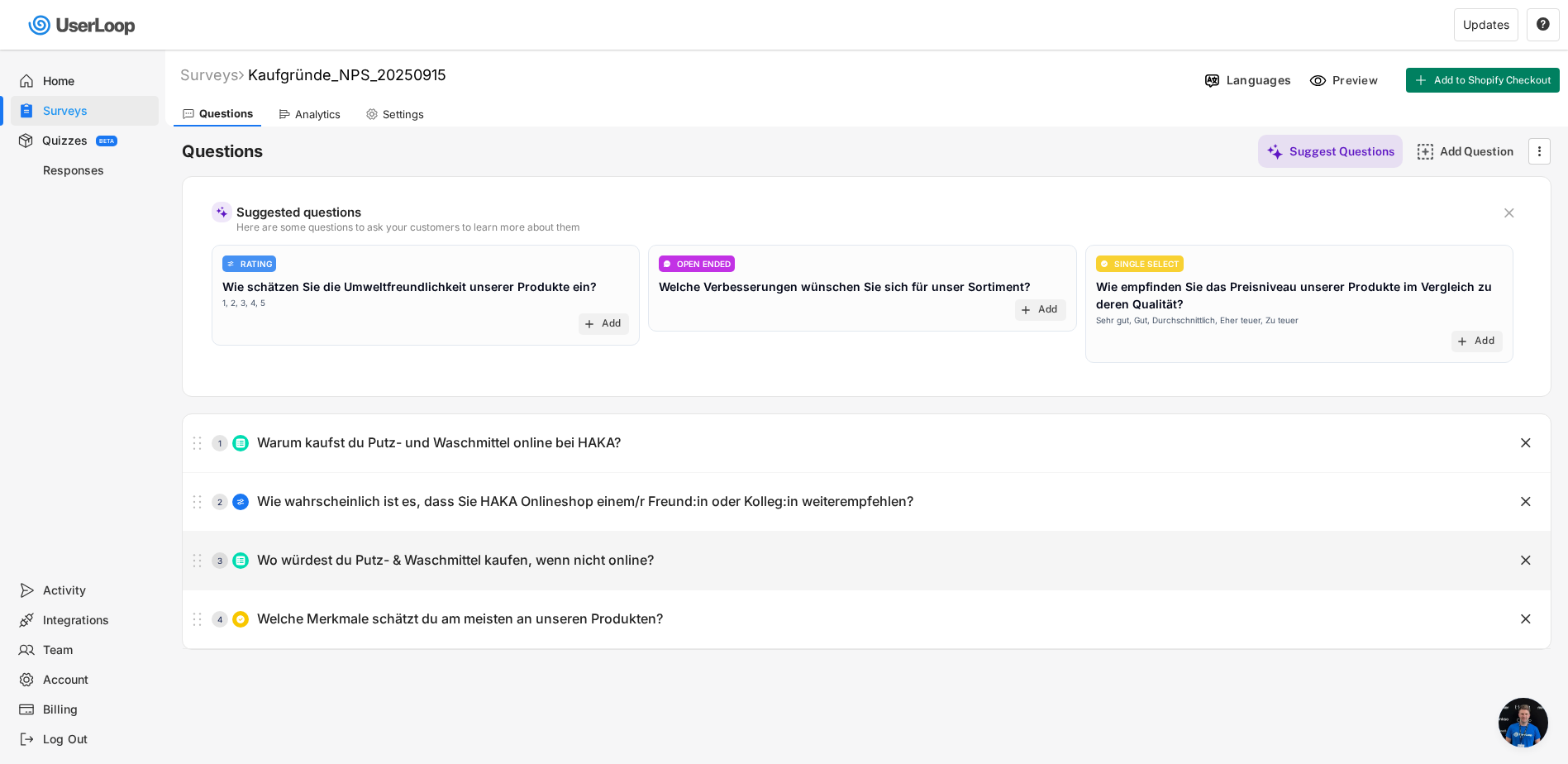
type input "Marktplätze (z.B. Amazon, ebay)"
type input "Ich kaufe lieber online"
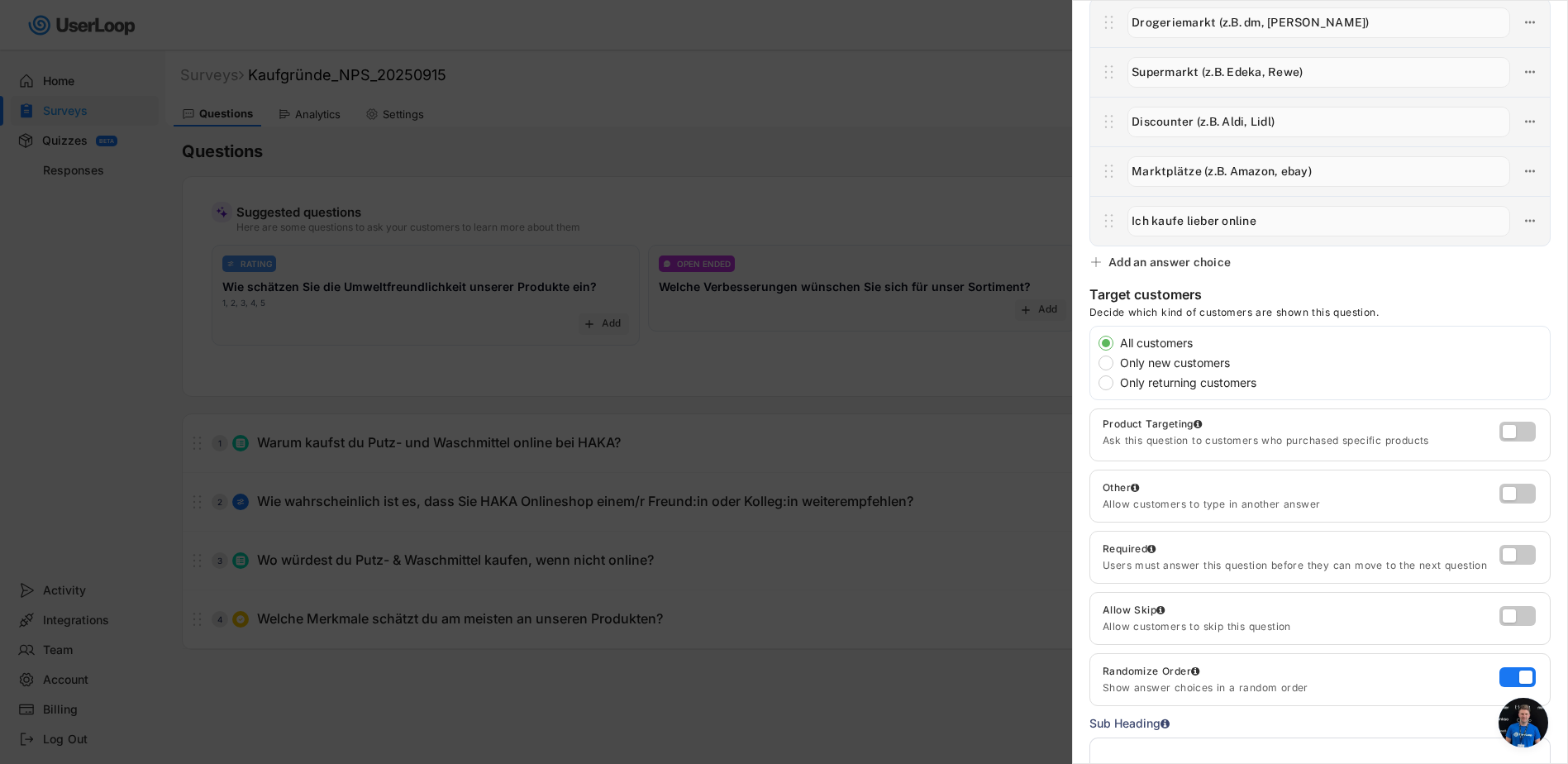
scroll to position [248, 0]
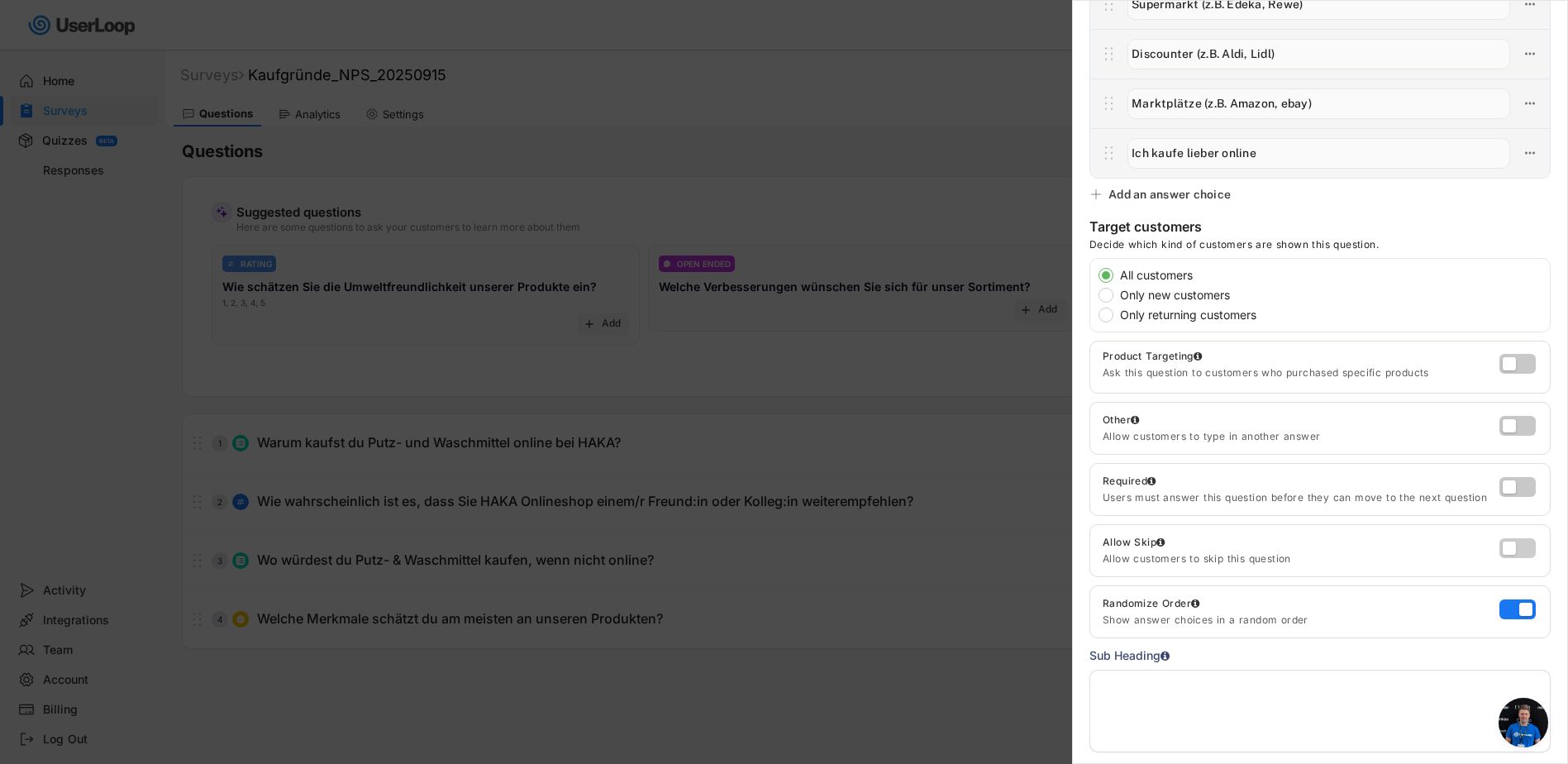
click at [1501, 547] on label at bounding box center [1513, 544] width 37 height 20
click at [0, 0] on input "checkbox" at bounding box center [0, 0] width 0 height 0
click at [1510, 424] on label at bounding box center [1513, 422] width 37 height 20
click at [0, 0] on input "checkbox" at bounding box center [0, 0] width 0 height 0
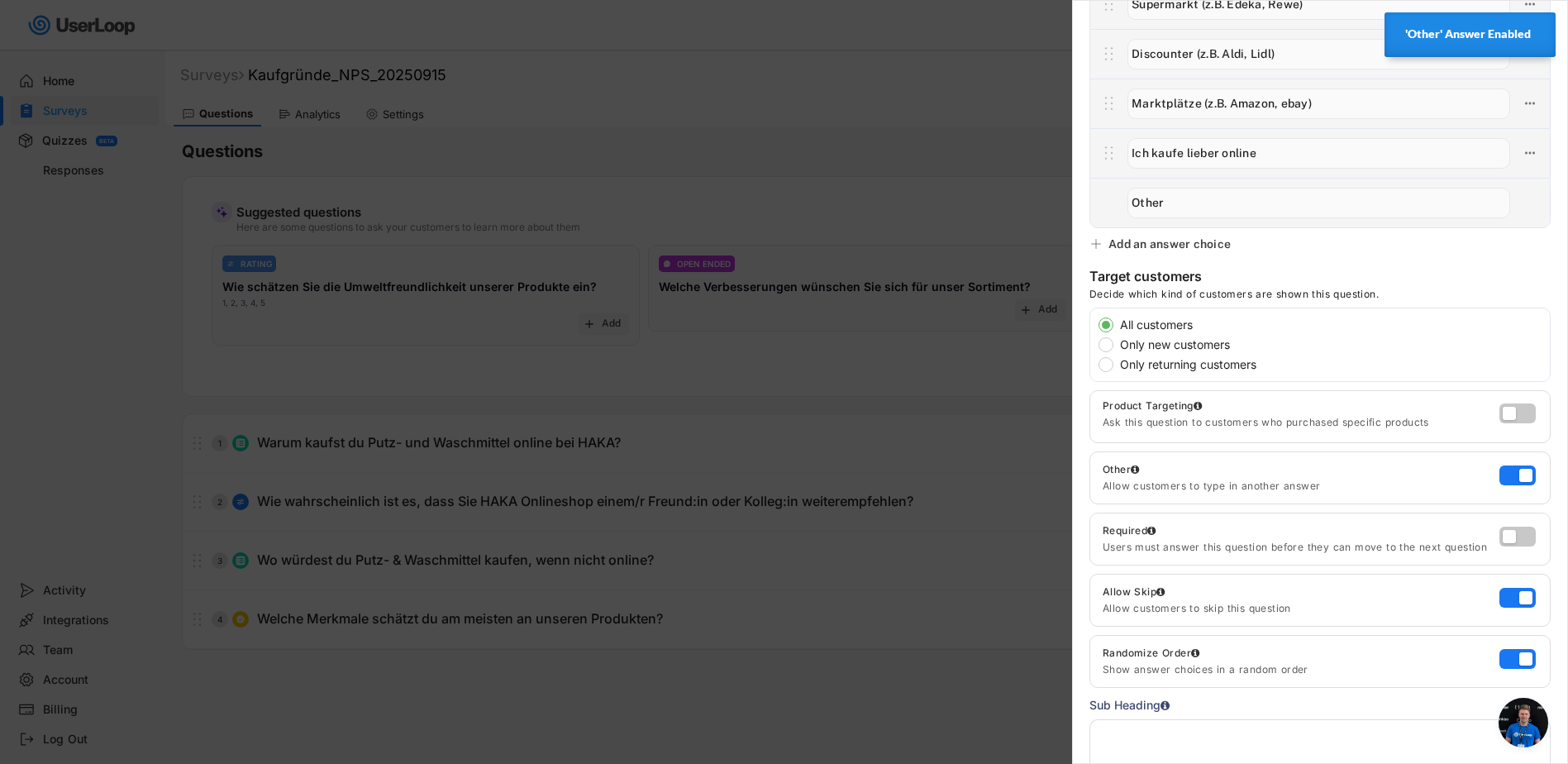
drag, startPoint x: 1180, startPoint y: 200, endPoint x: 1107, endPoint y: 204, distance: 73.1
click at [1107, 204] on div at bounding box center [1319, 203] width 459 height 49
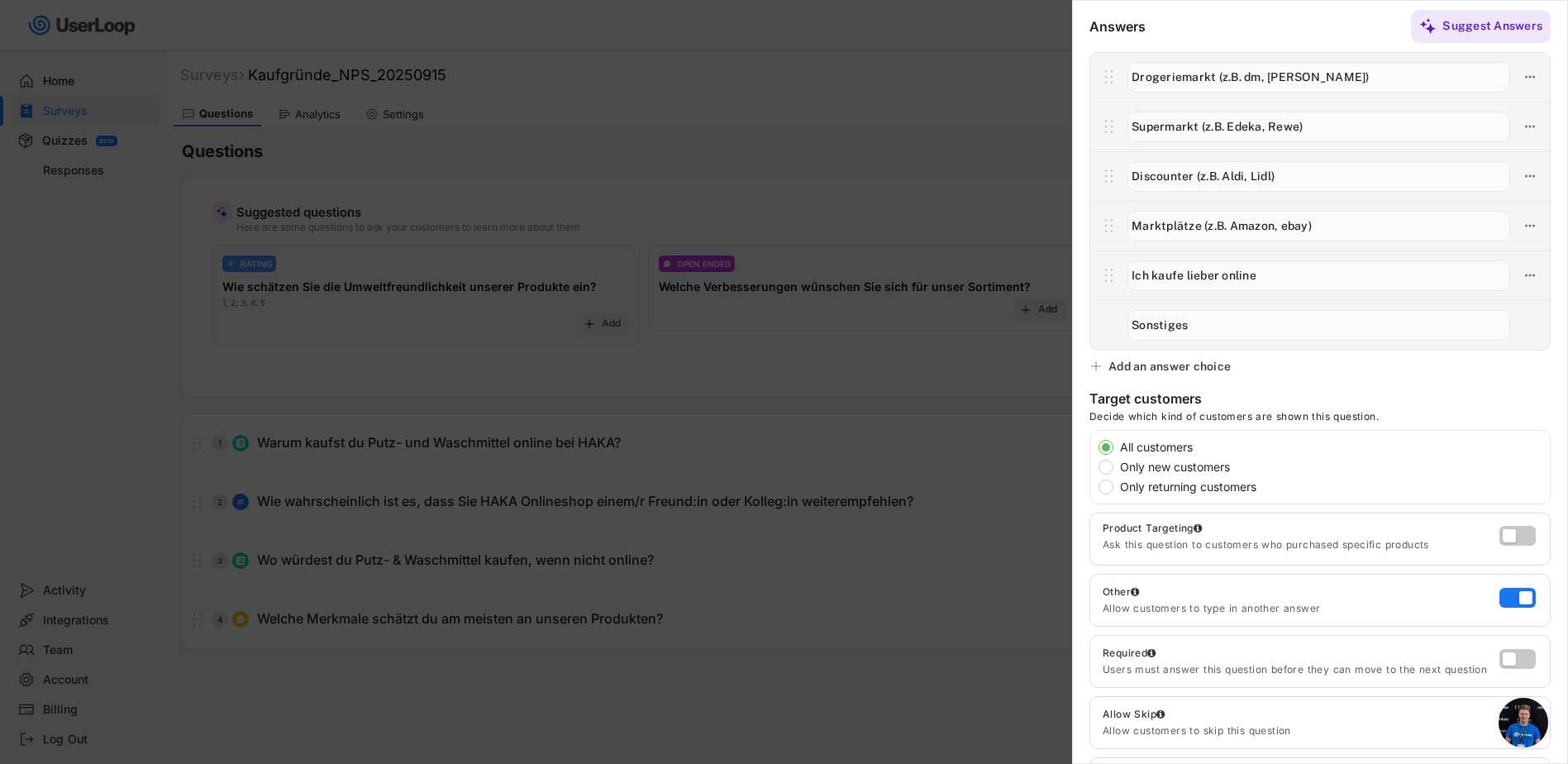
scroll to position [0, 0]
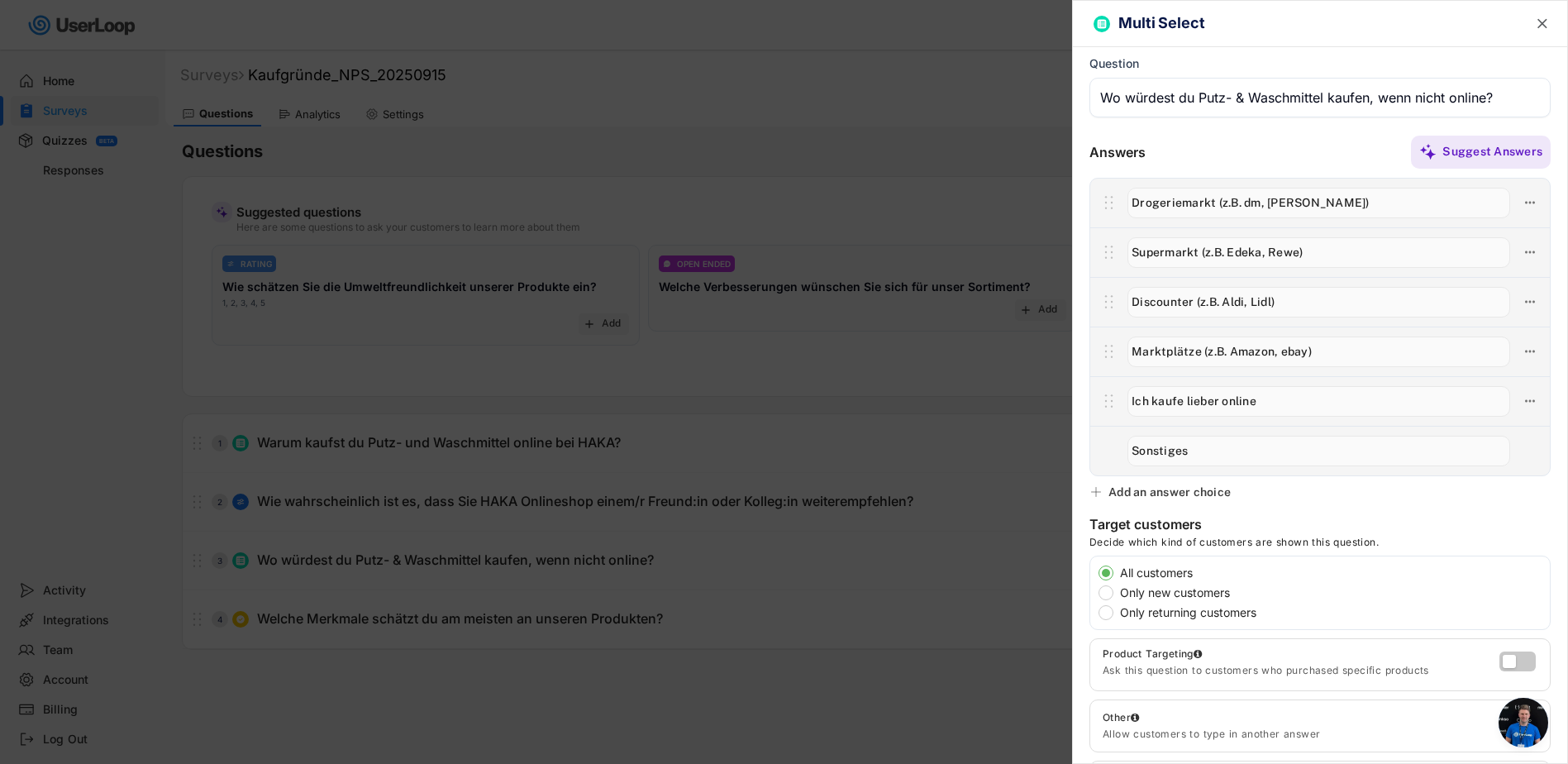
type input "Sonstiges"
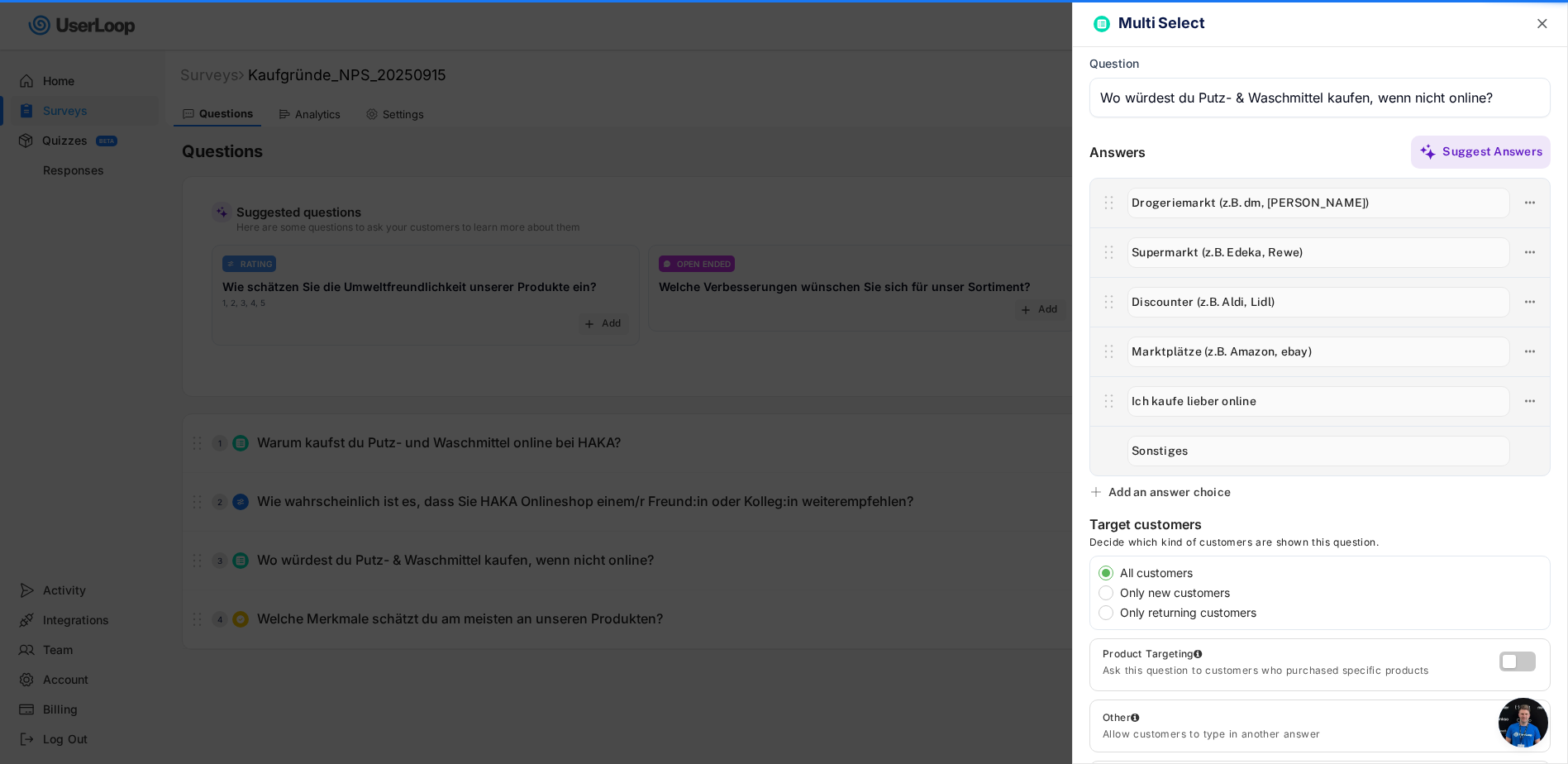
drag, startPoint x: 1264, startPoint y: 402, endPoint x: 1124, endPoint y: 398, distance: 140.1
click at [1124, 398] on div at bounding box center [1318, 401] width 399 height 35
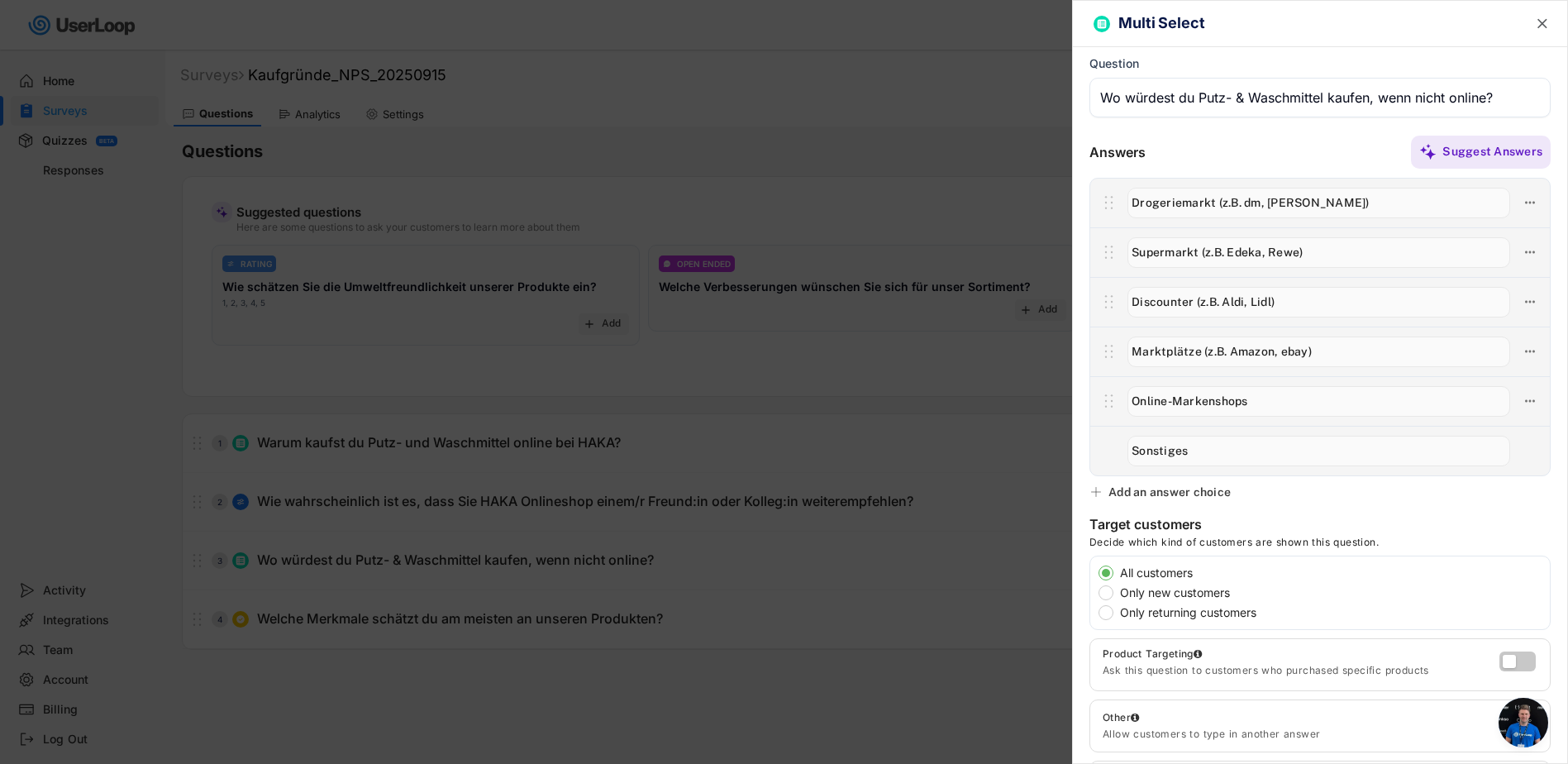
type input "Online-Markenshops"
click at [1395, 551] on div "Target customers Decide which kind of customers are shown this question." at bounding box center [1319, 535] width 461 height 39
click at [1537, 27] on text "" at bounding box center [1542, 23] width 10 height 17
